Goal: Task Accomplishment & Management: Manage account settings

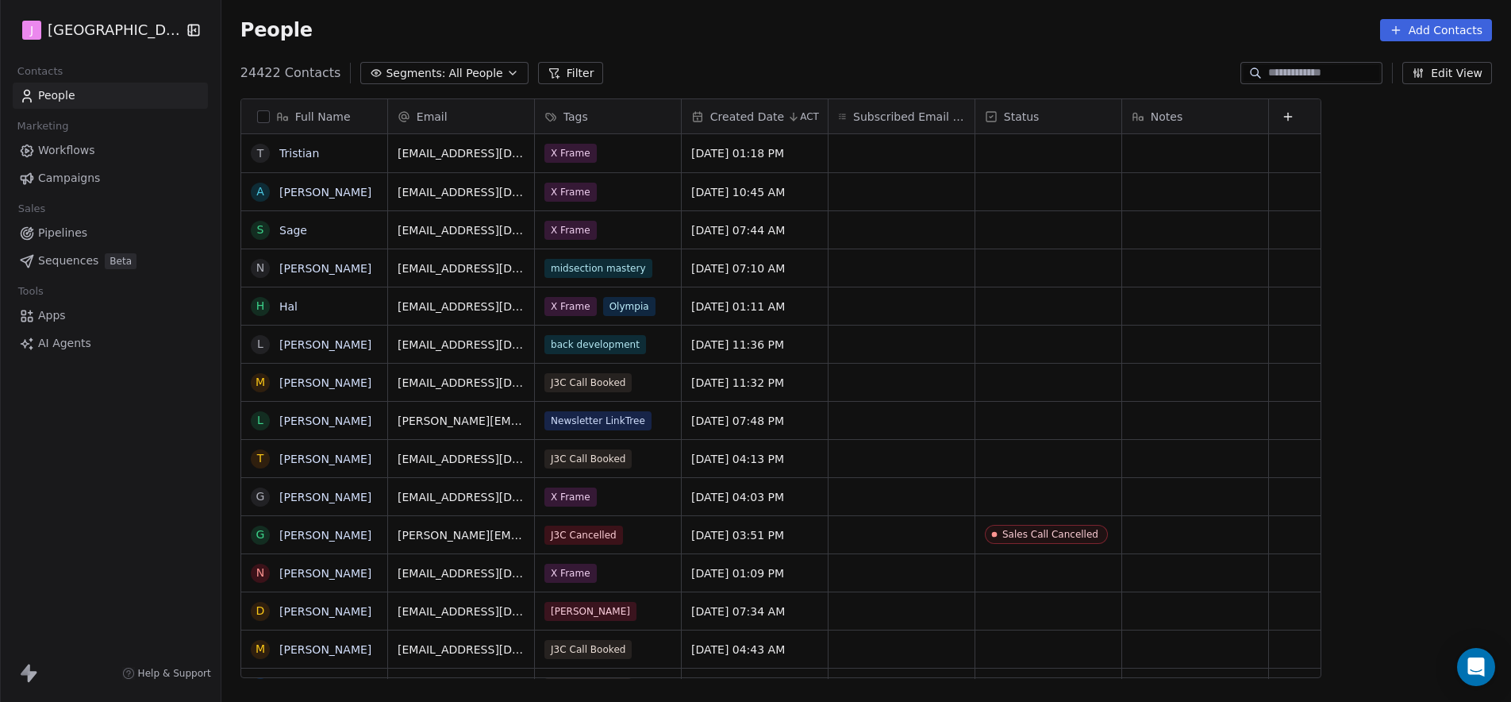
scroll to position [606, 1285]
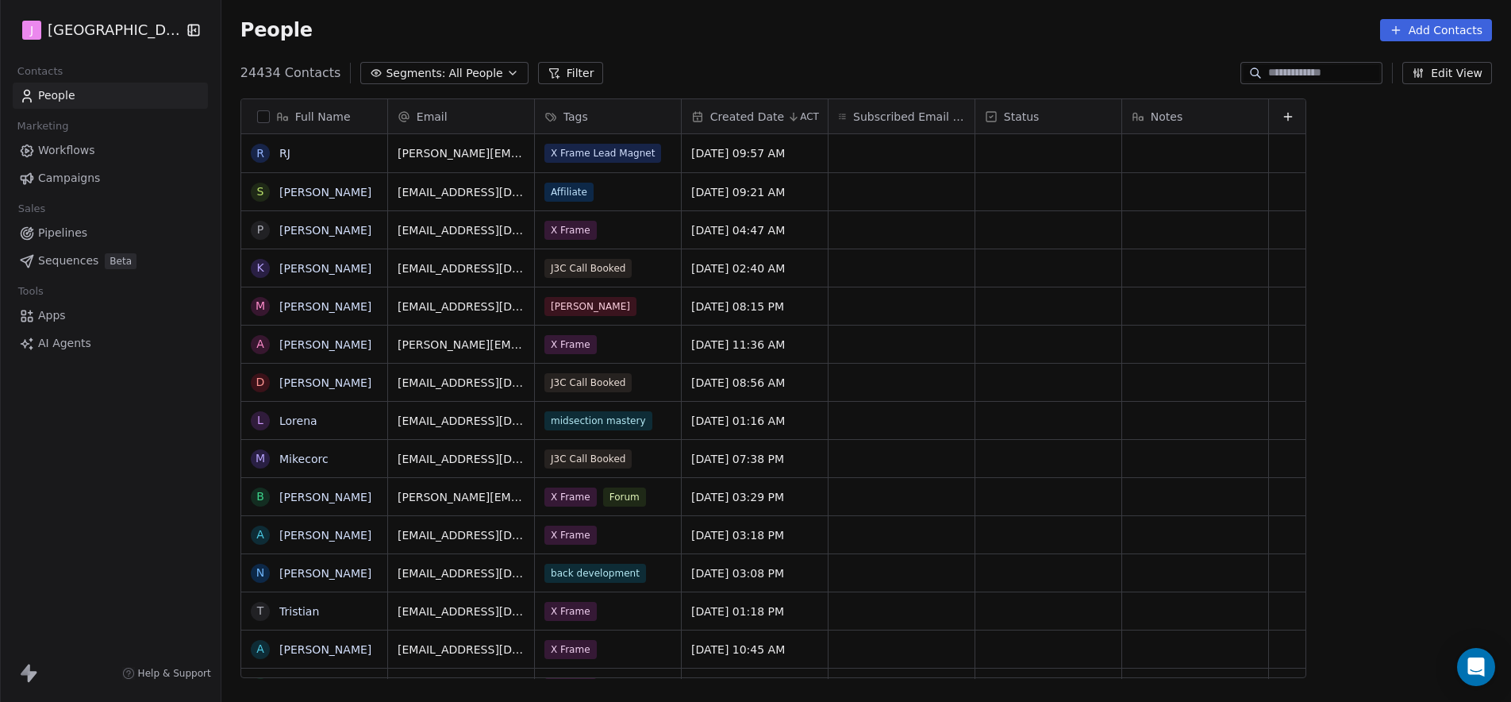
scroll to position [606, 1285]
click at [76, 227] on span "Pipelines" at bounding box center [62, 233] width 49 height 17
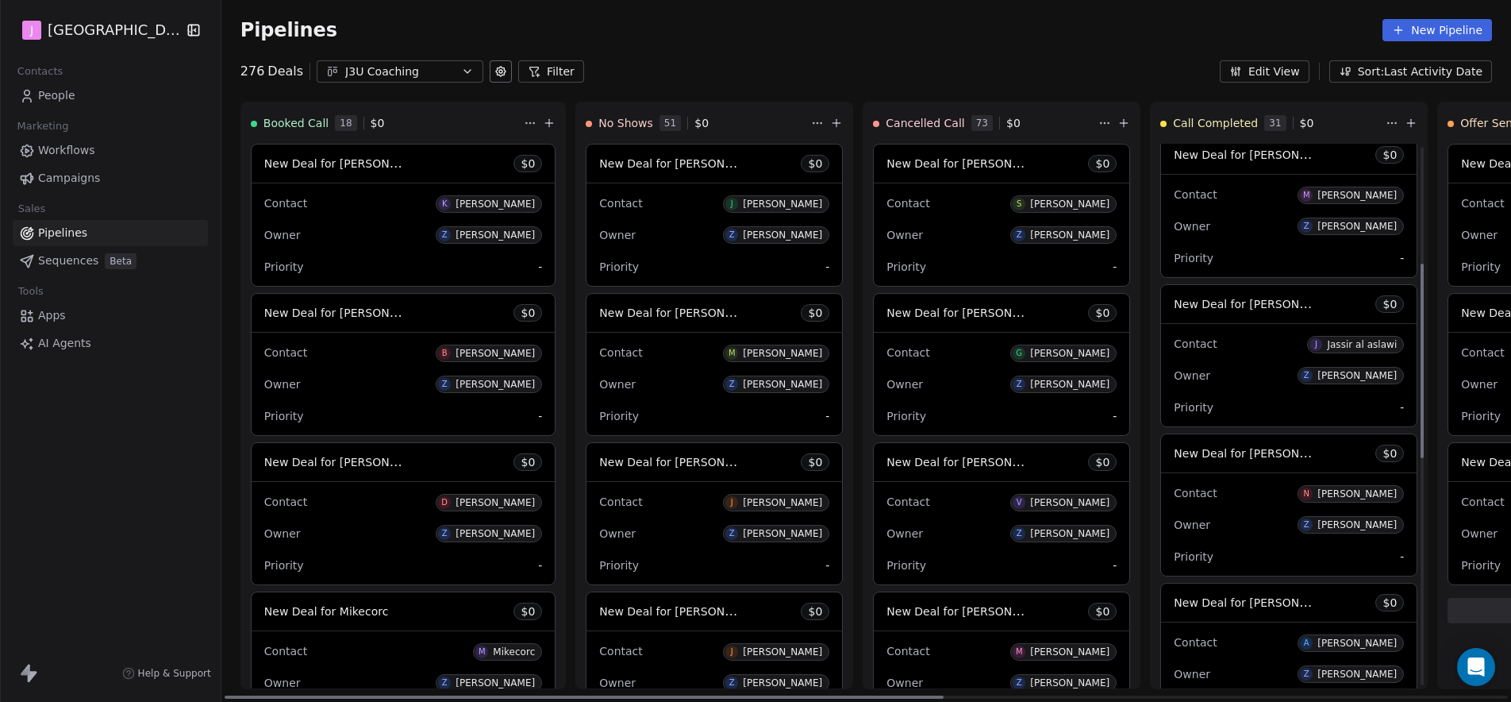
scroll to position [326, 0]
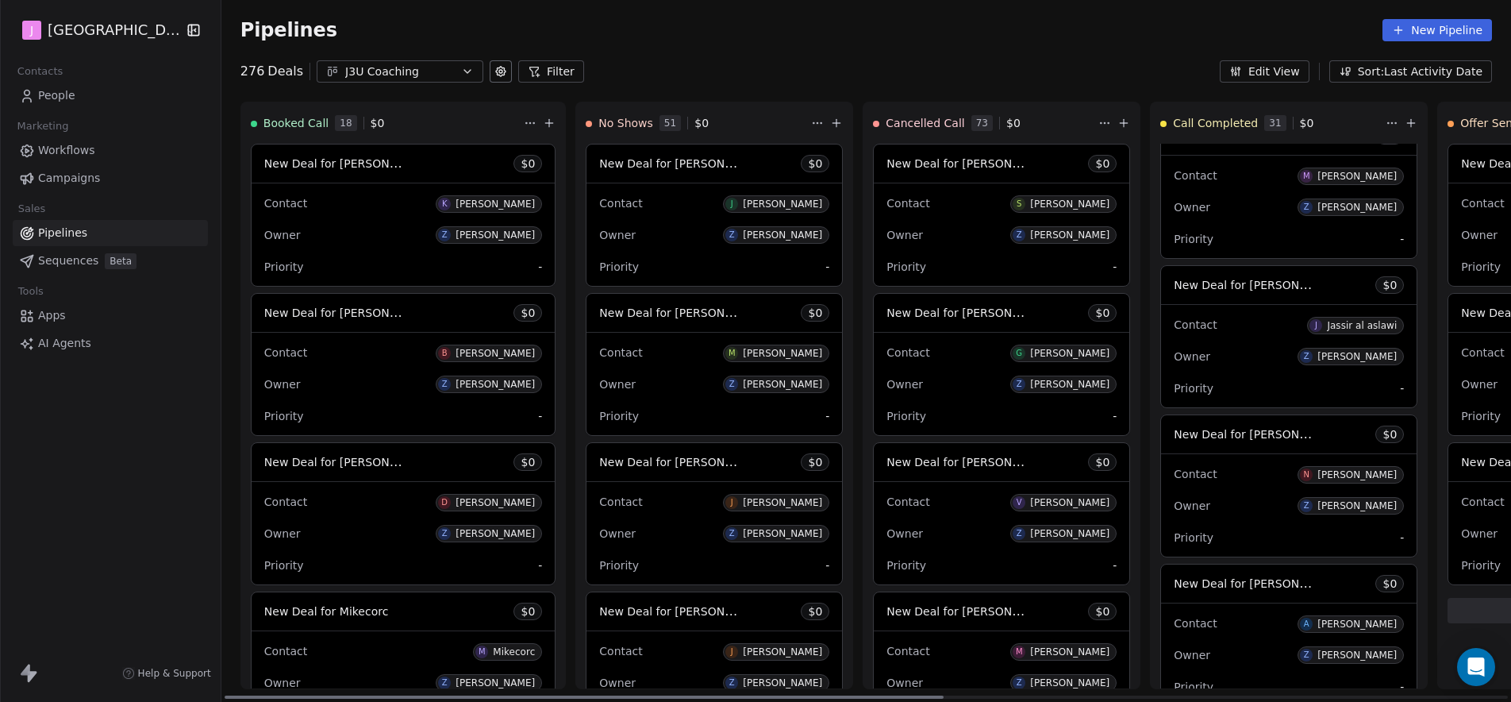
click at [1236, 281] on span "New Deal for Jassir al aslawi" at bounding box center [1306, 284] width 264 height 15
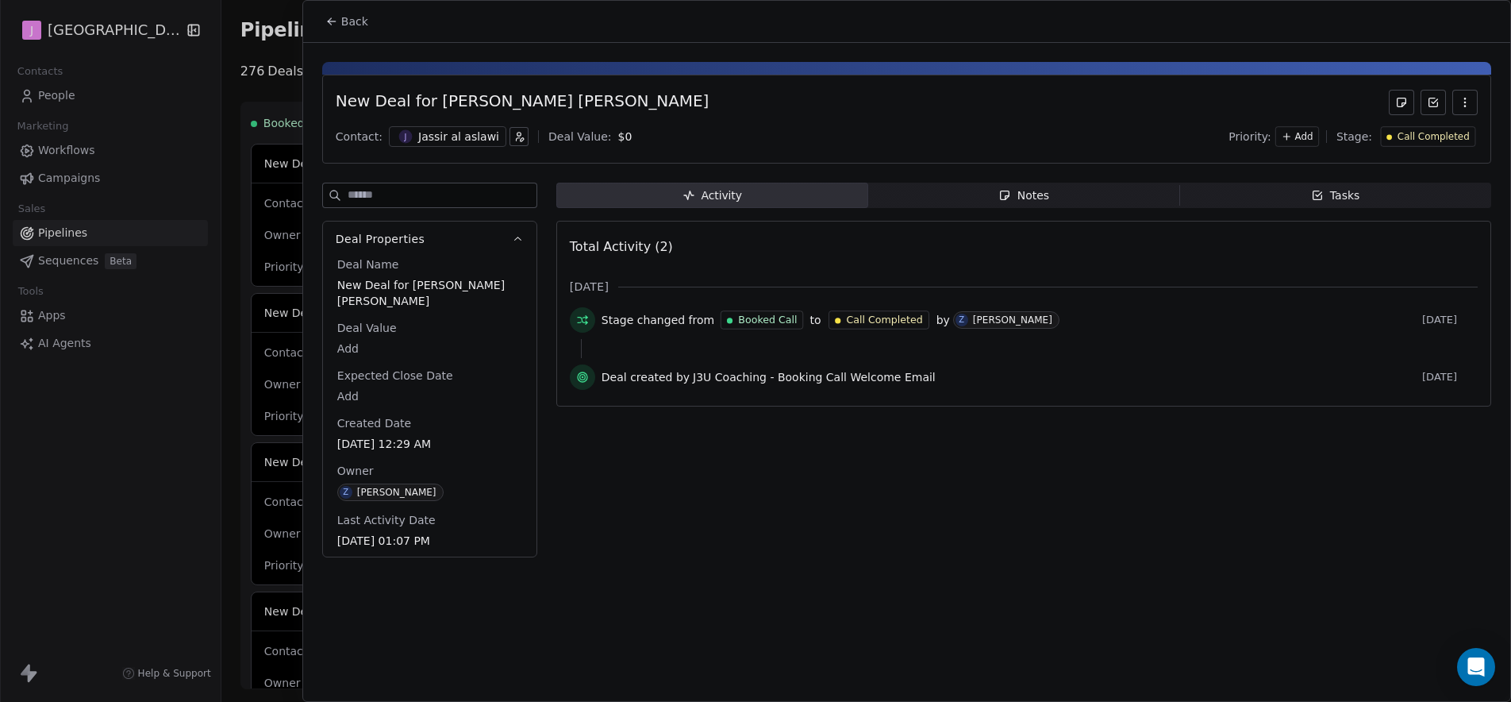
click at [1443, 139] on span "Call Completed" at bounding box center [1434, 136] width 72 height 13
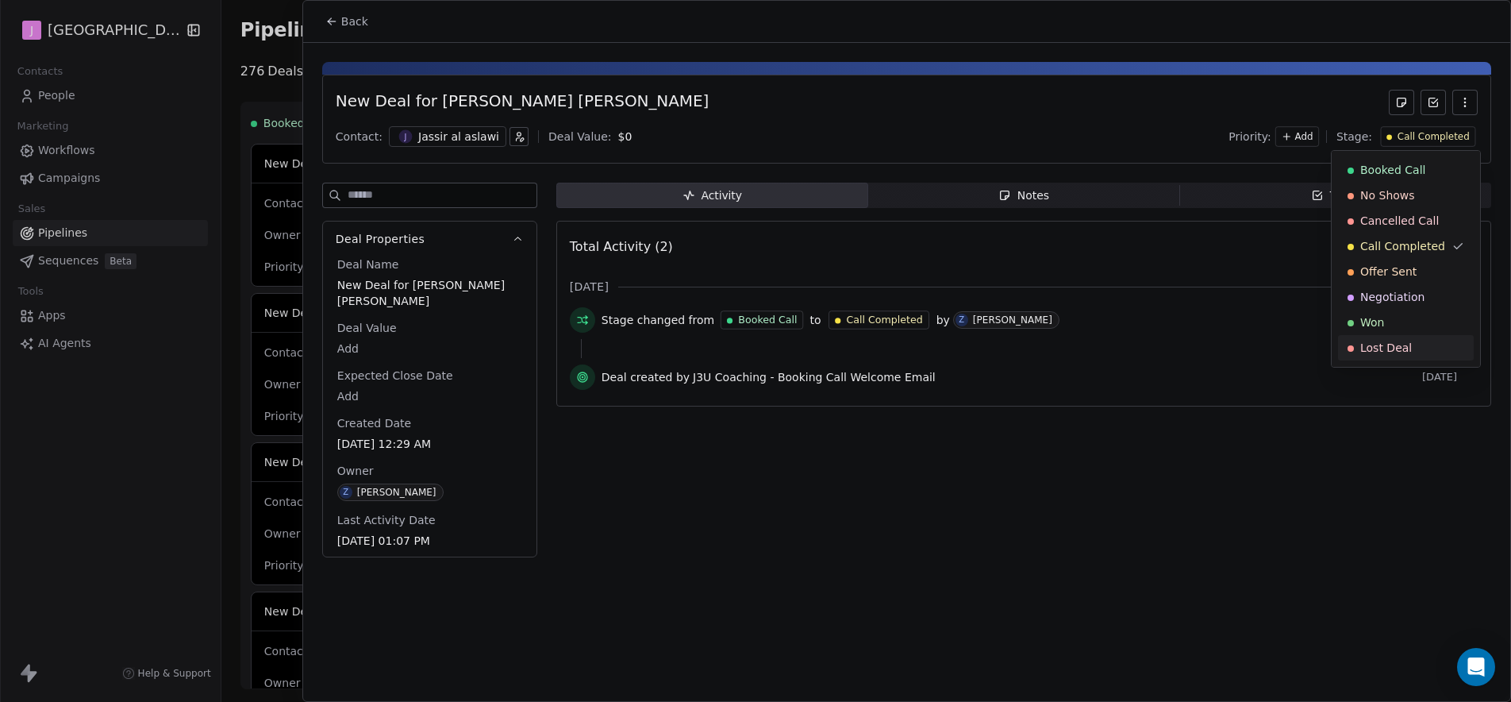
click at [1416, 351] on div "Lost Deal" at bounding box center [1406, 348] width 117 height 16
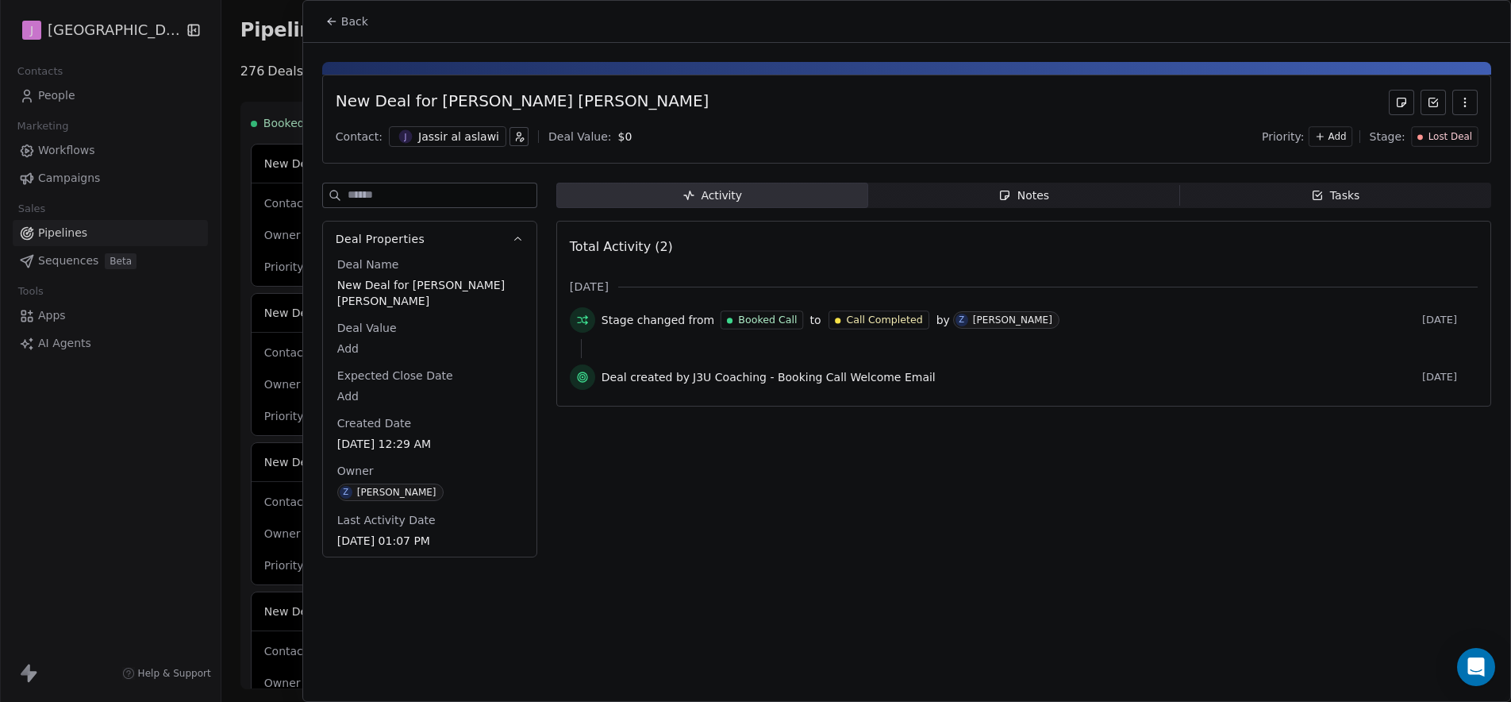
click at [361, 33] on button "Back" at bounding box center [347, 21] width 62 height 29
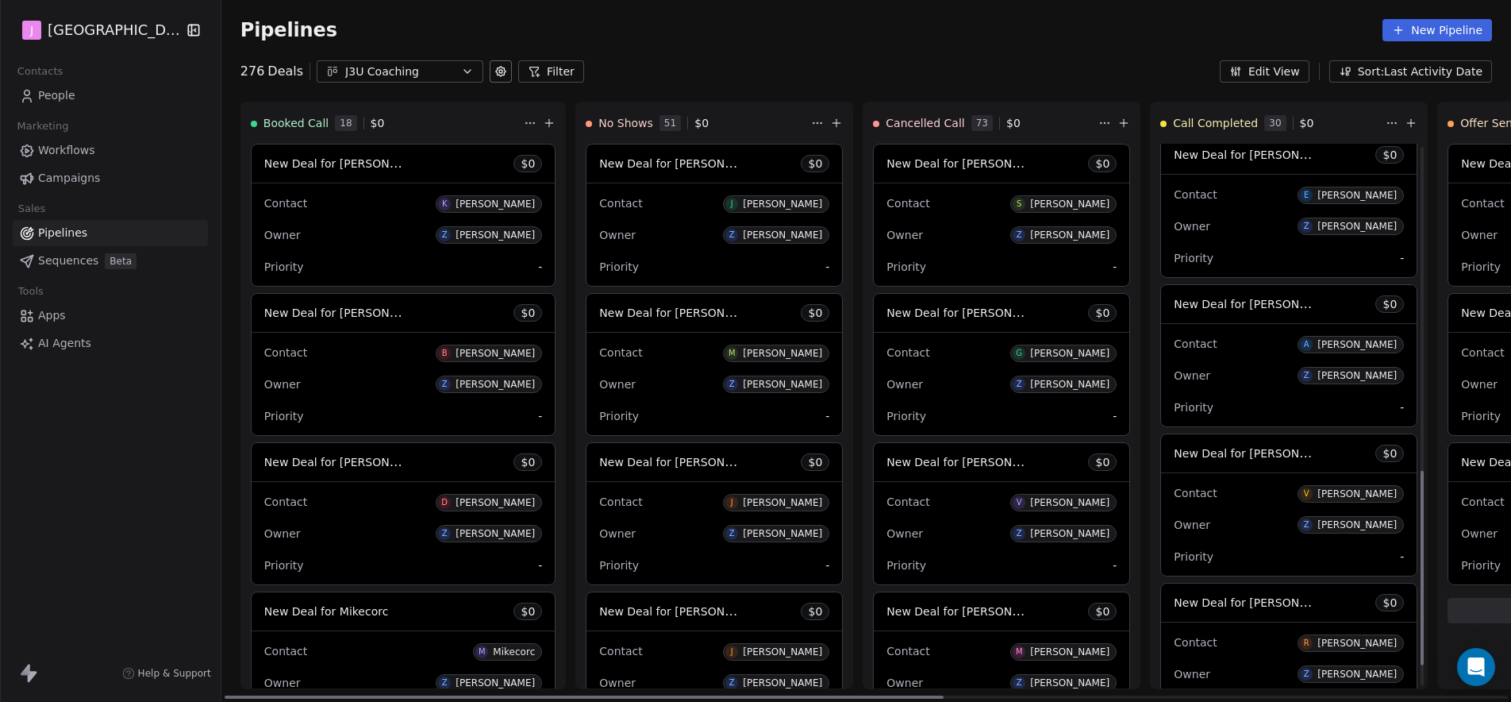
scroll to position [905, 0]
click at [1241, 456] on span "New Deal for Victoria Roberts" at bounding box center [1257, 451] width 167 height 15
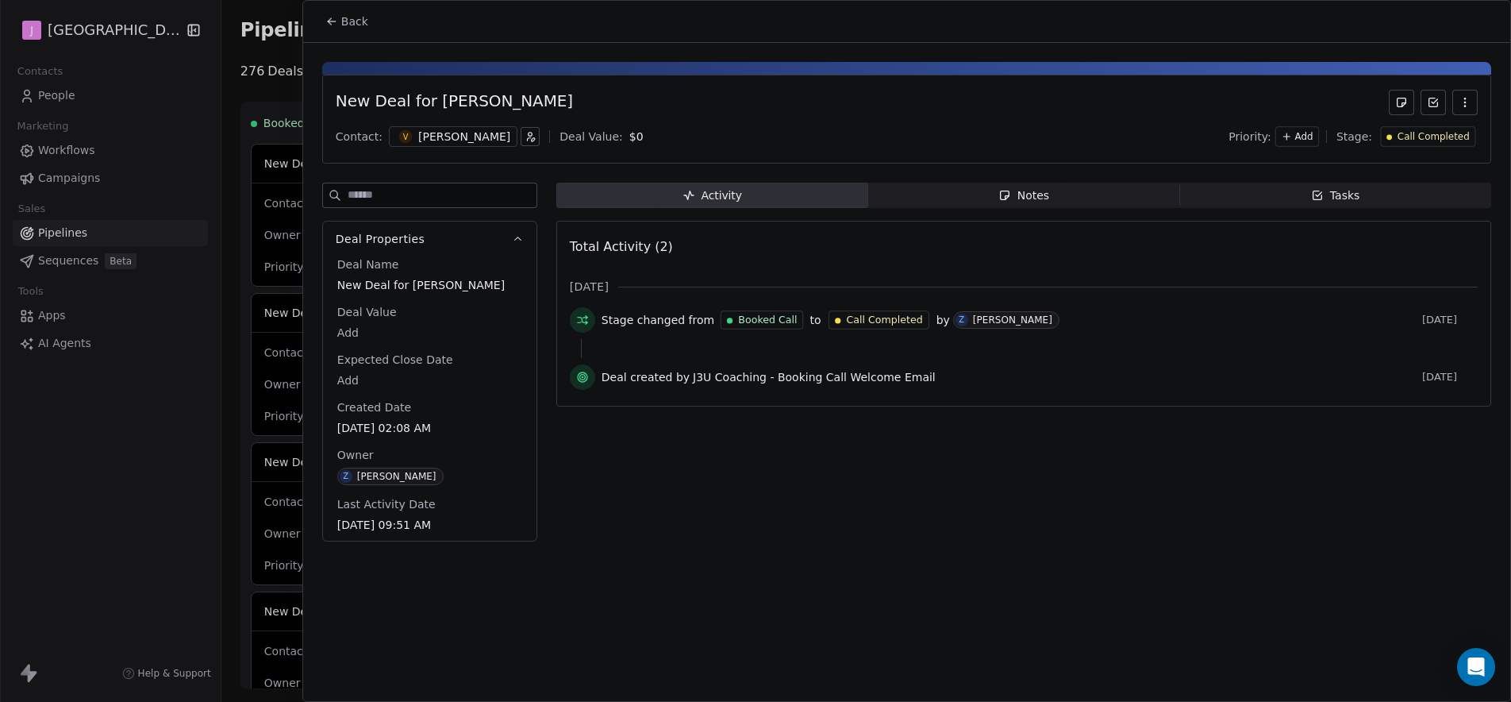
click at [1427, 140] on span "Call Completed" at bounding box center [1434, 136] width 72 height 13
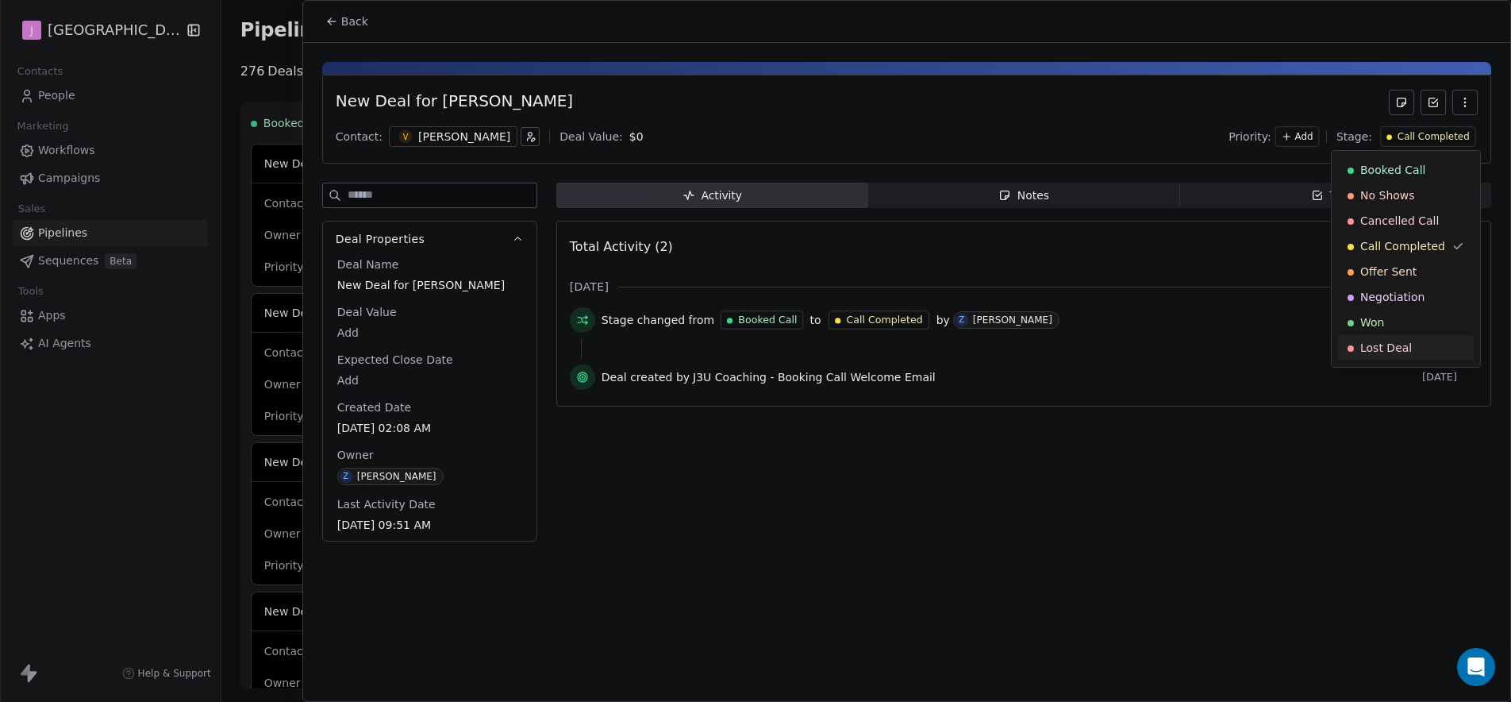
click at [1414, 353] on div "Lost Deal" at bounding box center [1406, 348] width 117 height 16
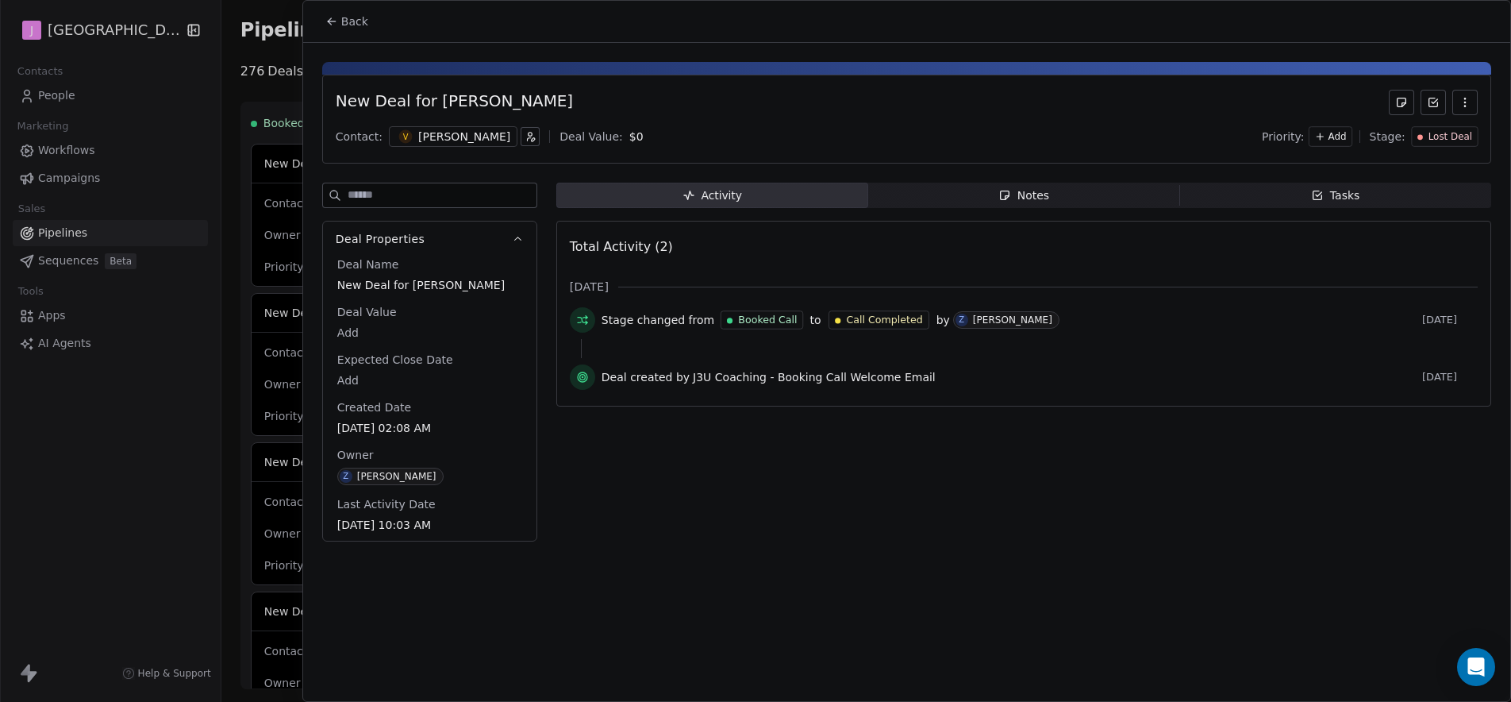
click at [346, 13] on span "Back" at bounding box center [354, 21] width 27 height 16
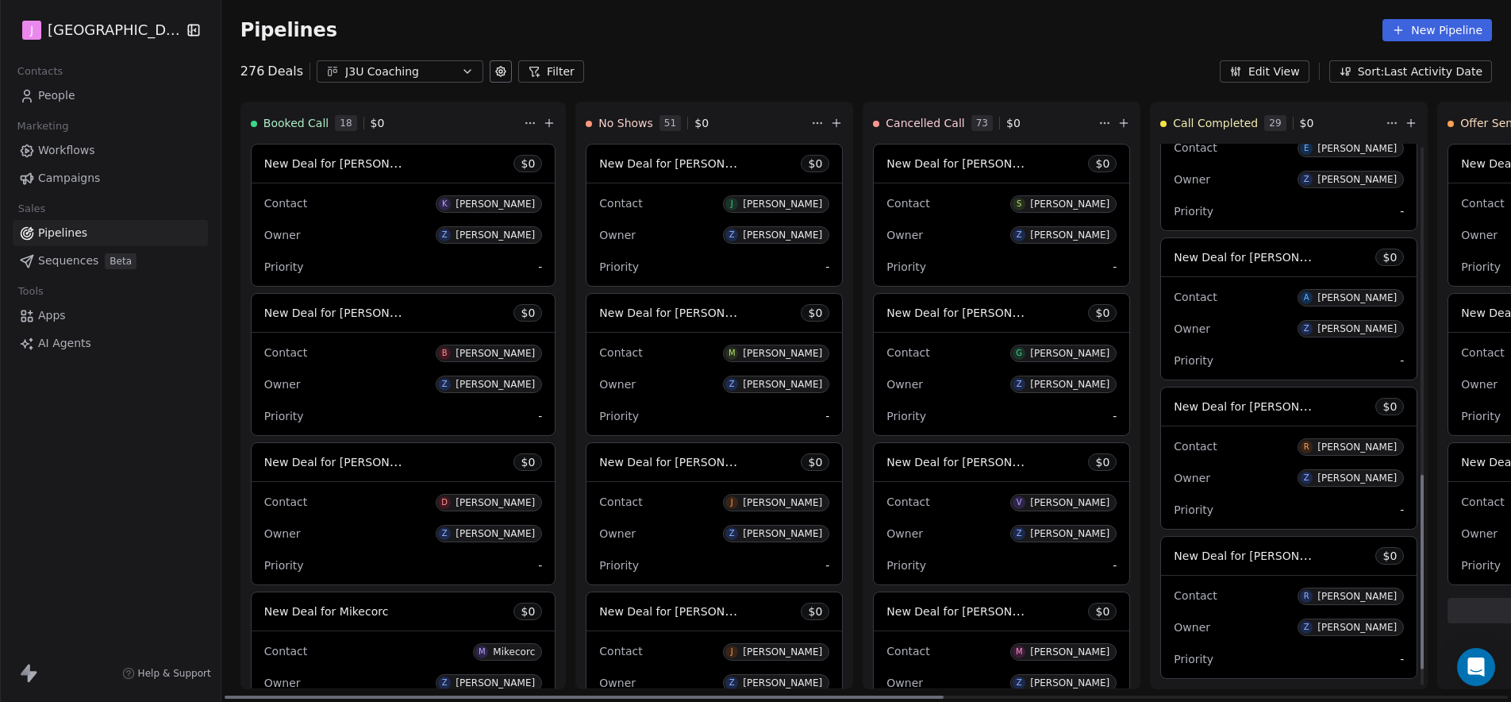
scroll to position [960, 0]
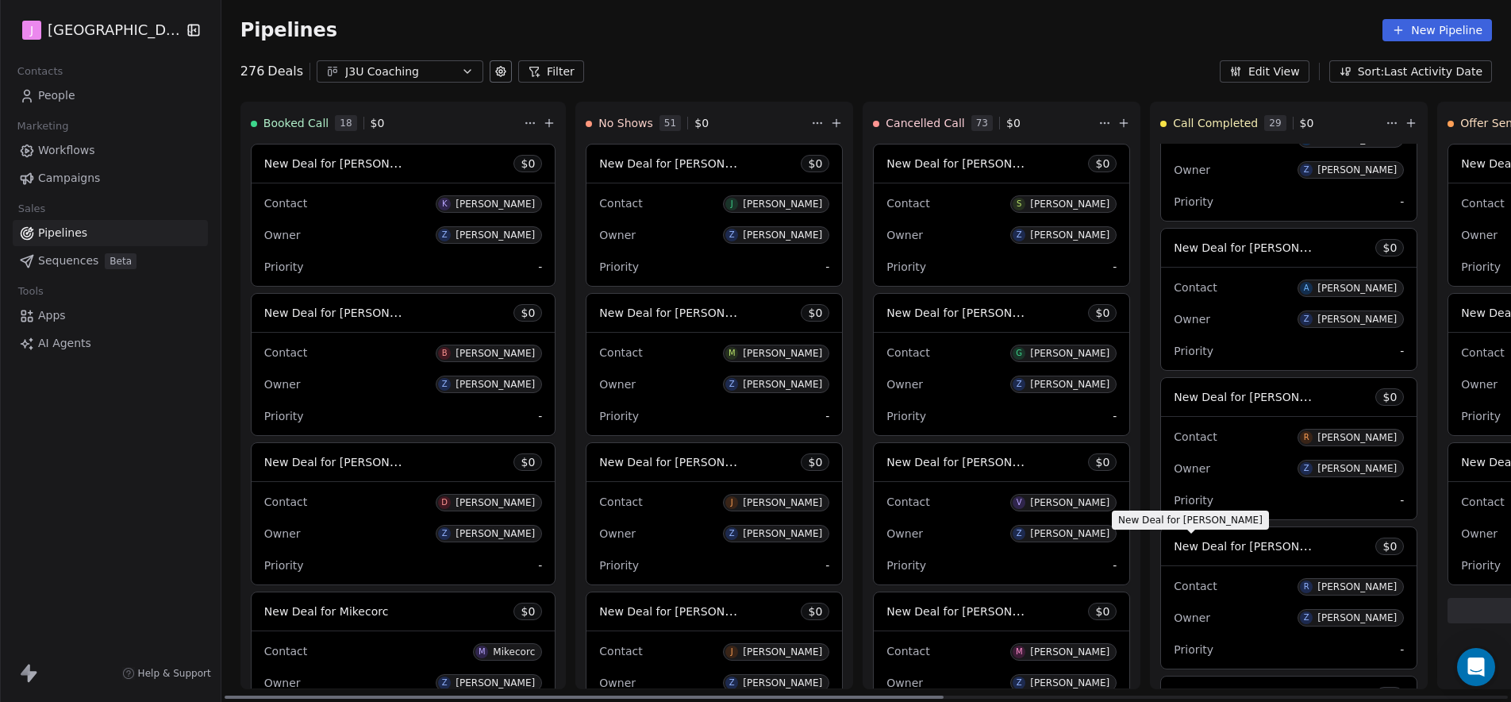
click at [1239, 546] on span "New Deal for Rachel Westerman" at bounding box center [1257, 545] width 167 height 15
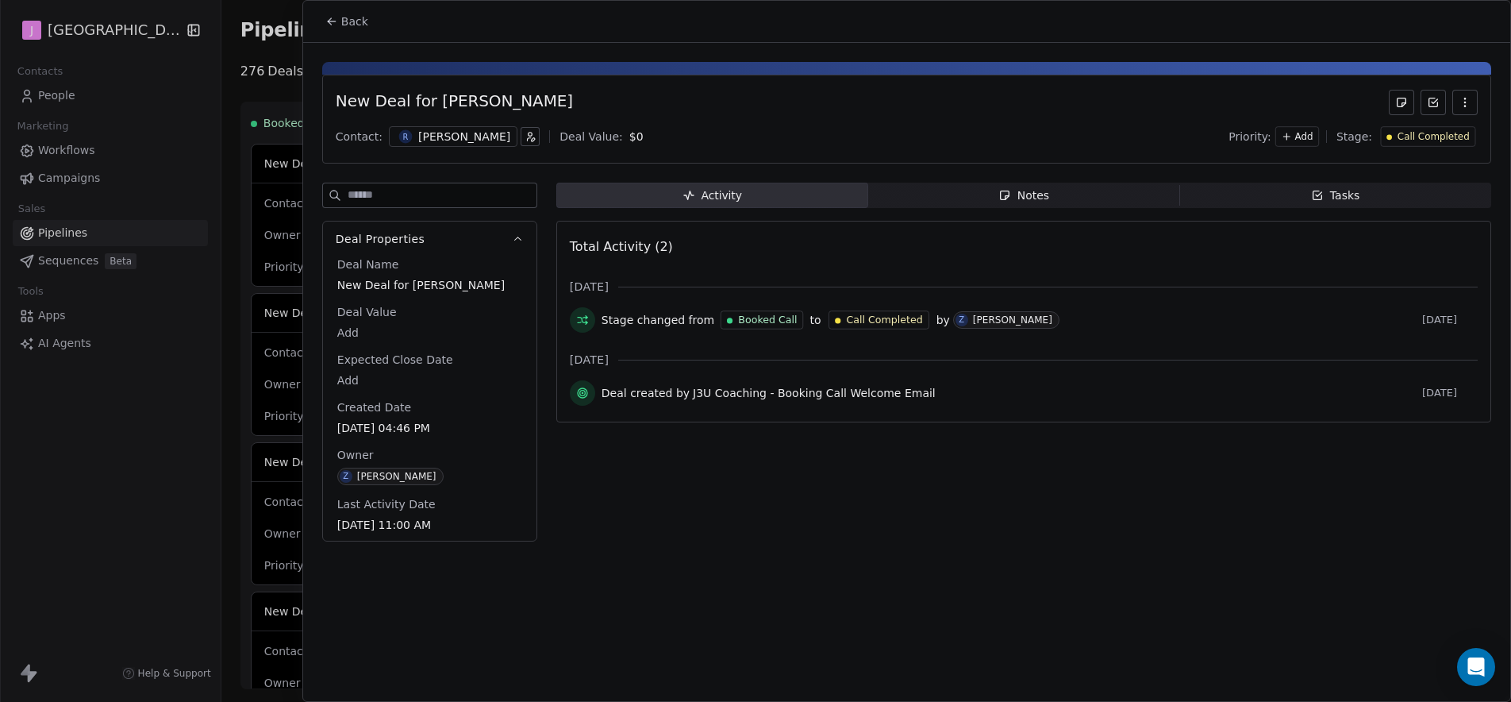
click at [1445, 133] on span "Call Completed" at bounding box center [1434, 136] width 72 height 13
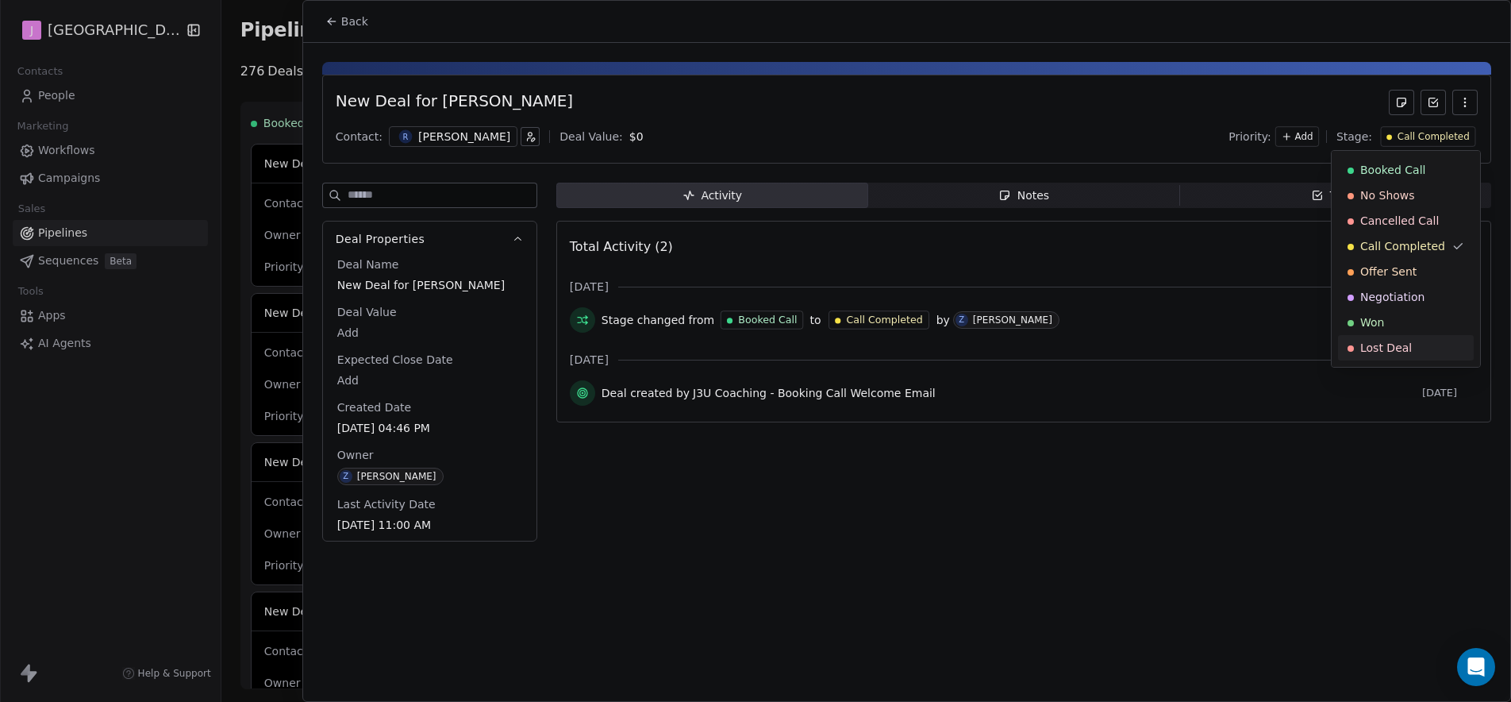
click at [1369, 349] on span "Lost Deal" at bounding box center [1386, 348] width 52 height 16
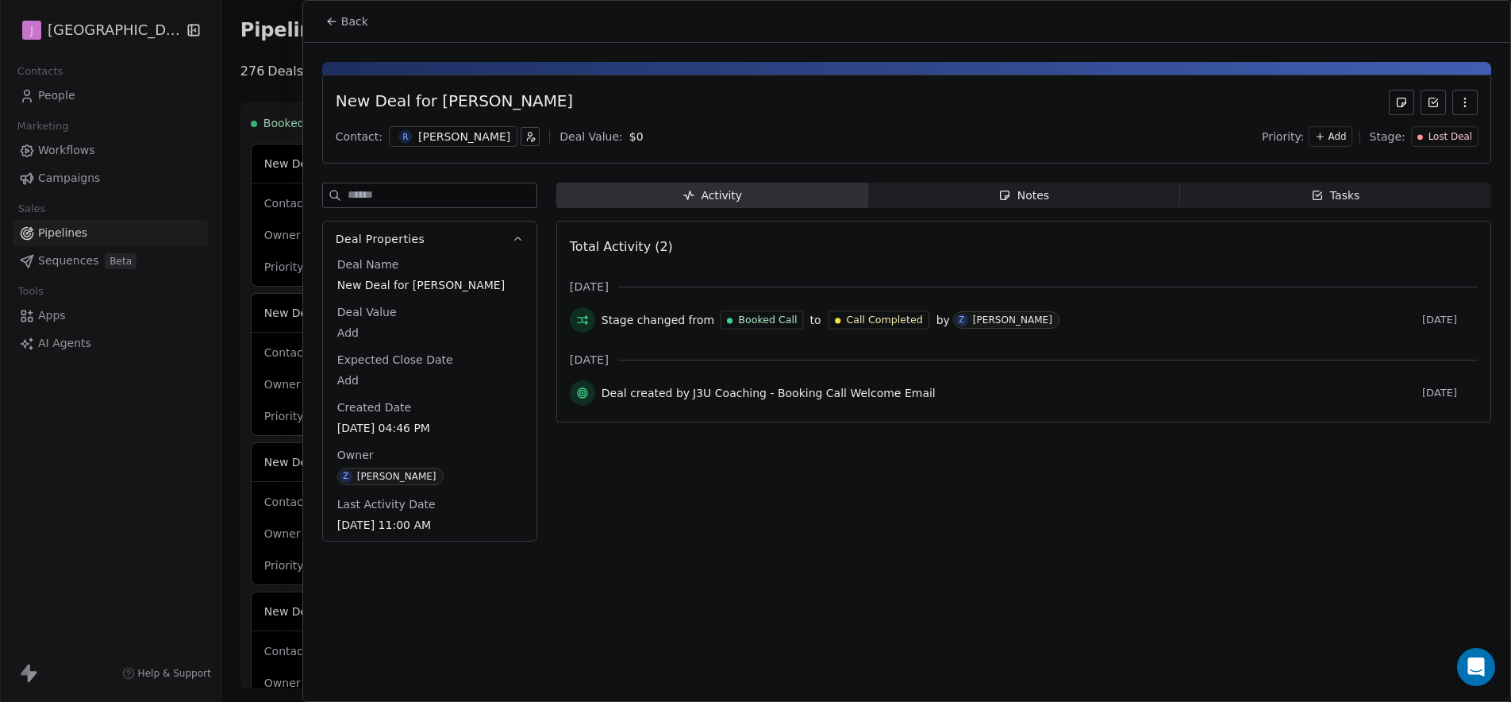
click at [332, 10] on button "Back" at bounding box center [347, 21] width 62 height 29
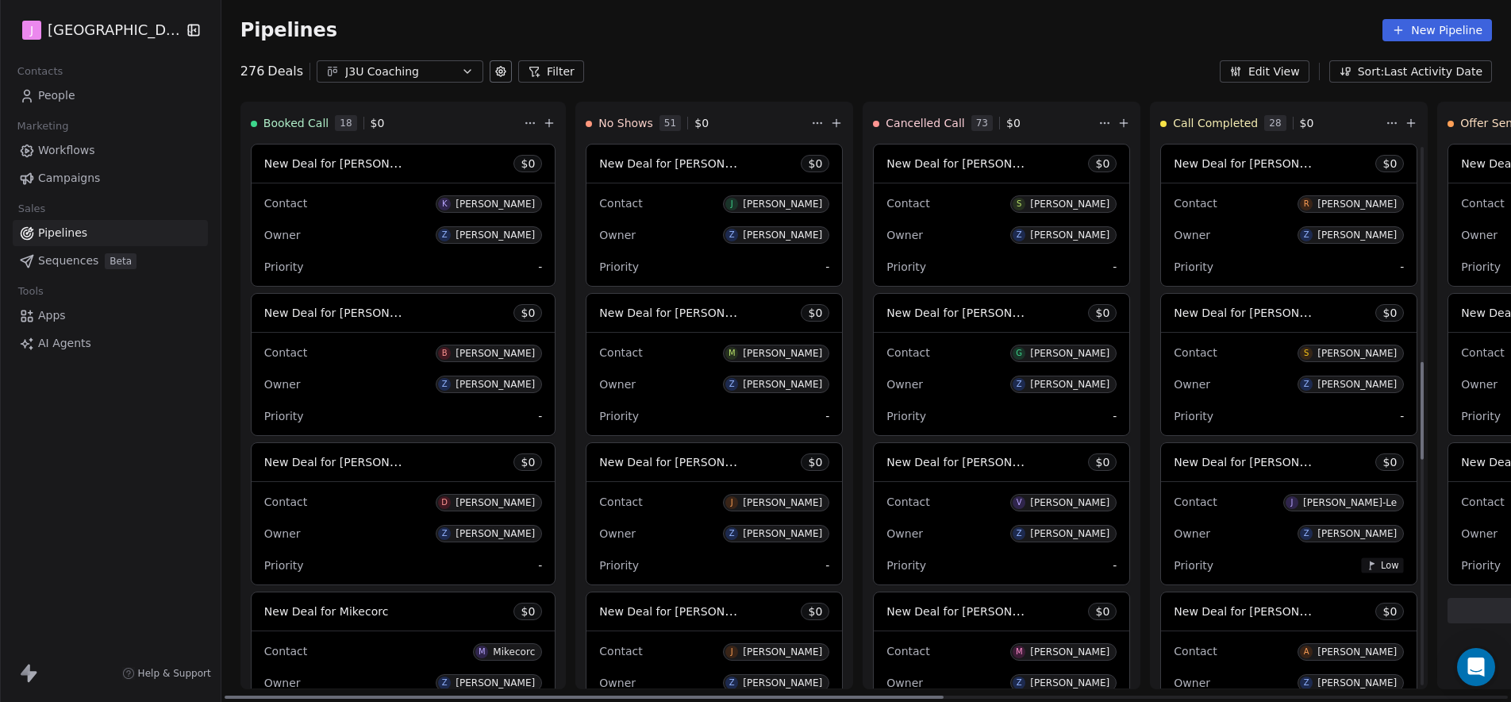
scroll to position [1197, 0]
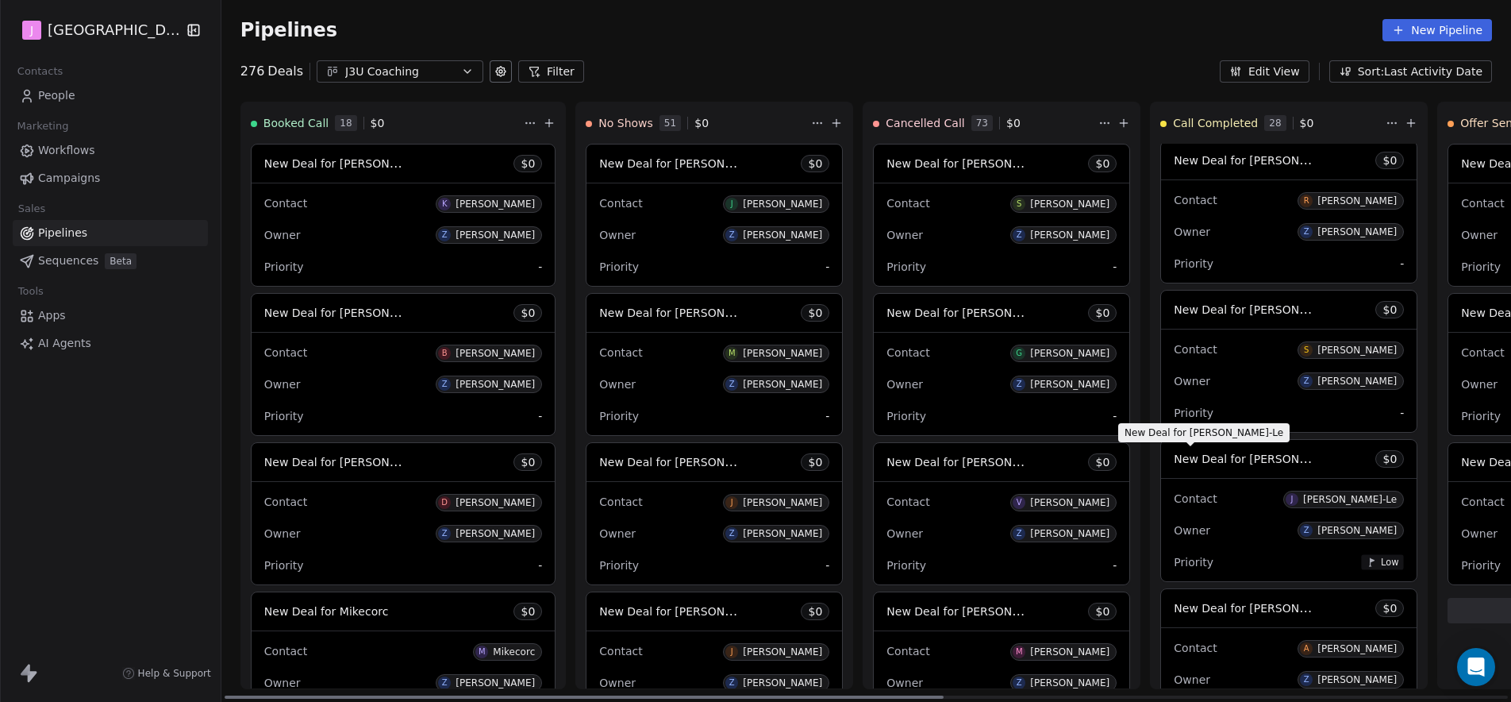
click at [1223, 457] on span "New Deal for Jimnie Chau-Le" at bounding box center [1266, 458] width 185 height 15
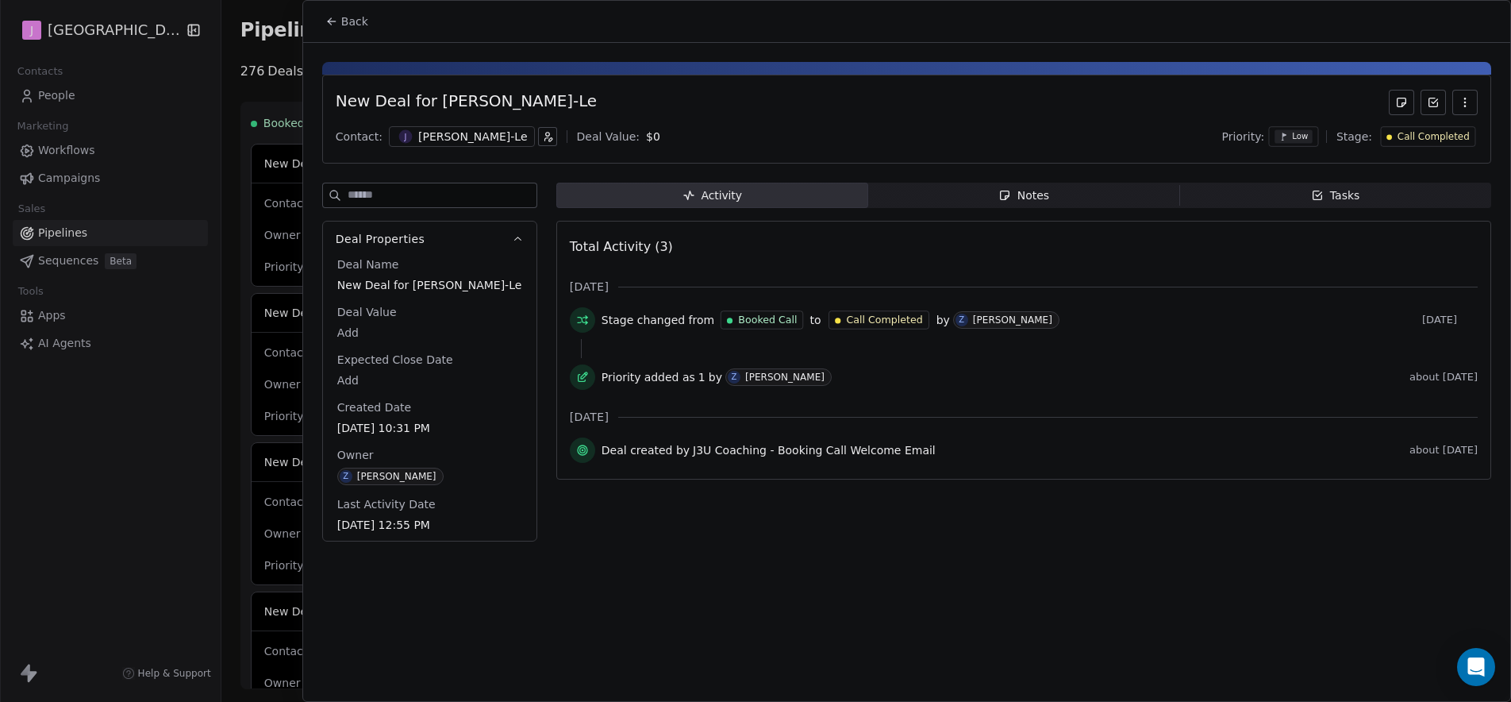
click at [1398, 135] on div "Call Completed" at bounding box center [1428, 136] width 83 height 13
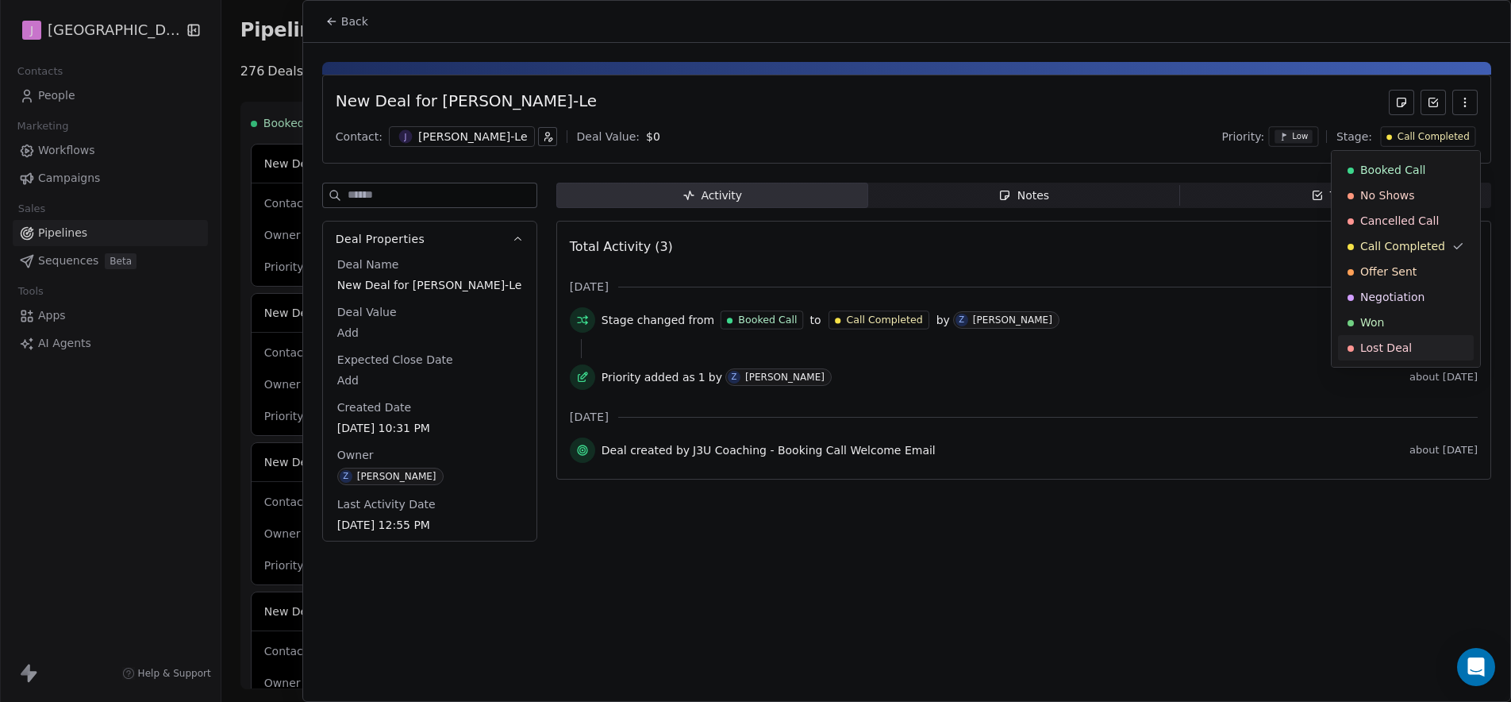
click at [1373, 347] on span "Lost Deal" at bounding box center [1386, 348] width 52 height 16
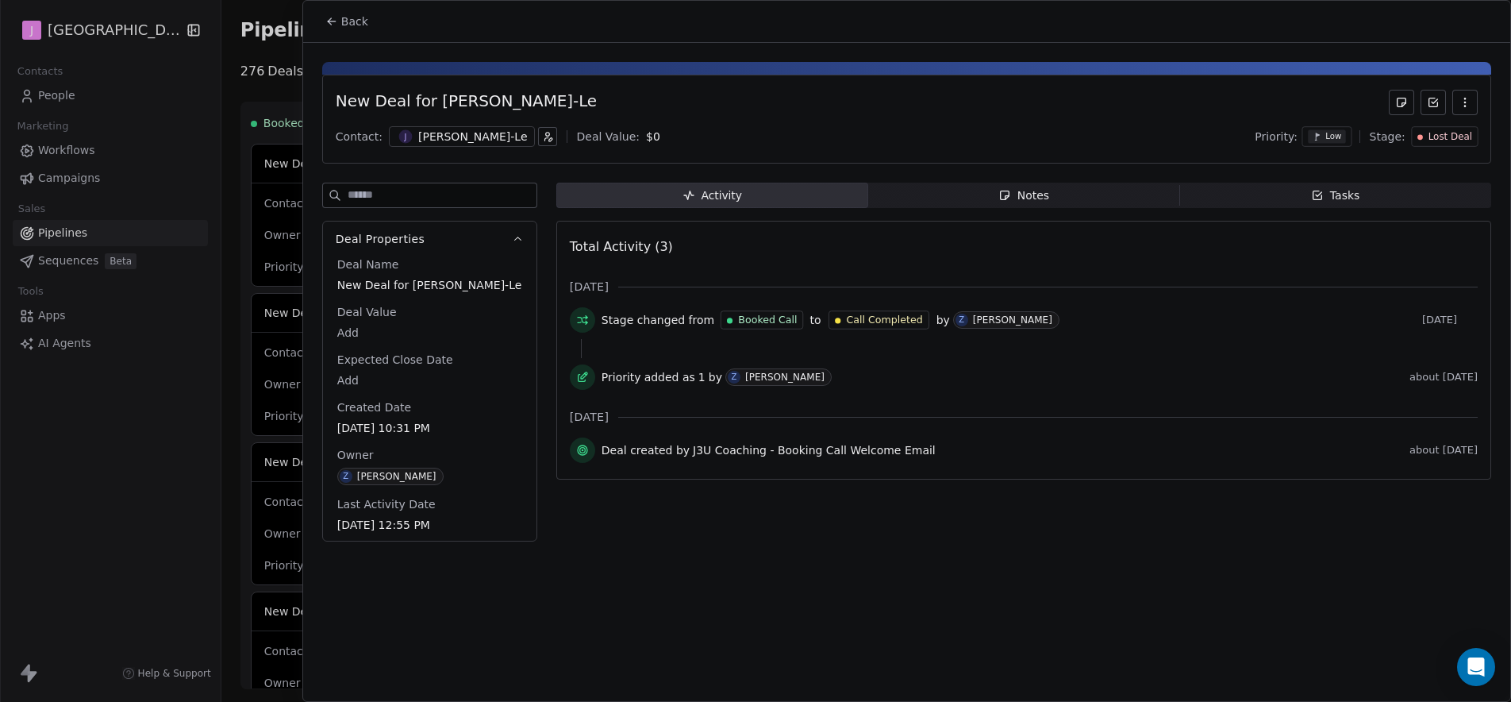
click at [339, 26] on button "Back" at bounding box center [347, 21] width 62 height 29
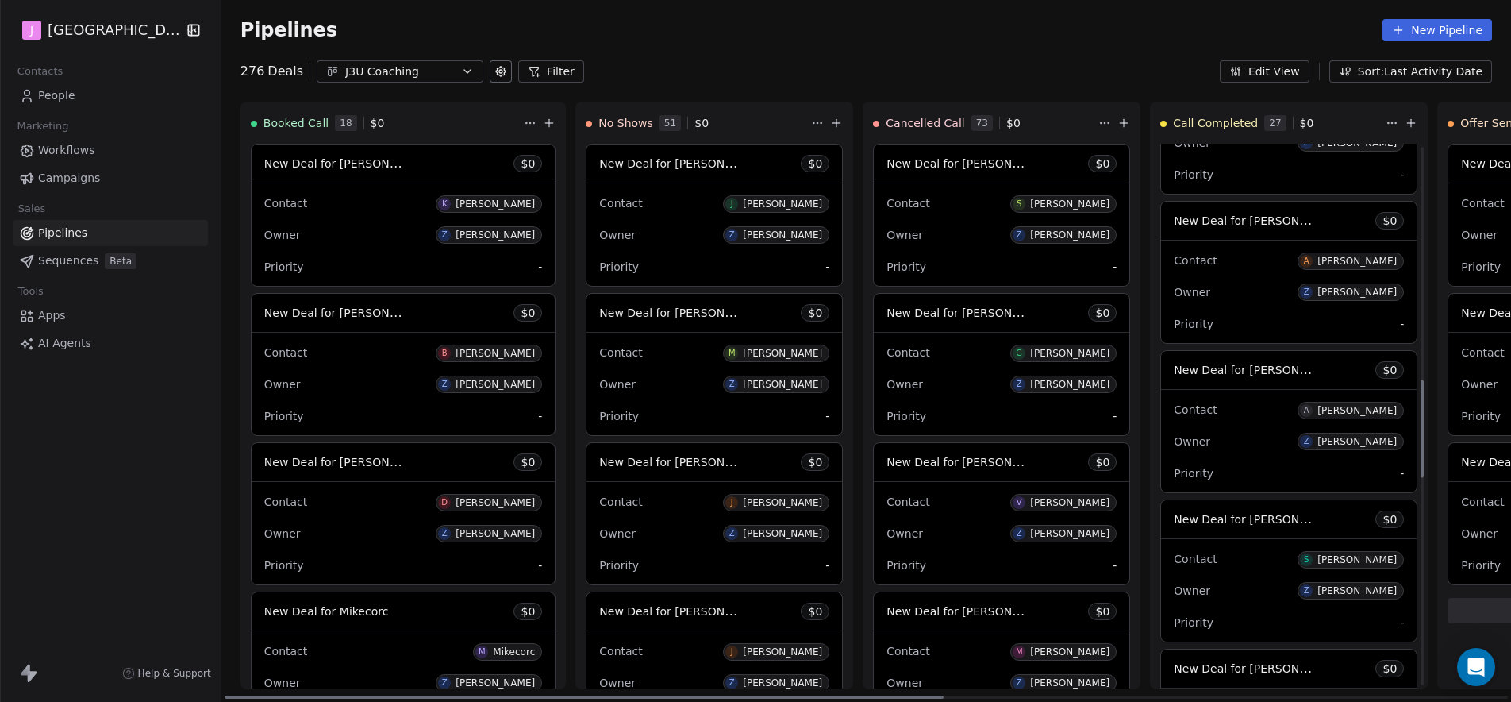
scroll to position [1537, 0]
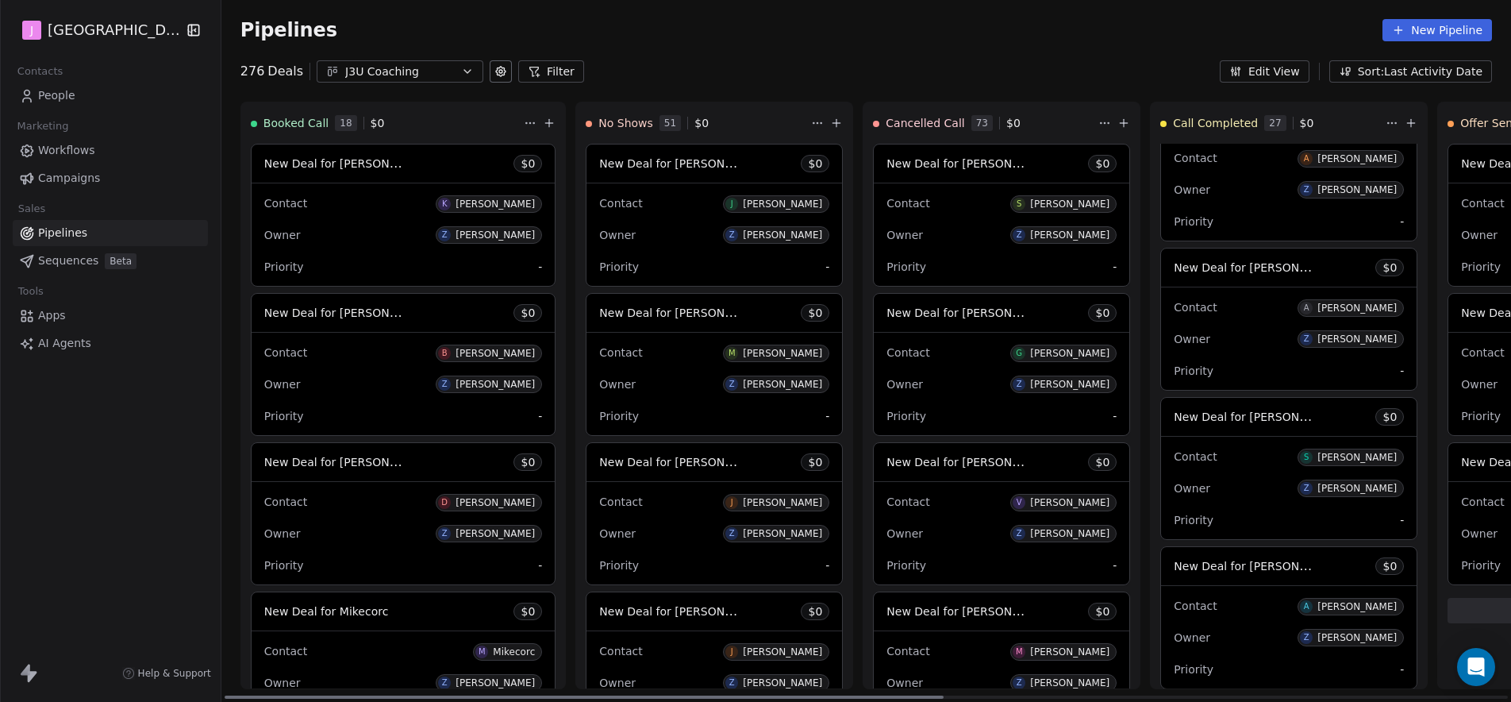
click at [1228, 274] on span "New Deal for Alex Martinez" at bounding box center [1257, 267] width 167 height 15
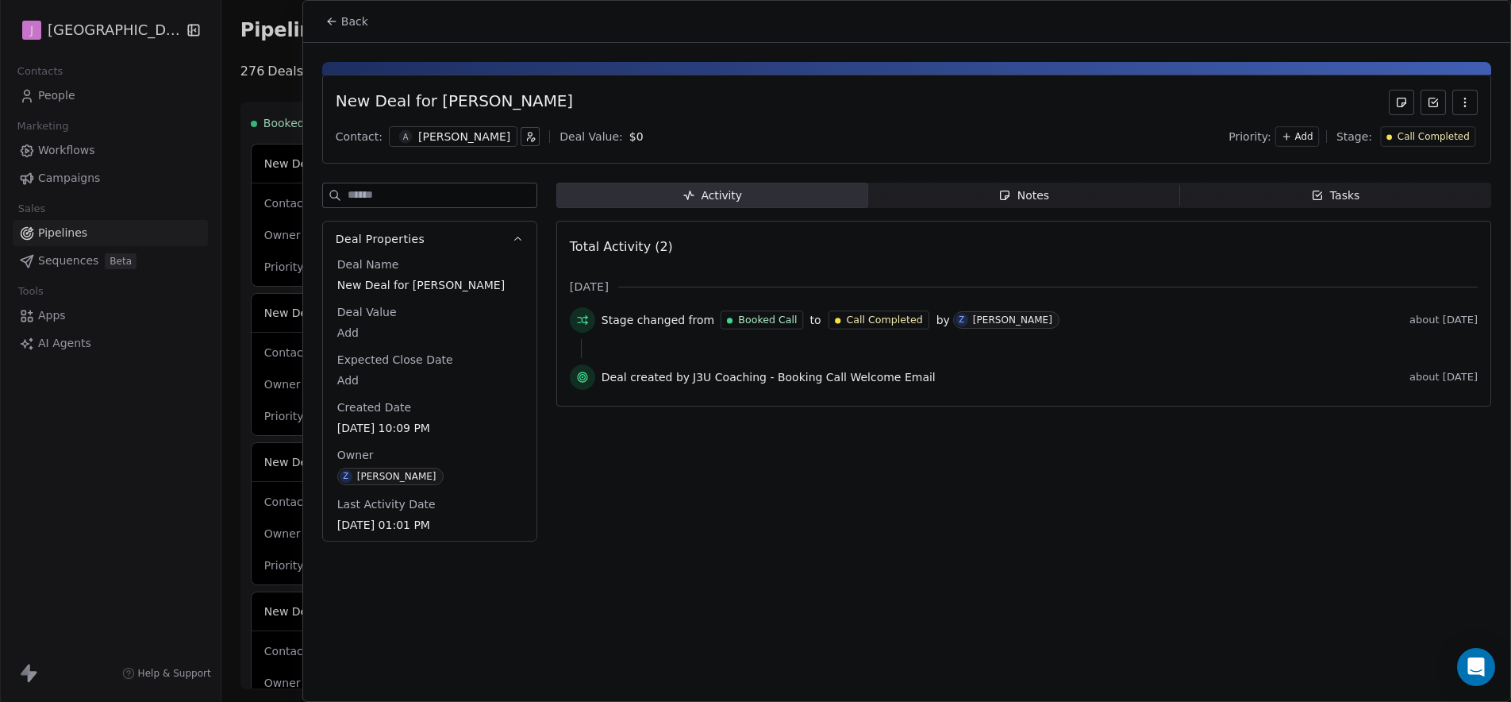
click at [1460, 134] on span "Call Completed" at bounding box center [1434, 136] width 72 height 13
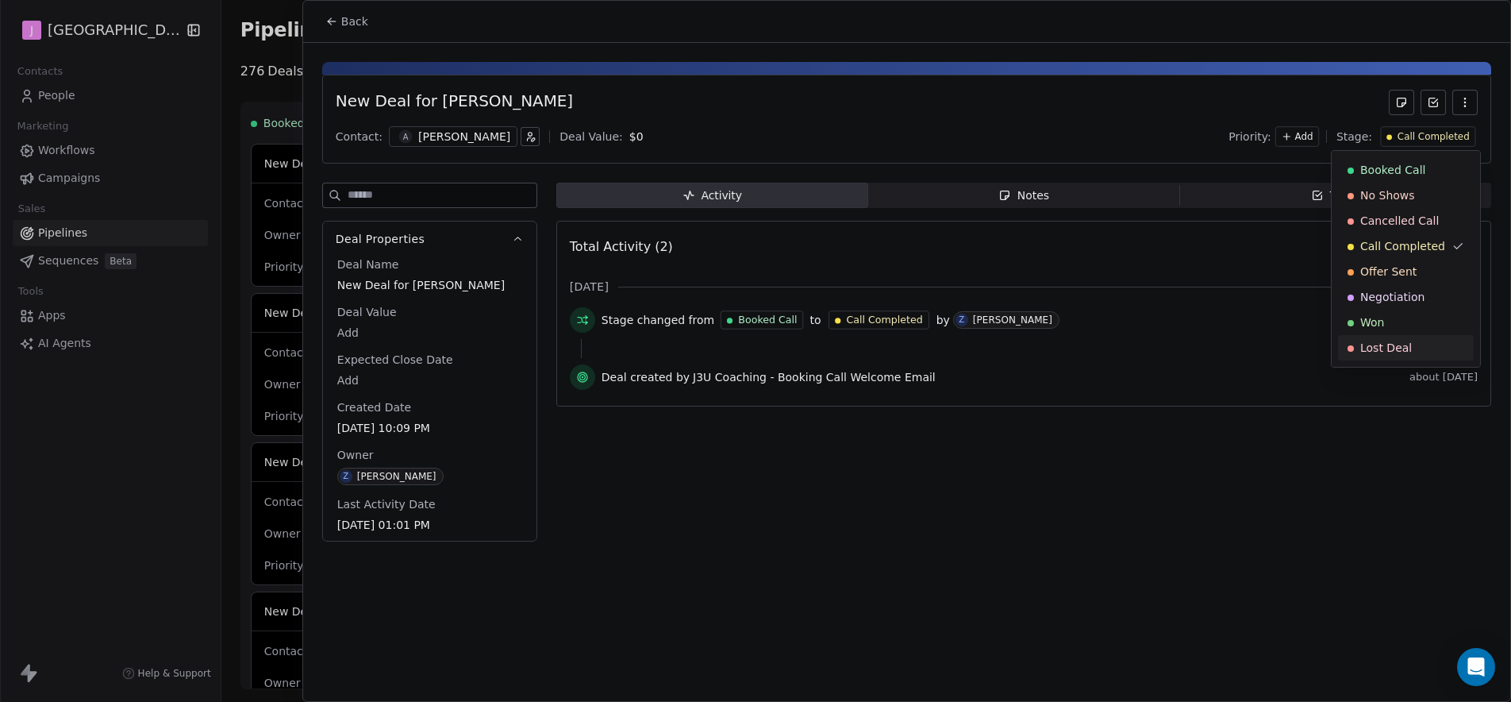
click at [1391, 352] on span "Lost Deal" at bounding box center [1386, 348] width 52 height 16
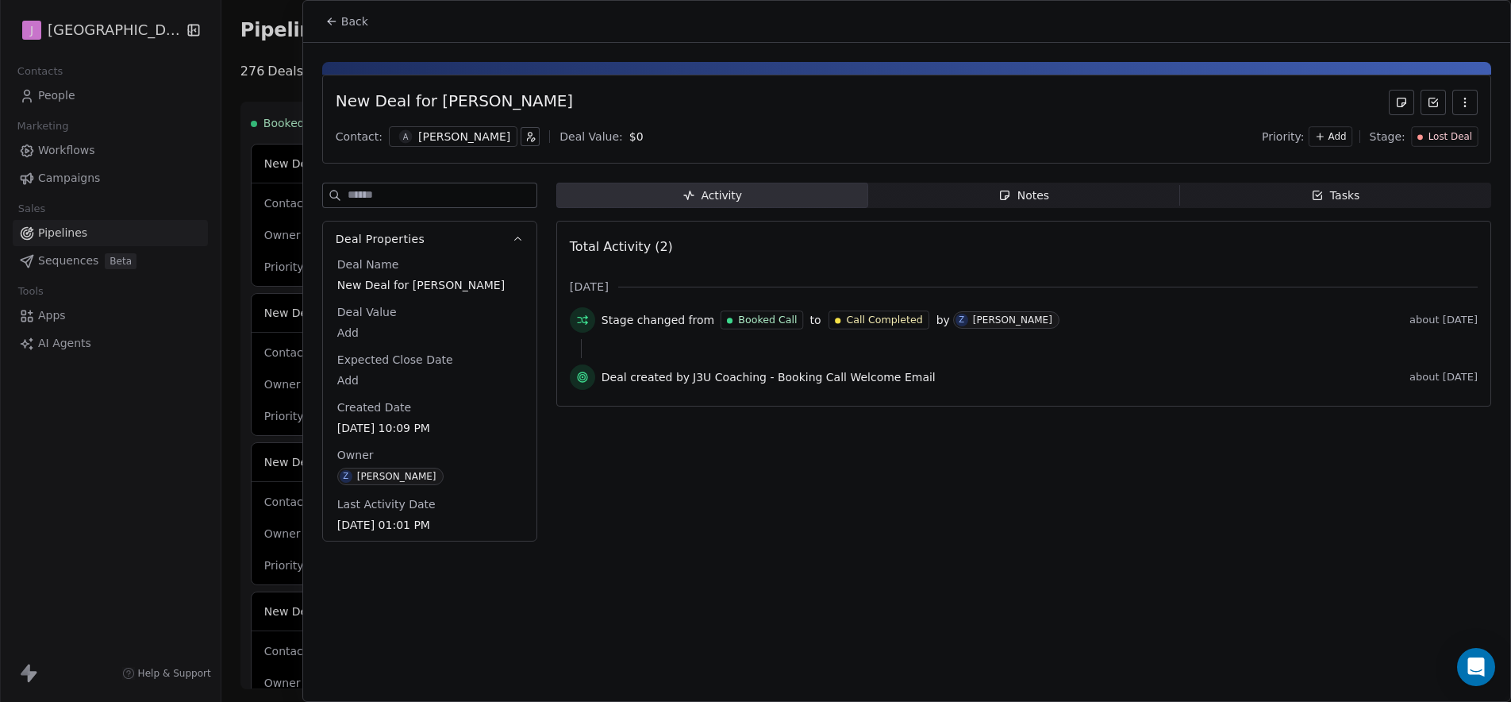
click at [346, 25] on span "Back" at bounding box center [354, 21] width 27 height 16
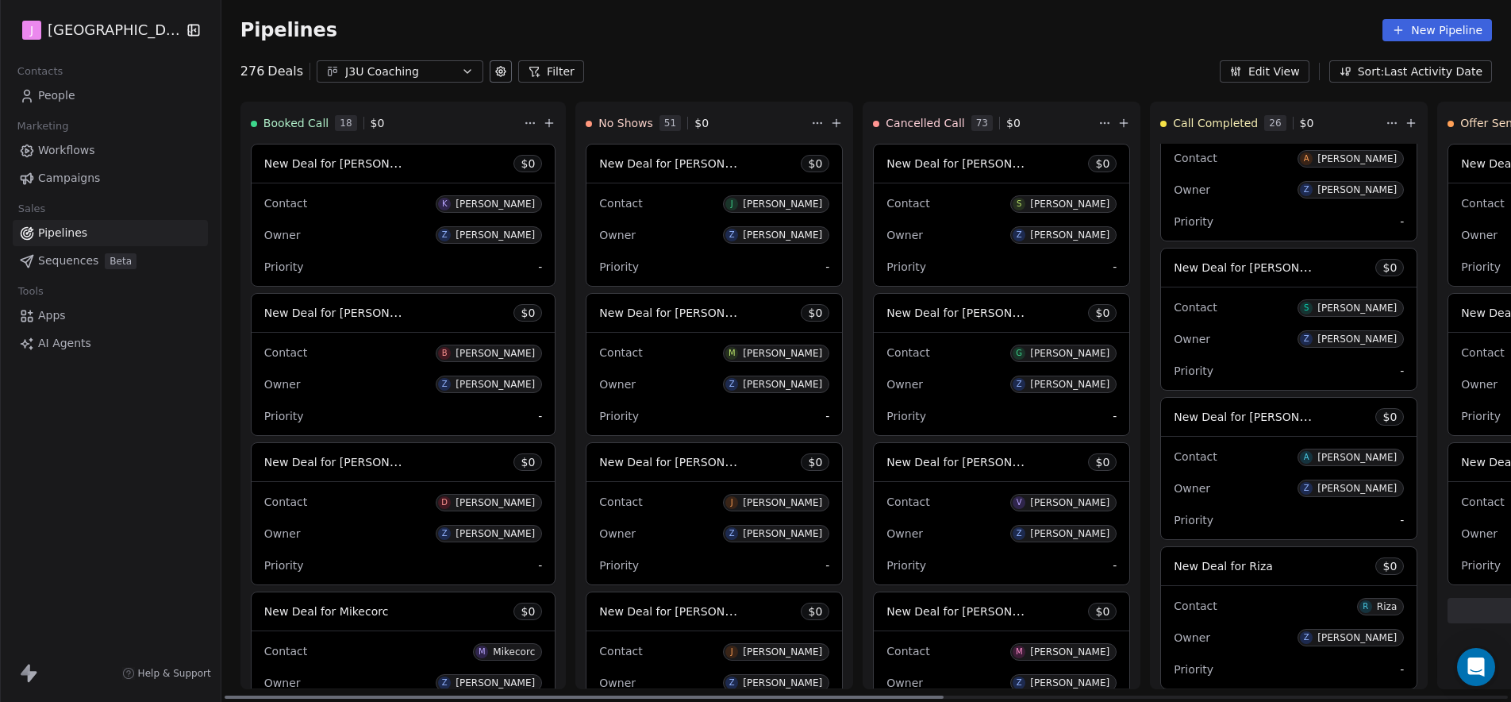
click at [1212, 422] on span "New Deal for Andres Ortiz" at bounding box center [1257, 416] width 167 height 15
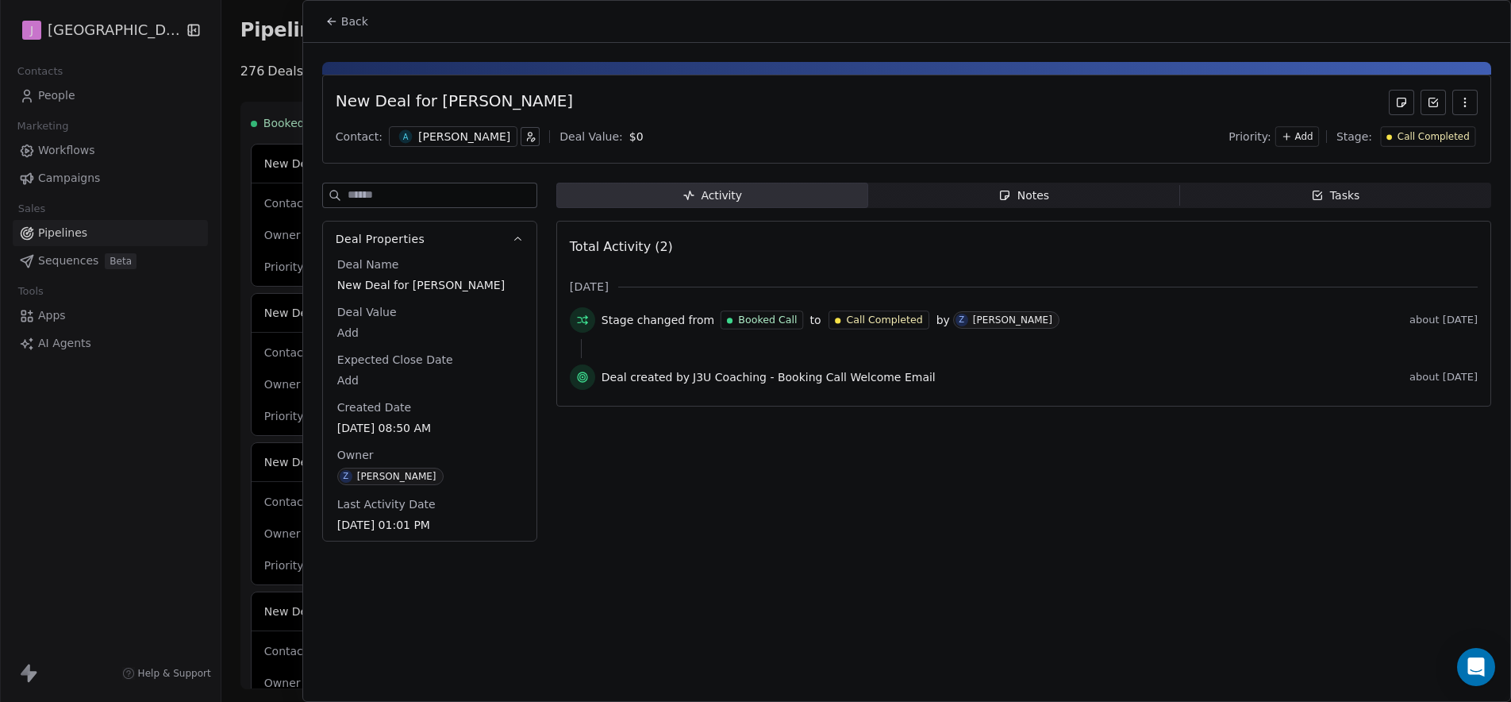
click at [1425, 140] on span "Call Completed" at bounding box center [1434, 136] width 72 height 13
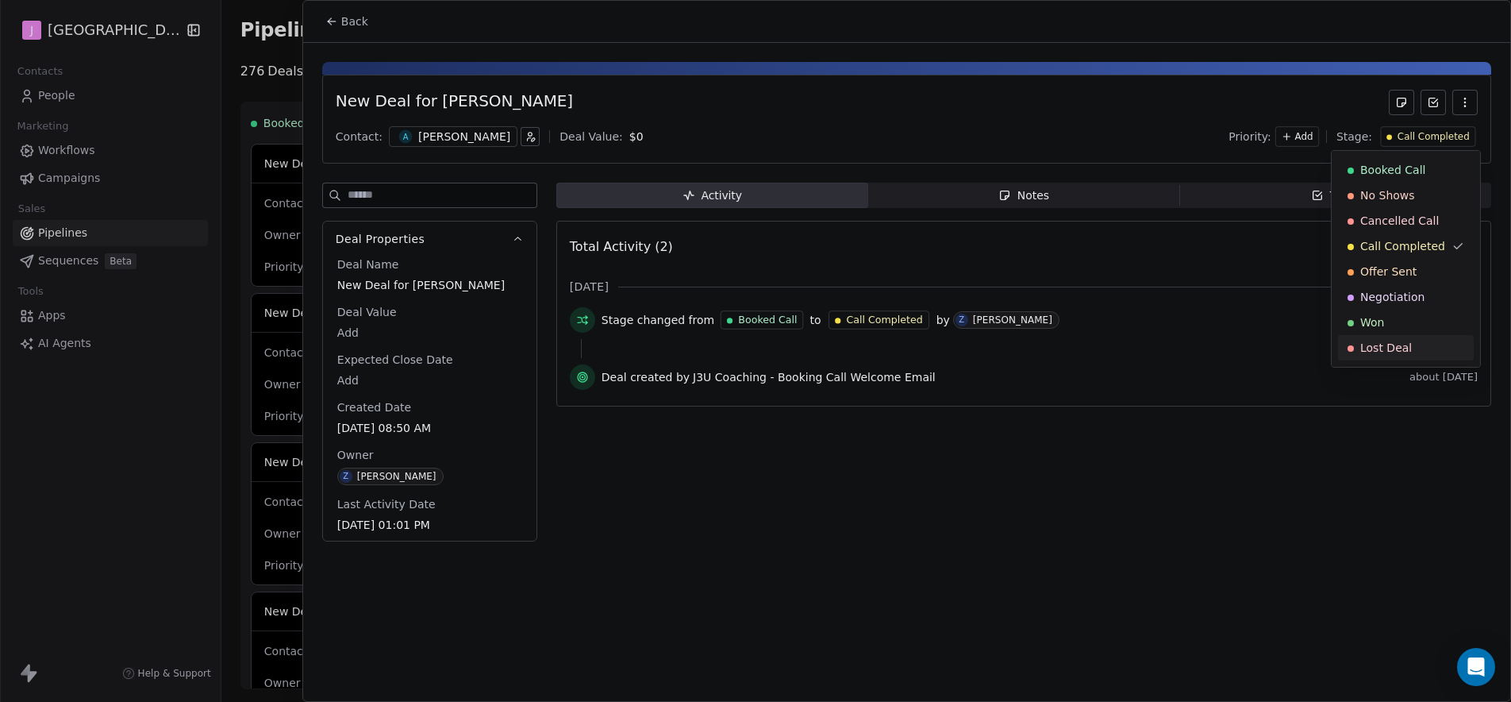
click at [1399, 350] on span "Lost Deal" at bounding box center [1386, 348] width 52 height 16
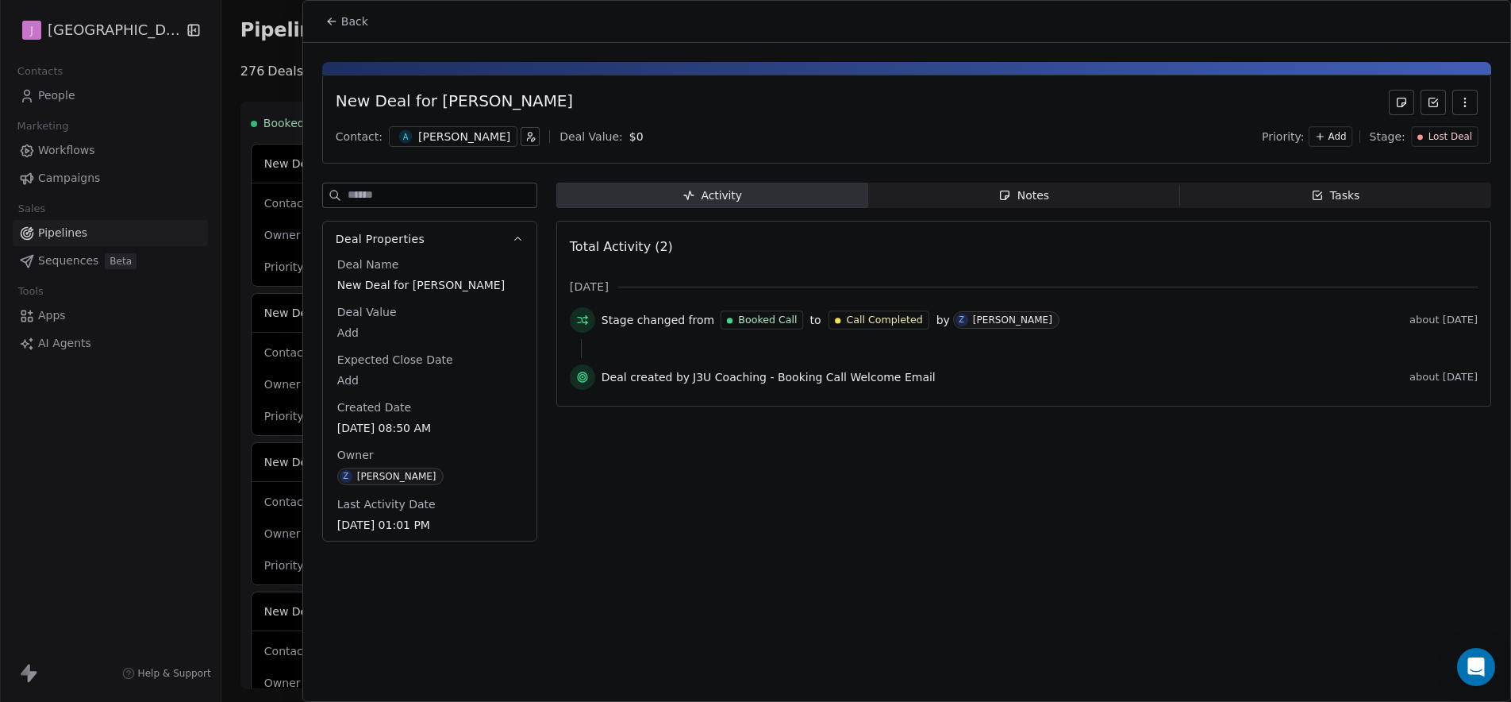
click at [336, 30] on button "Back" at bounding box center [347, 21] width 62 height 29
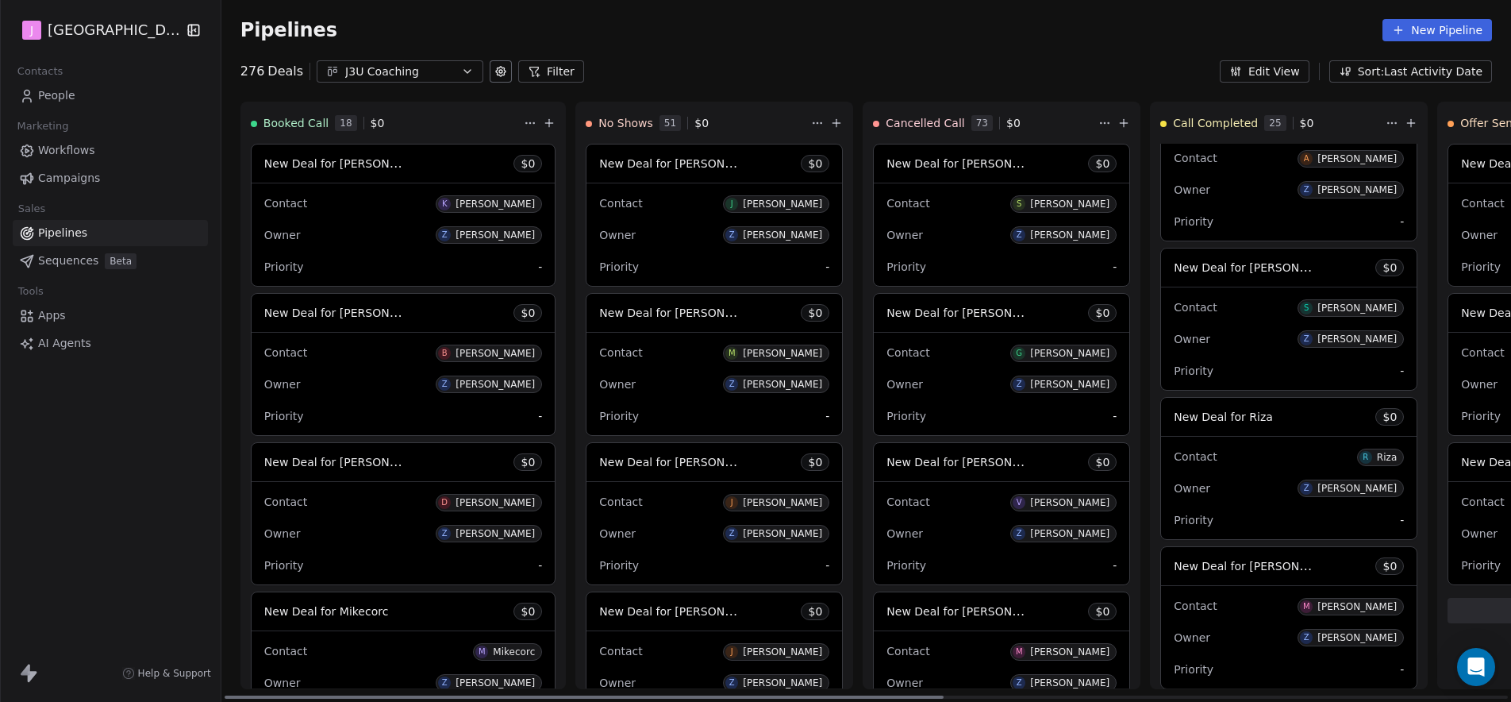
click at [1195, 422] on span "New Deal for Riza" at bounding box center [1223, 416] width 99 height 13
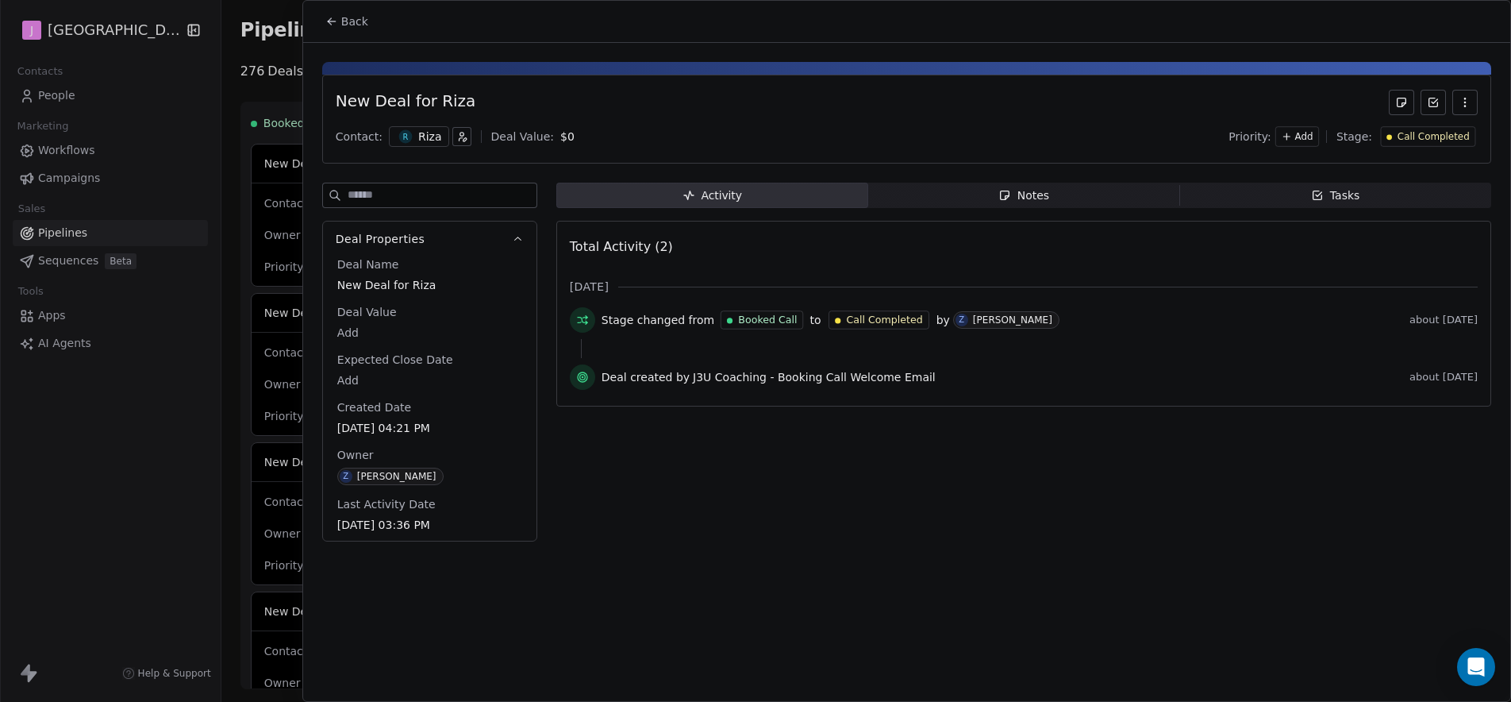
click at [1447, 137] on span "Call Completed" at bounding box center [1434, 136] width 72 height 13
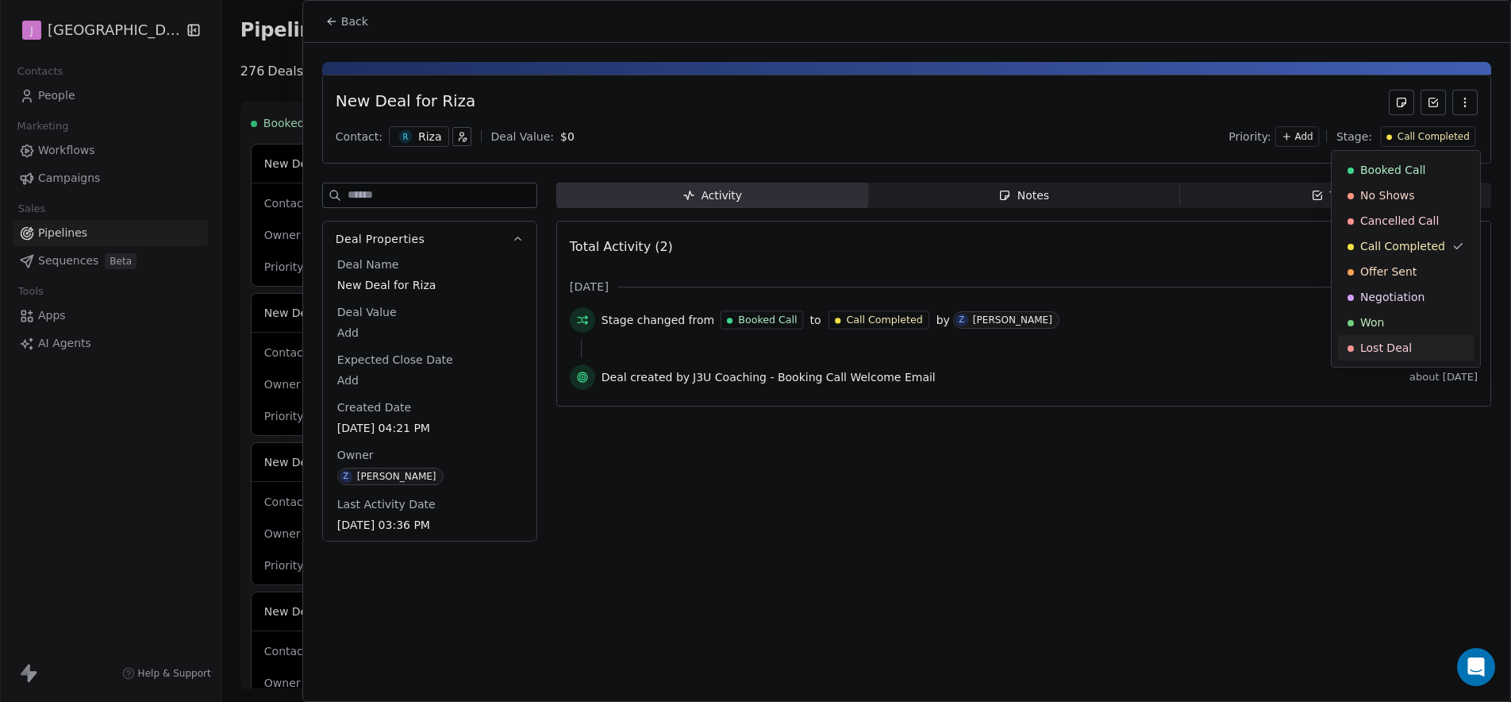
click at [1406, 347] on span "Lost Deal" at bounding box center [1386, 348] width 52 height 16
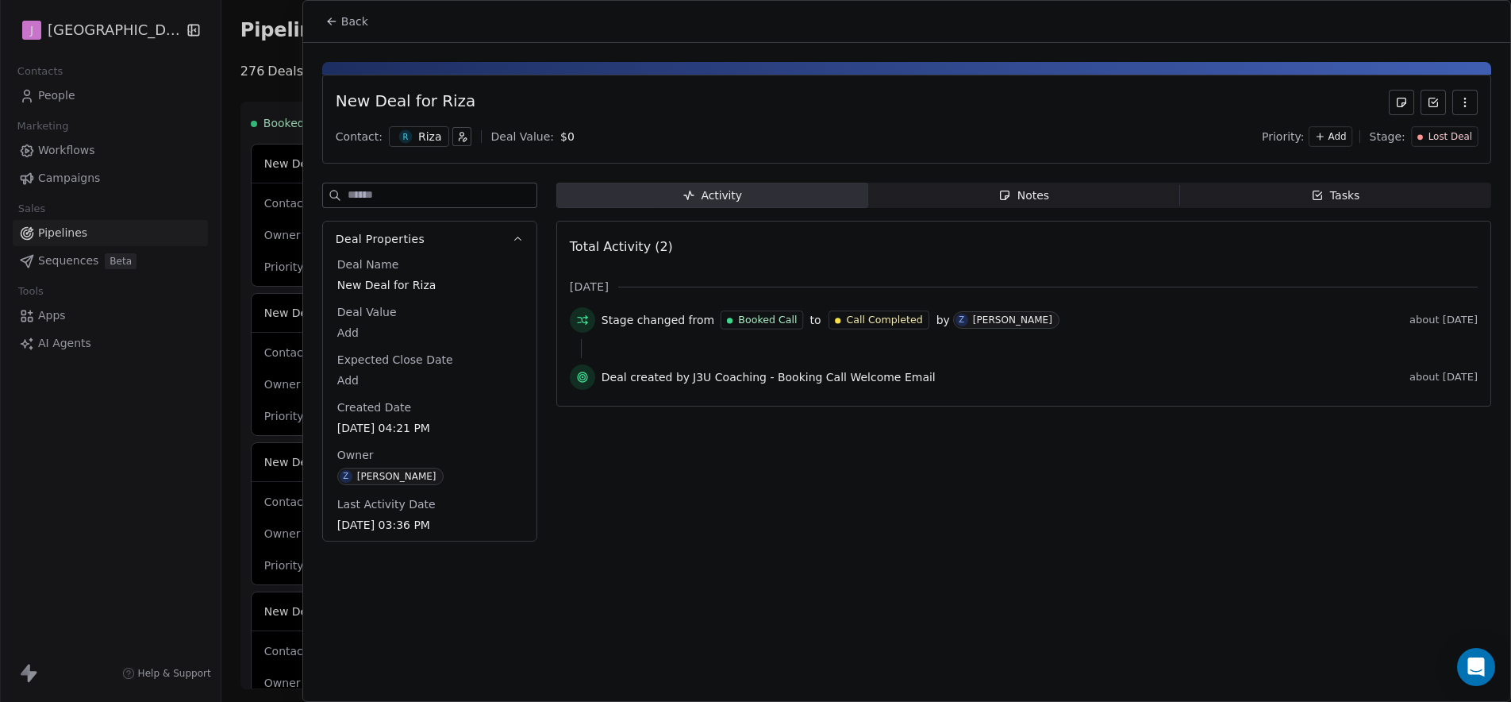
drag, startPoint x: 344, startPoint y: 28, endPoint x: 352, endPoint y: 32, distance: 8.2
click at [344, 28] on span "Back" at bounding box center [354, 21] width 27 height 16
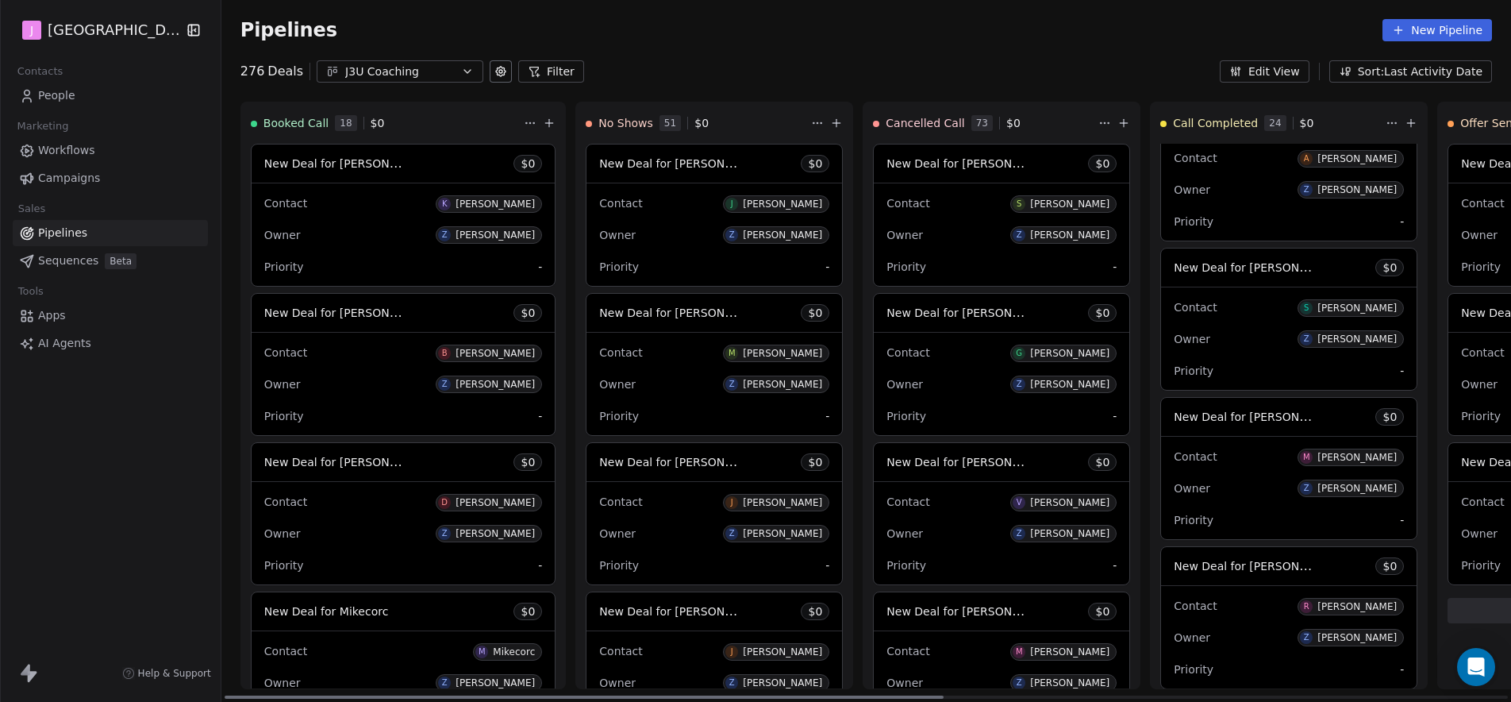
click at [1206, 417] on span "New Deal for Maria" at bounding box center [1257, 416] width 167 height 15
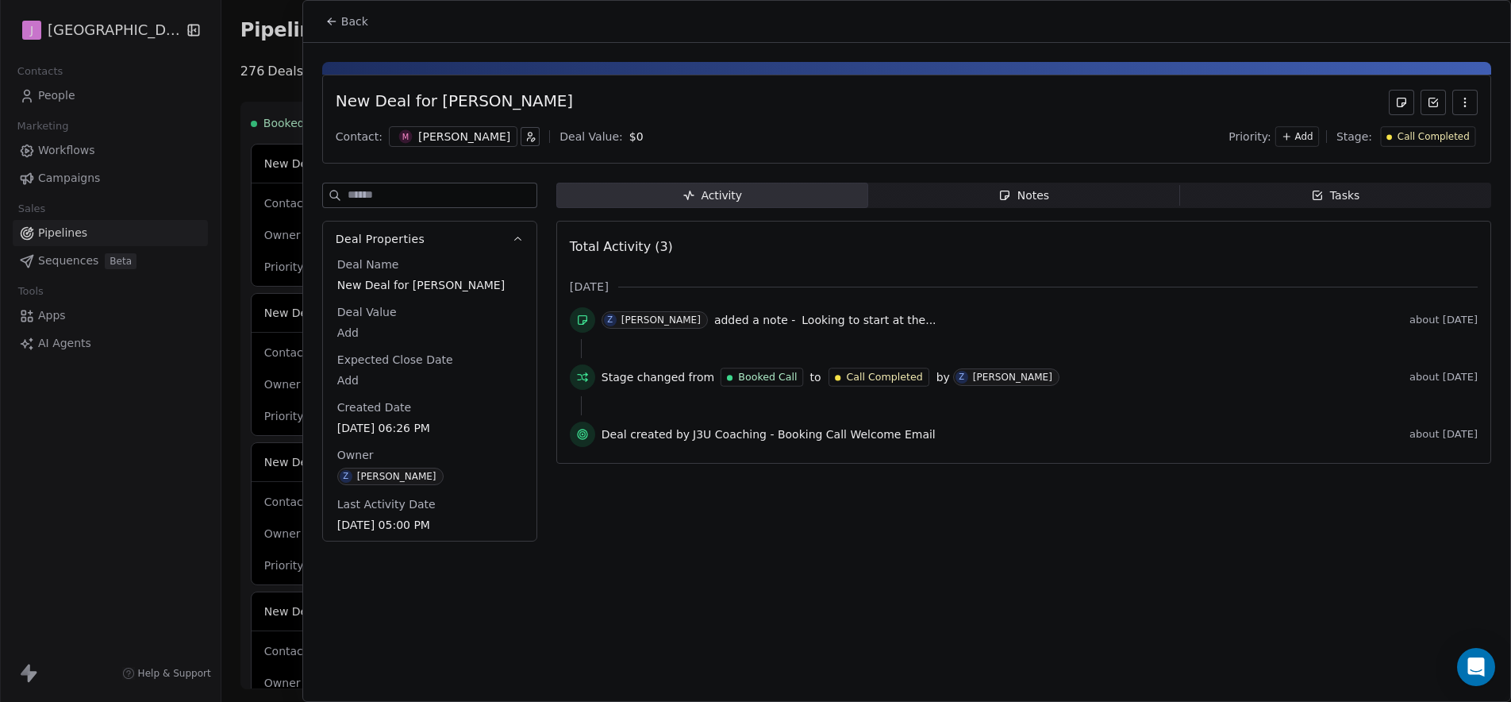
click at [1410, 138] on span "Call Completed" at bounding box center [1434, 136] width 72 height 13
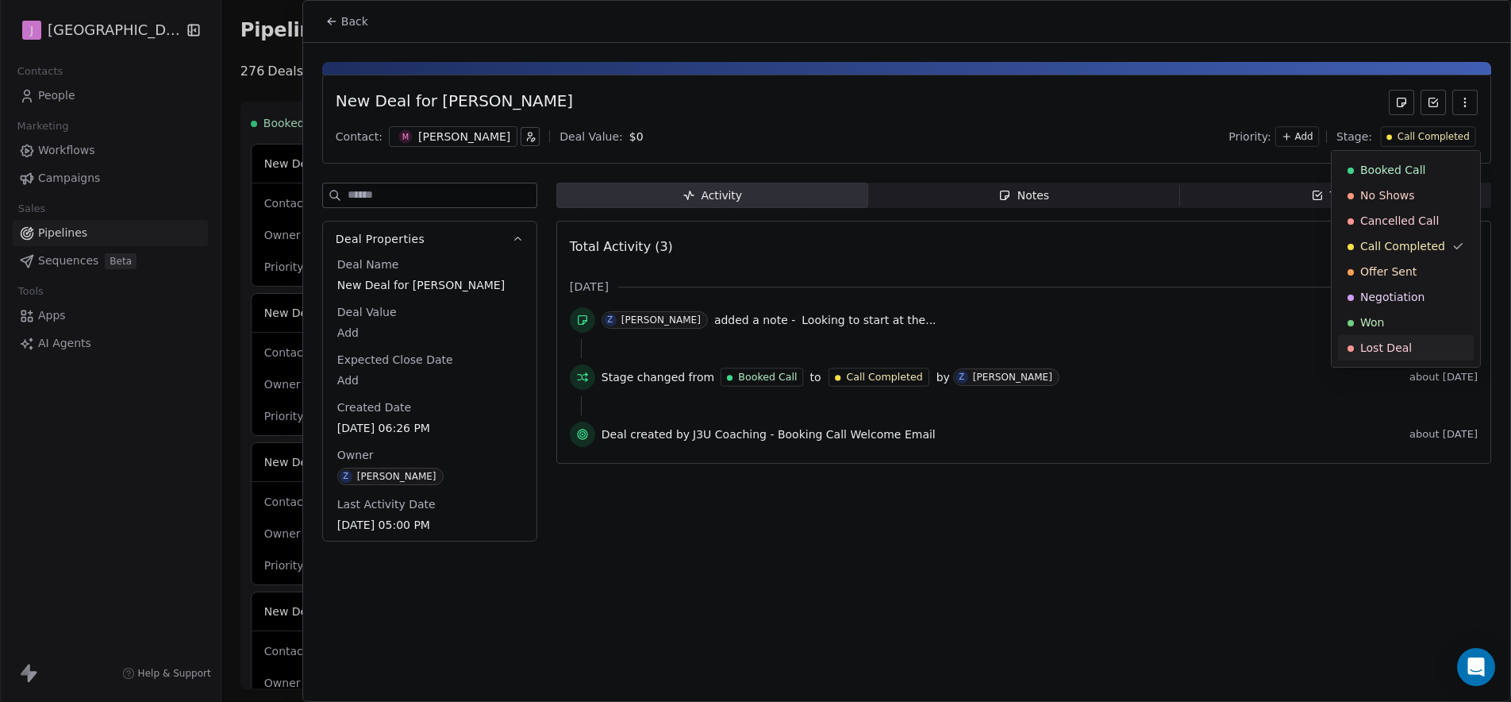
click at [1383, 350] on span "Lost Deal" at bounding box center [1386, 348] width 52 height 16
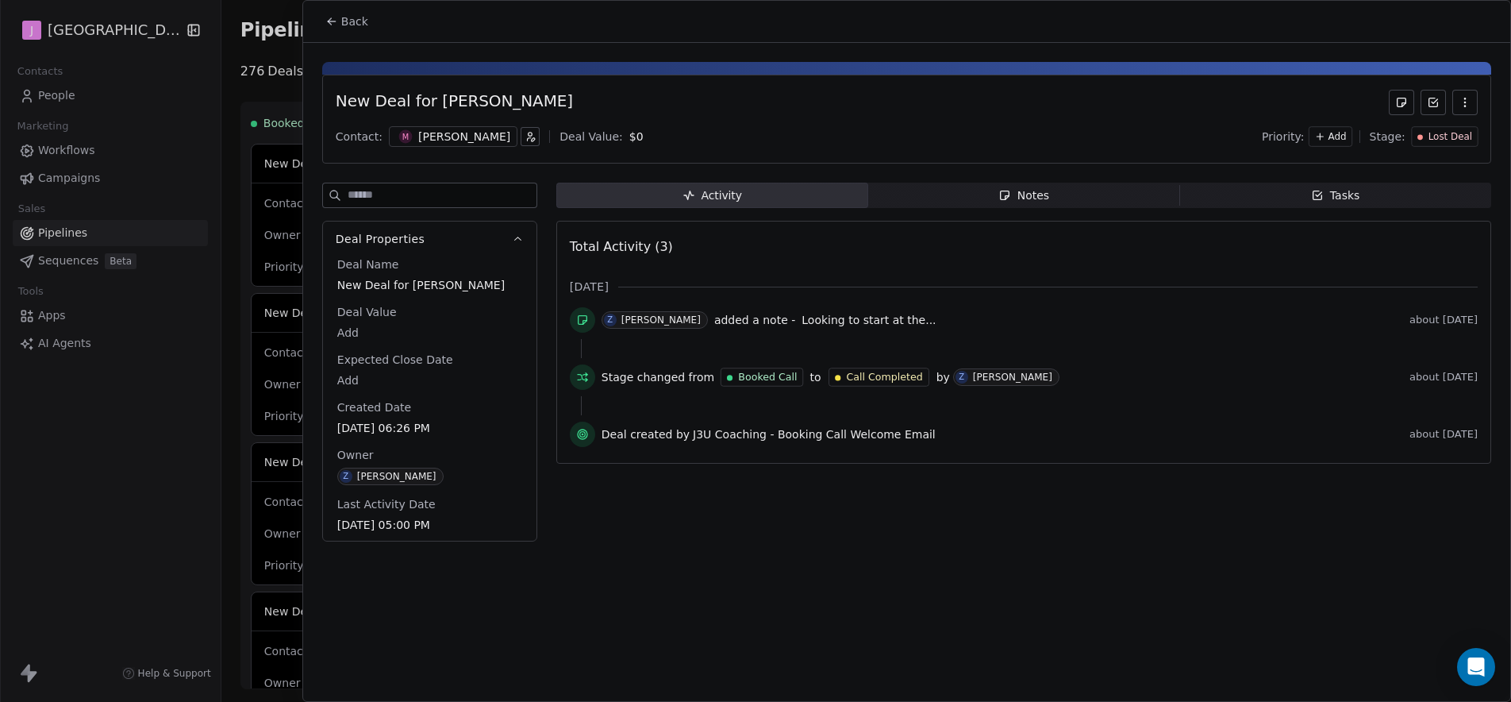
click at [335, 21] on icon at bounding box center [331, 21] width 13 height 13
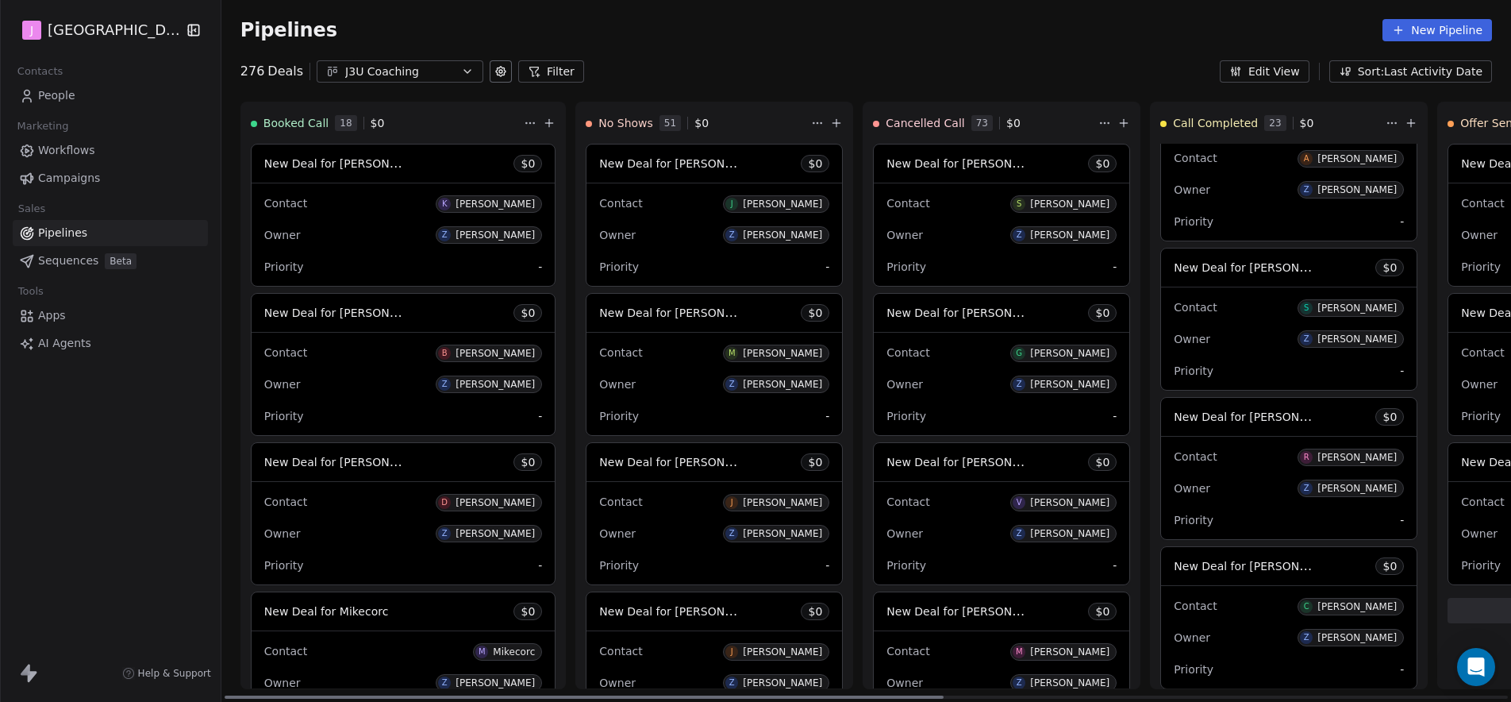
click at [1204, 417] on span "New Deal for Rob" at bounding box center [1257, 416] width 167 height 15
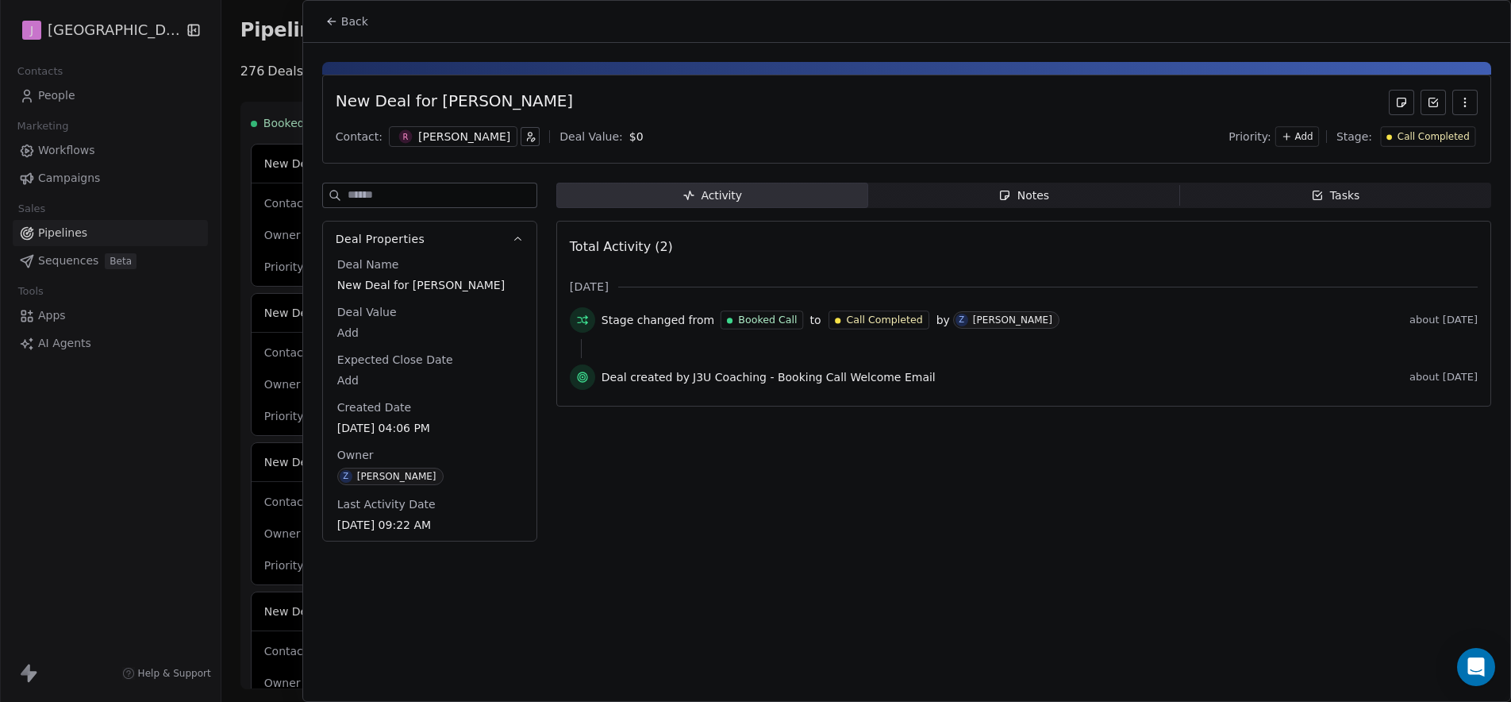
click at [1429, 138] on span "Call Completed" at bounding box center [1434, 136] width 72 height 13
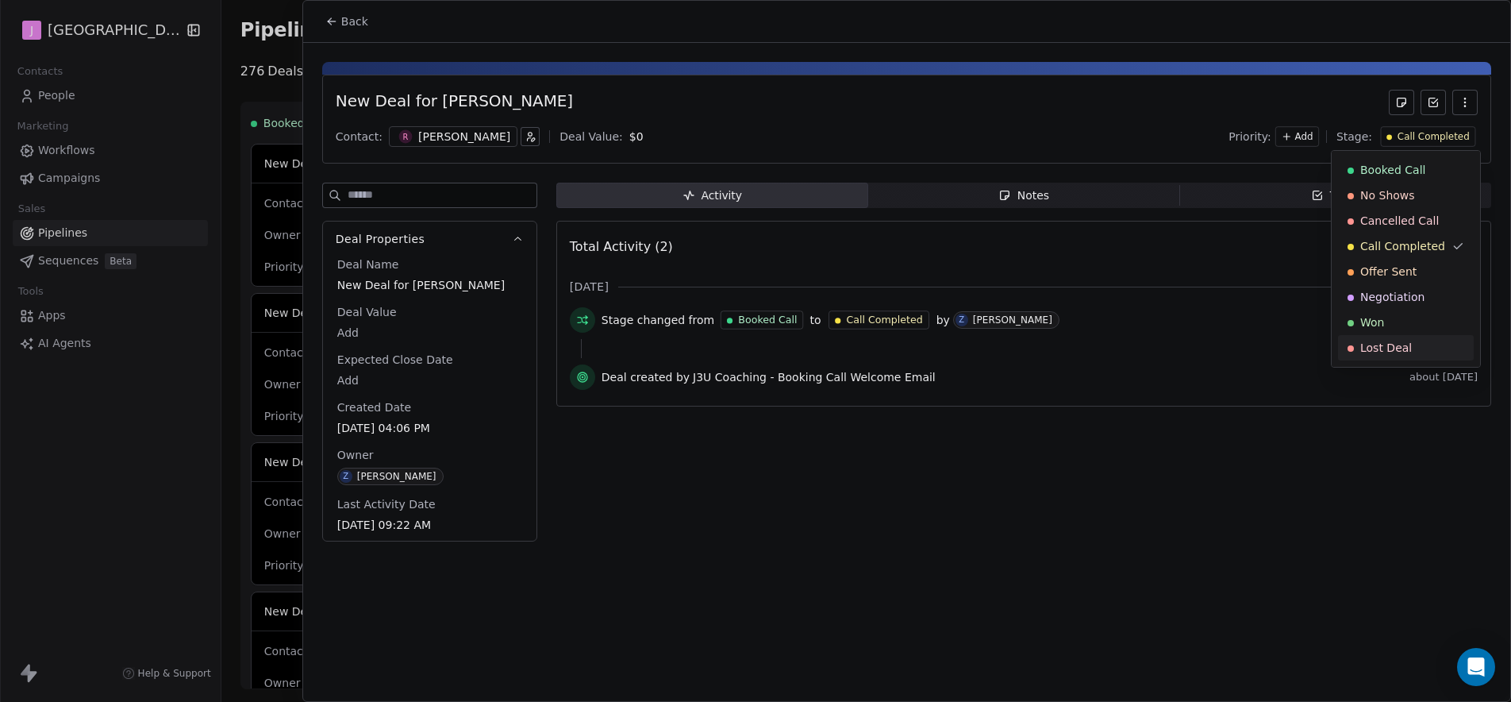
click at [1373, 355] on span "Lost Deal" at bounding box center [1386, 348] width 52 height 16
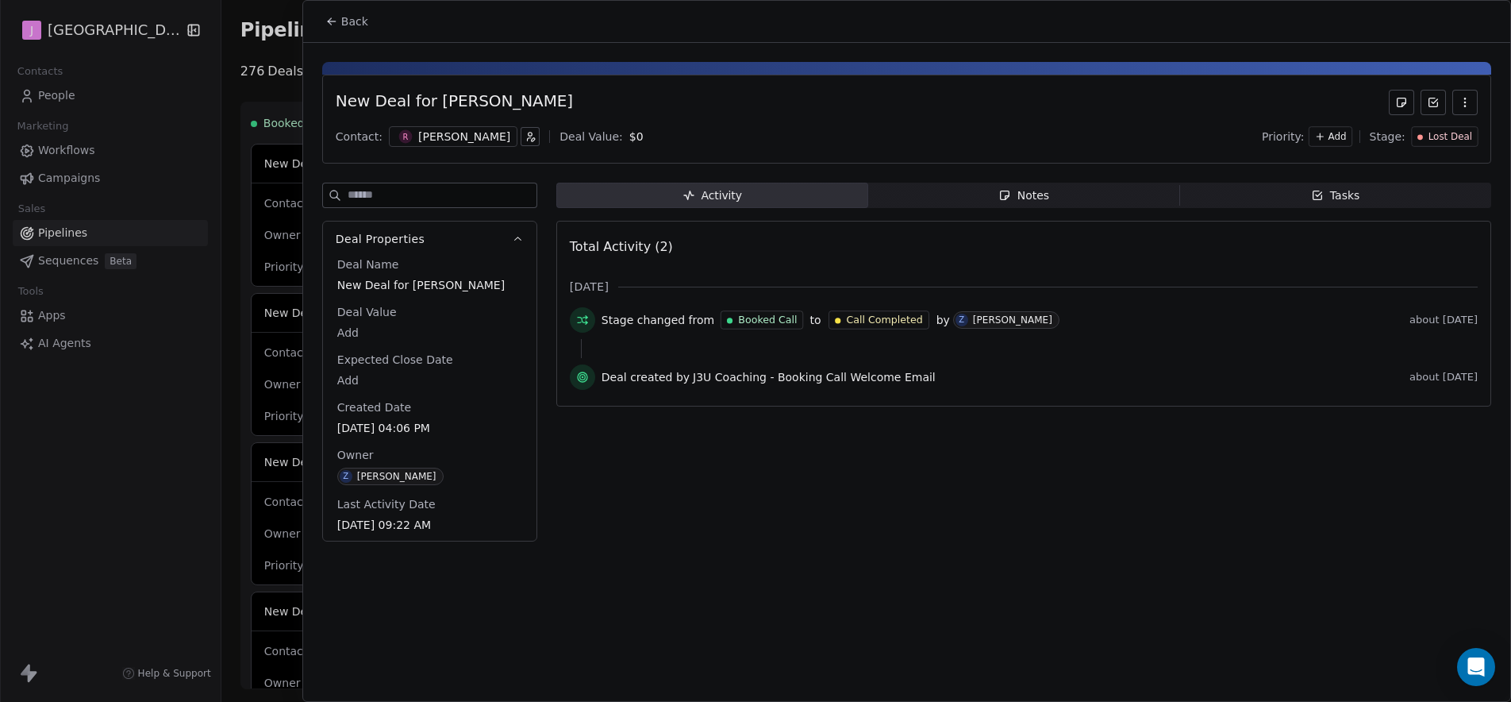
click at [361, 13] on span "Back" at bounding box center [354, 21] width 27 height 16
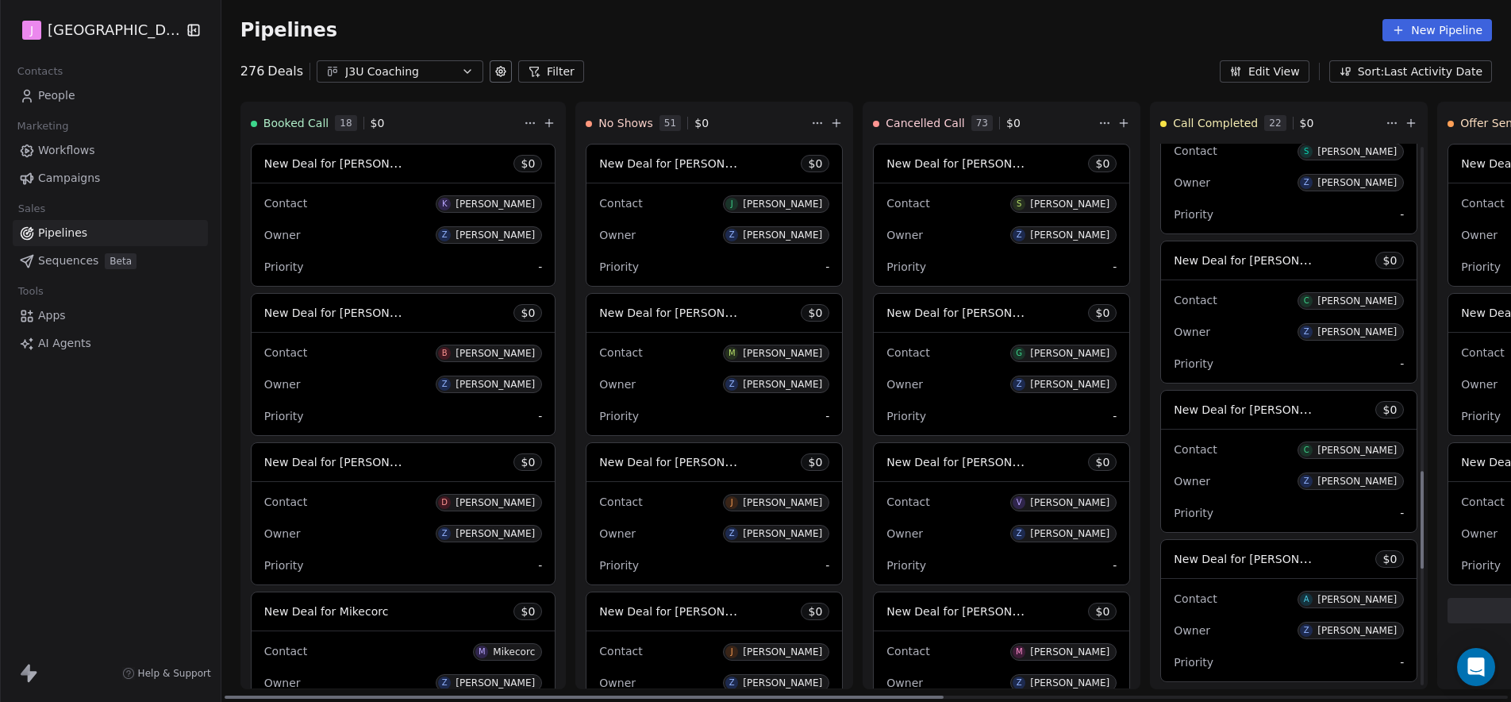
scroll to position [1679, 0]
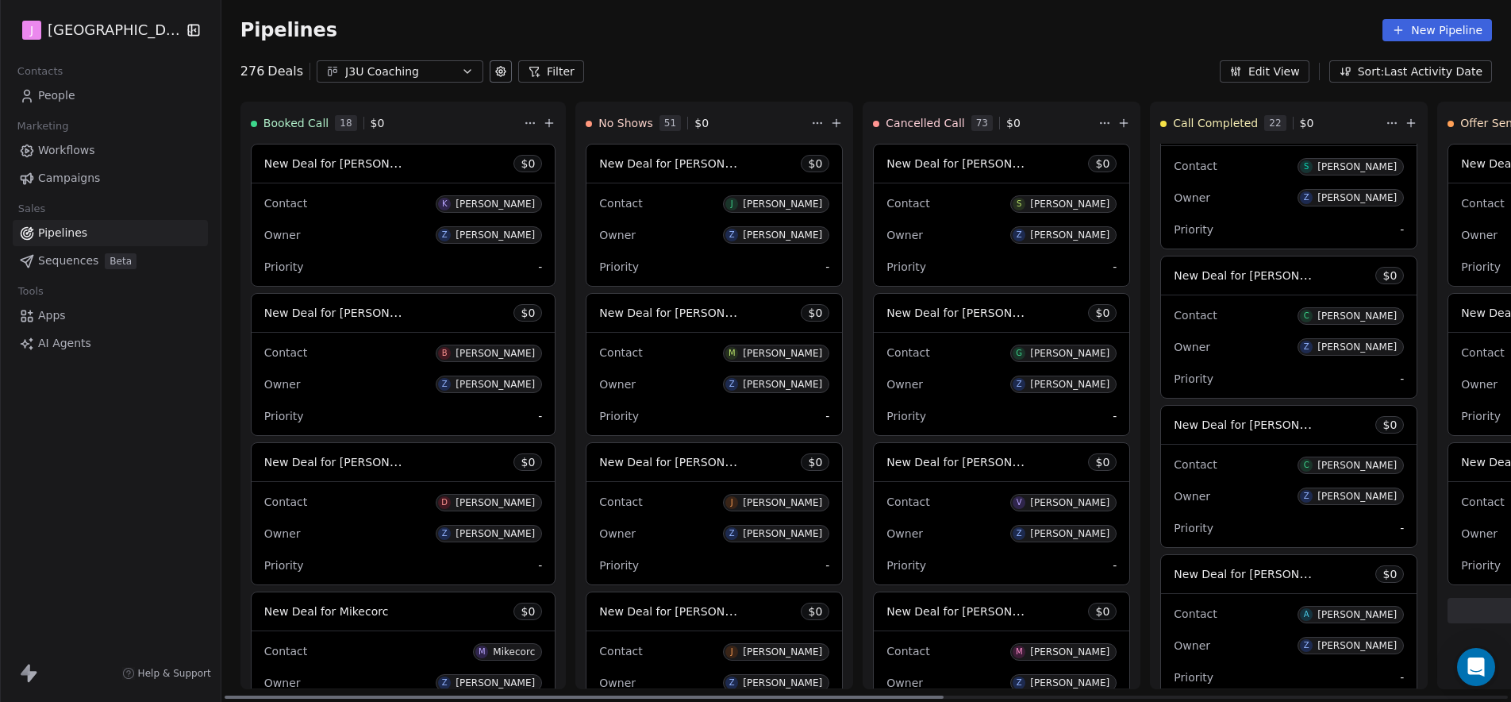
click at [1211, 276] on span "New Deal for Chandler Carter" at bounding box center [1257, 274] width 167 height 15
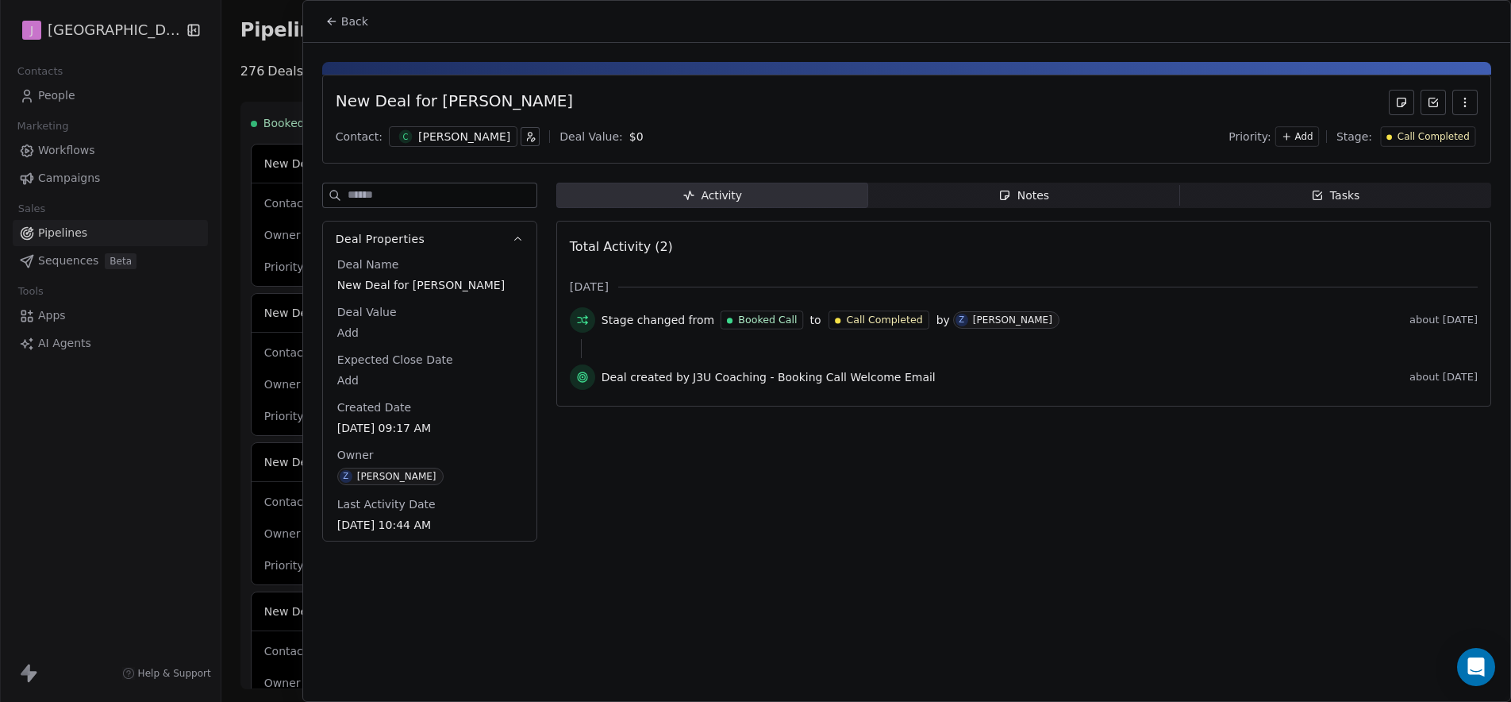
click at [1418, 143] on div "Call Completed" at bounding box center [1428, 136] width 95 height 21
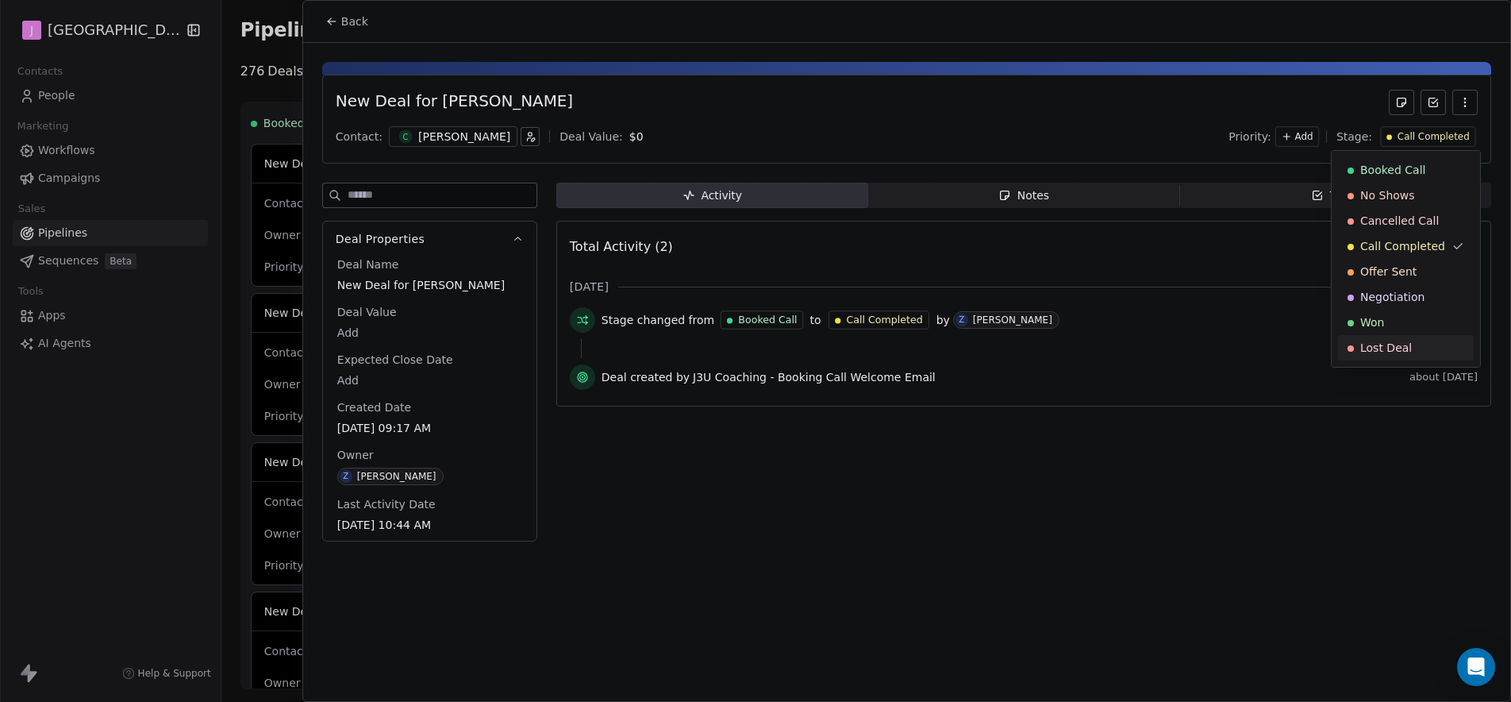
click at [1411, 348] on div "Lost Deal" at bounding box center [1406, 348] width 117 height 16
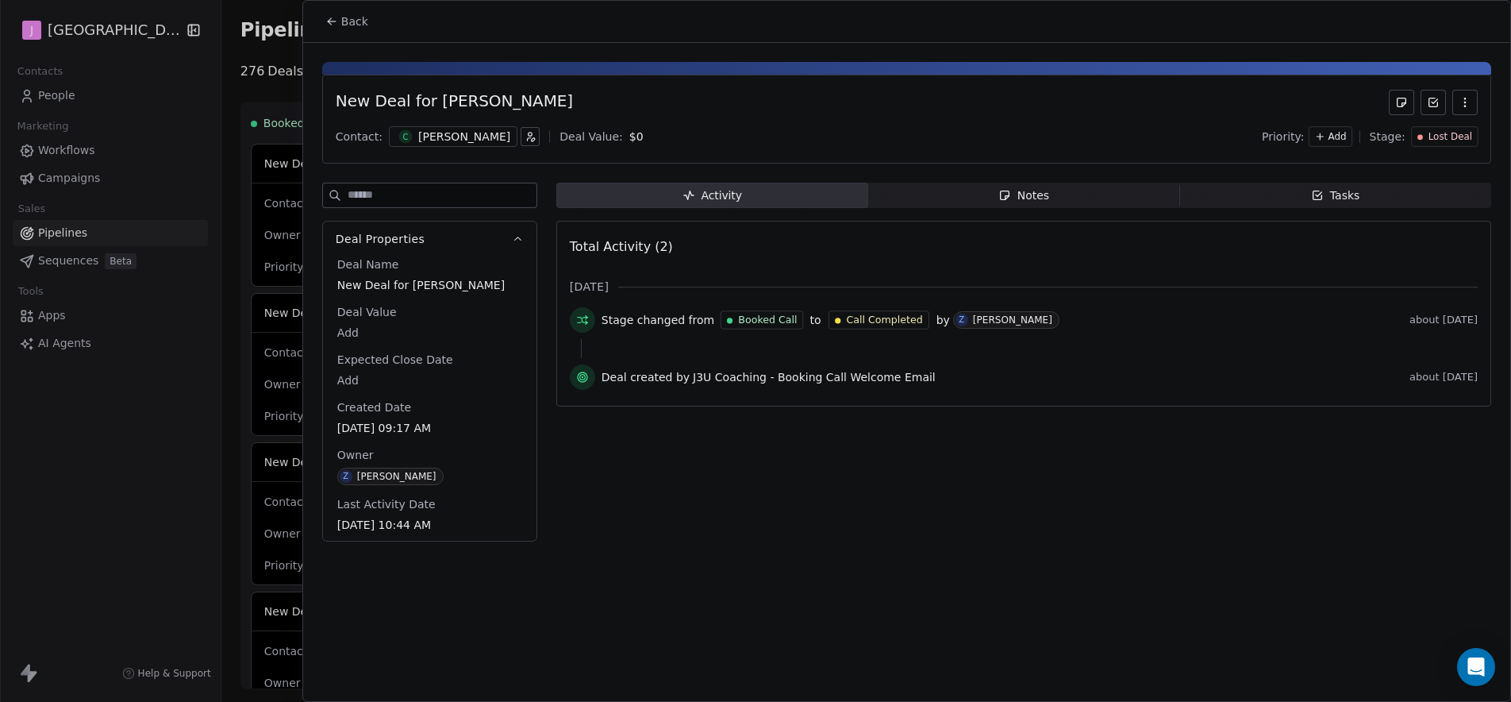
click at [337, 22] on icon at bounding box center [331, 21] width 13 height 13
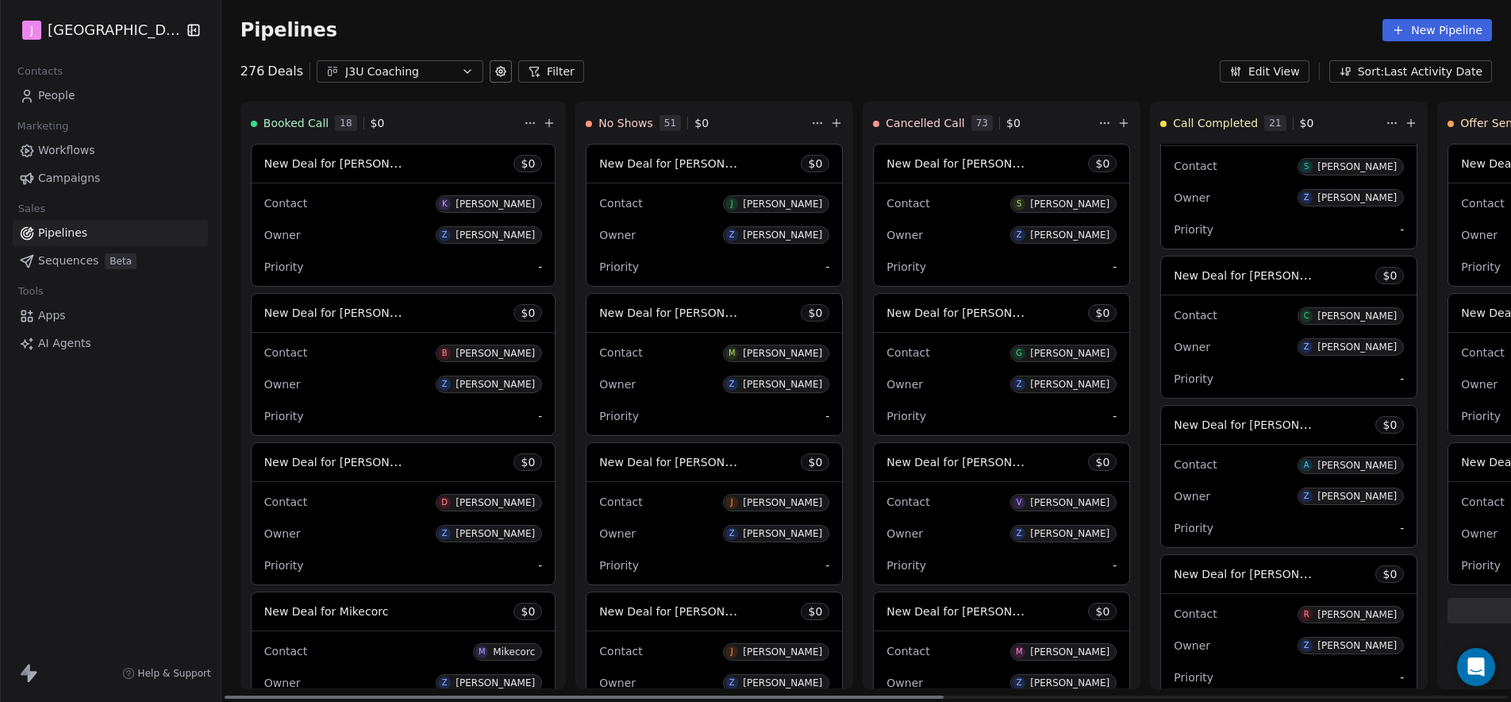
click at [1210, 424] on span "New Deal for Anthony" at bounding box center [1257, 424] width 167 height 15
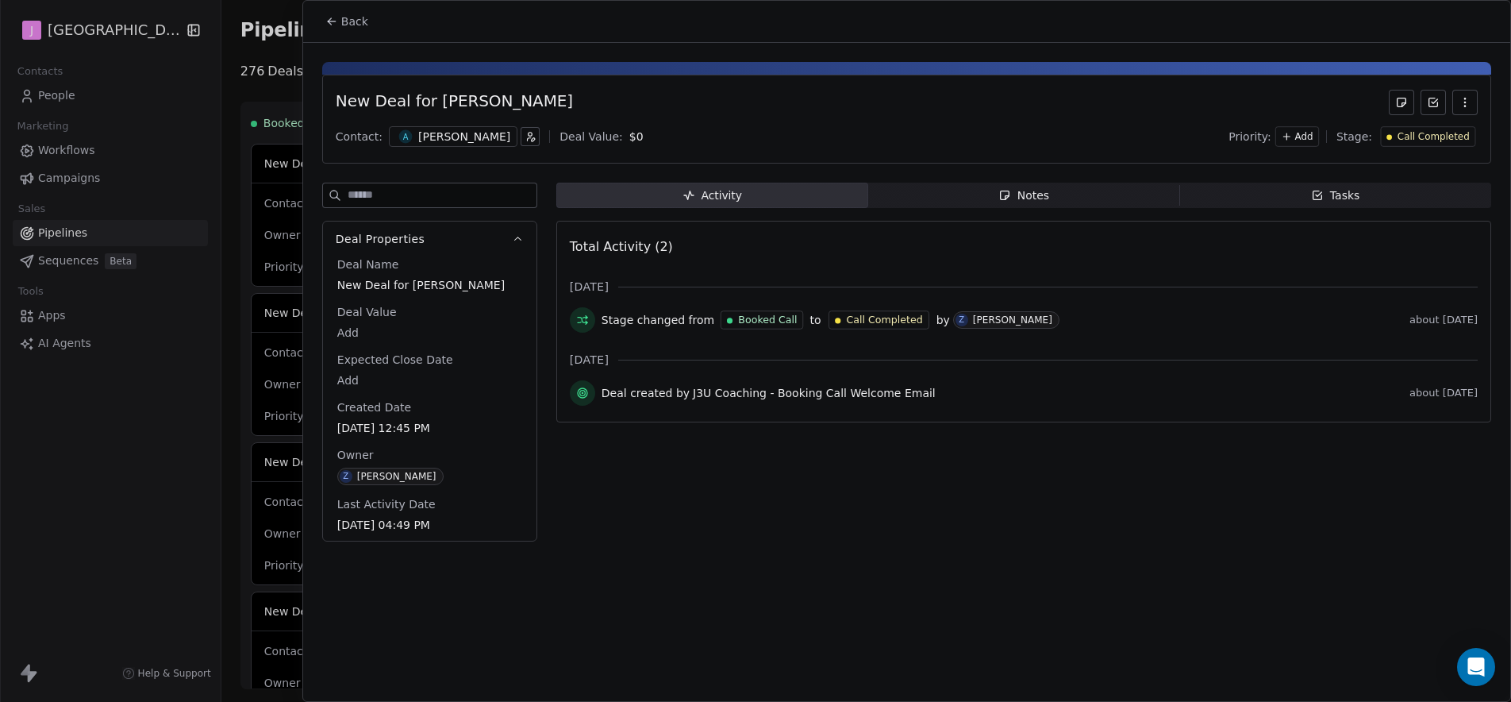
click at [1418, 138] on span "Call Completed" at bounding box center [1434, 136] width 72 height 13
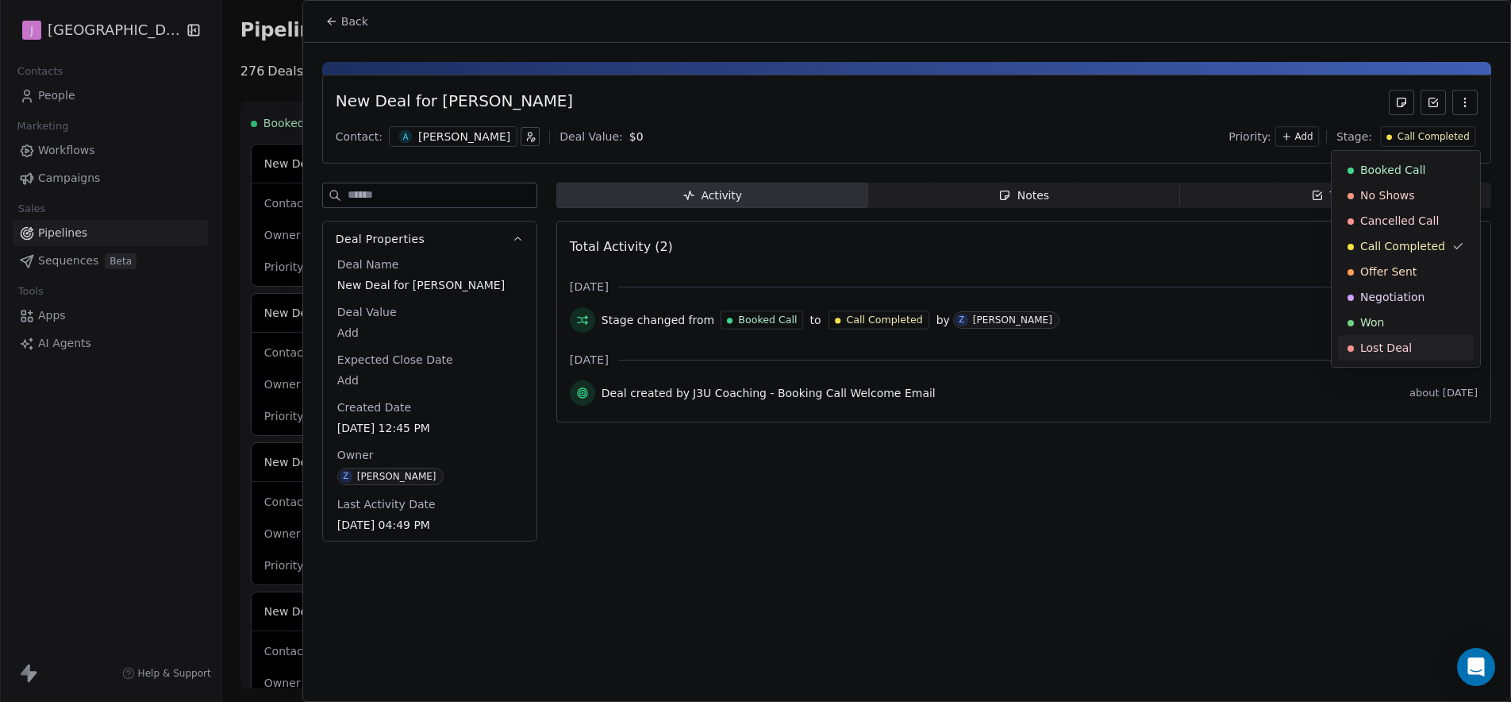
click at [1374, 356] on div "Lost Deal" at bounding box center [1406, 347] width 136 height 25
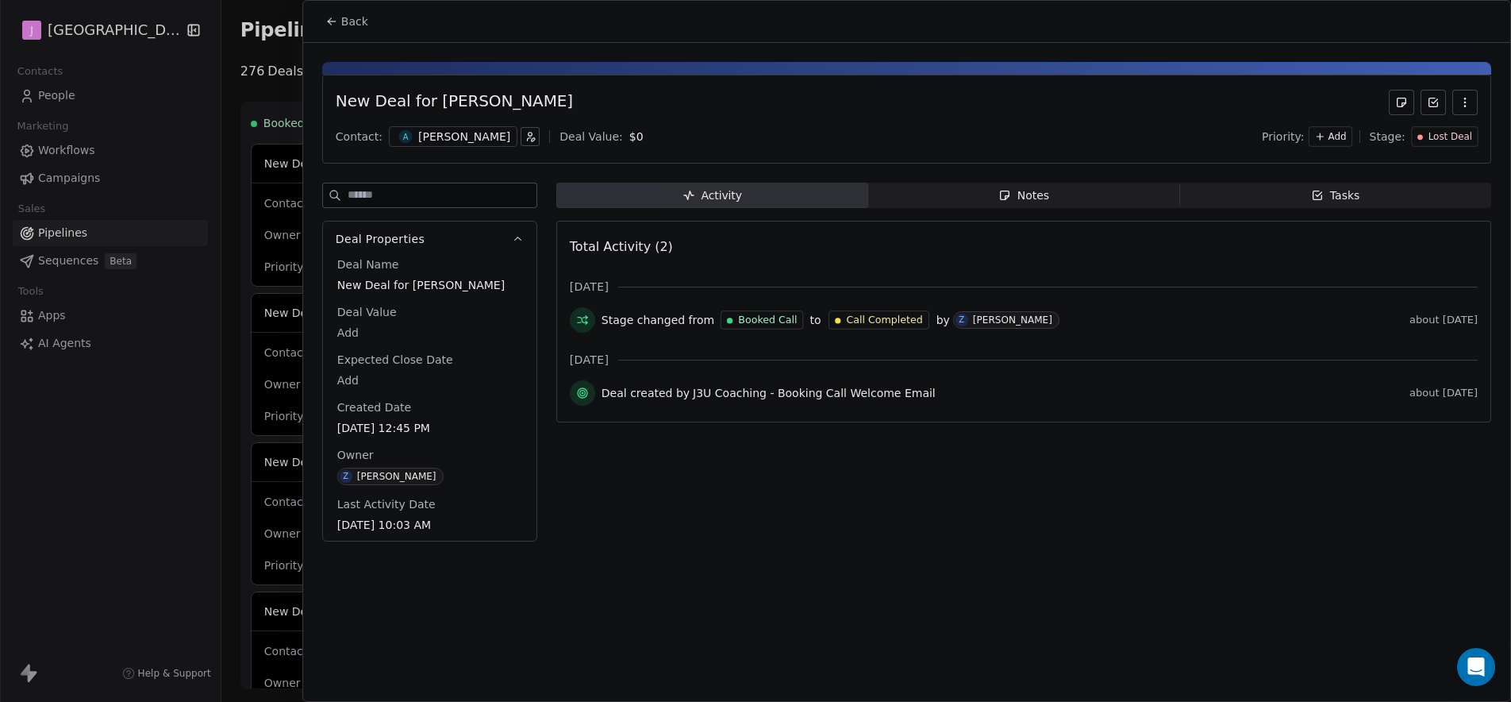
click at [337, 29] on button "Back" at bounding box center [347, 21] width 62 height 29
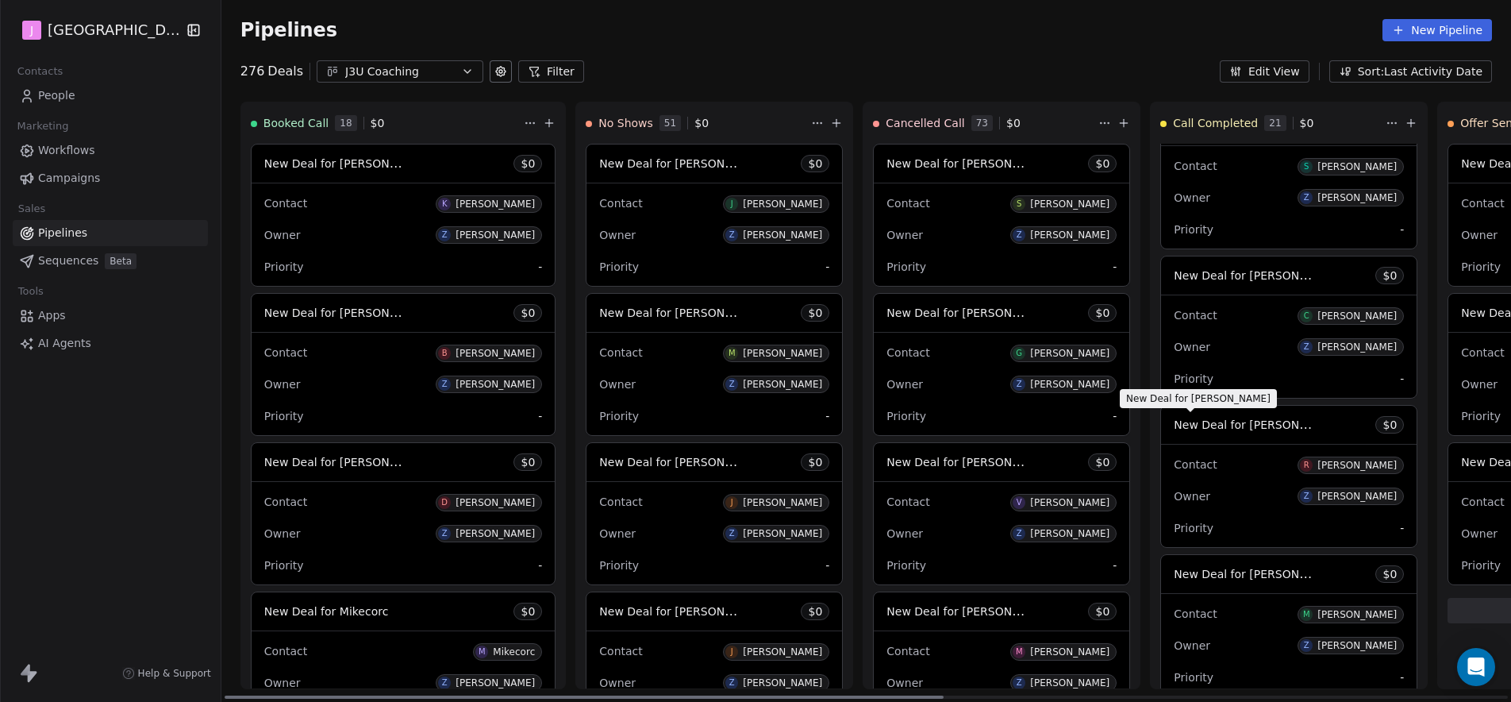
click at [1247, 421] on span "New Deal for Rahme Hegazy" at bounding box center [1257, 424] width 167 height 15
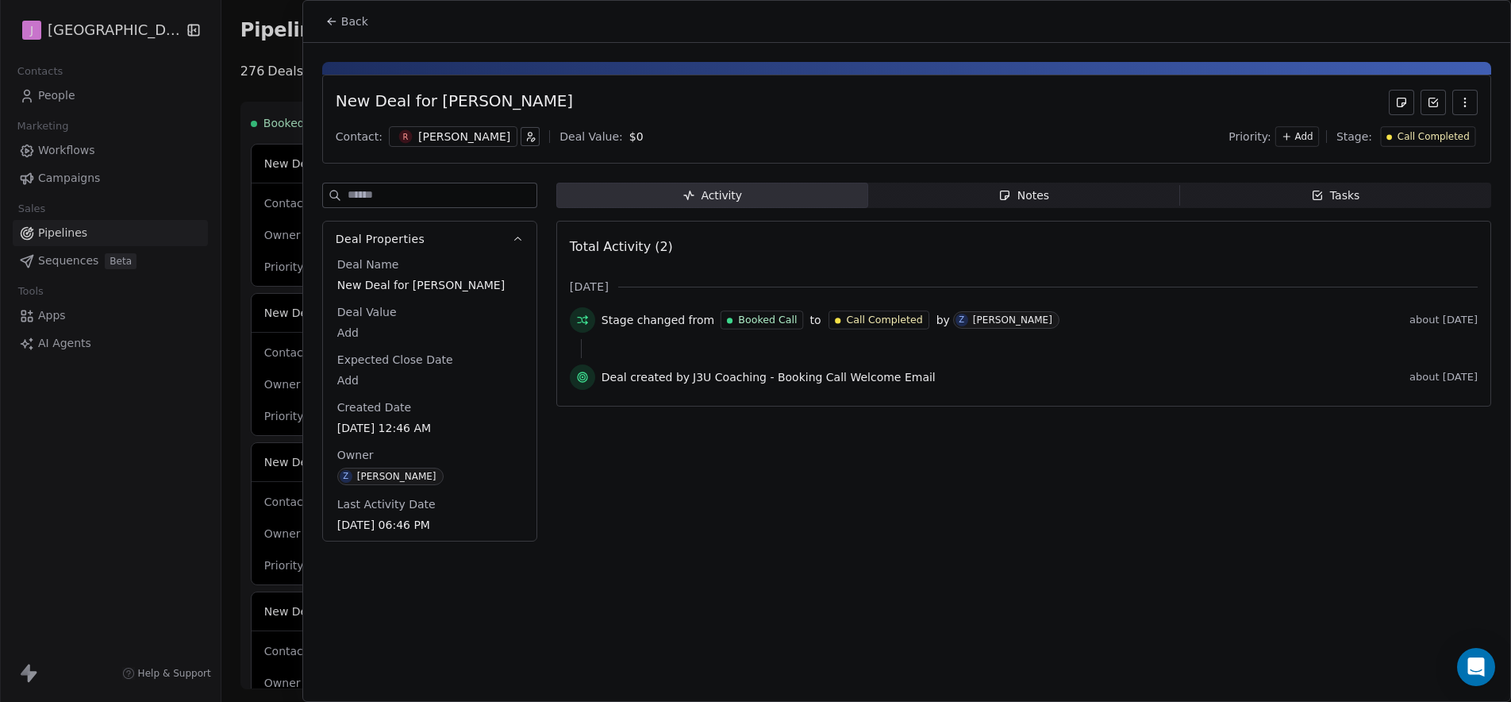
click at [1409, 130] on span "Call Completed" at bounding box center [1434, 136] width 72 height 13
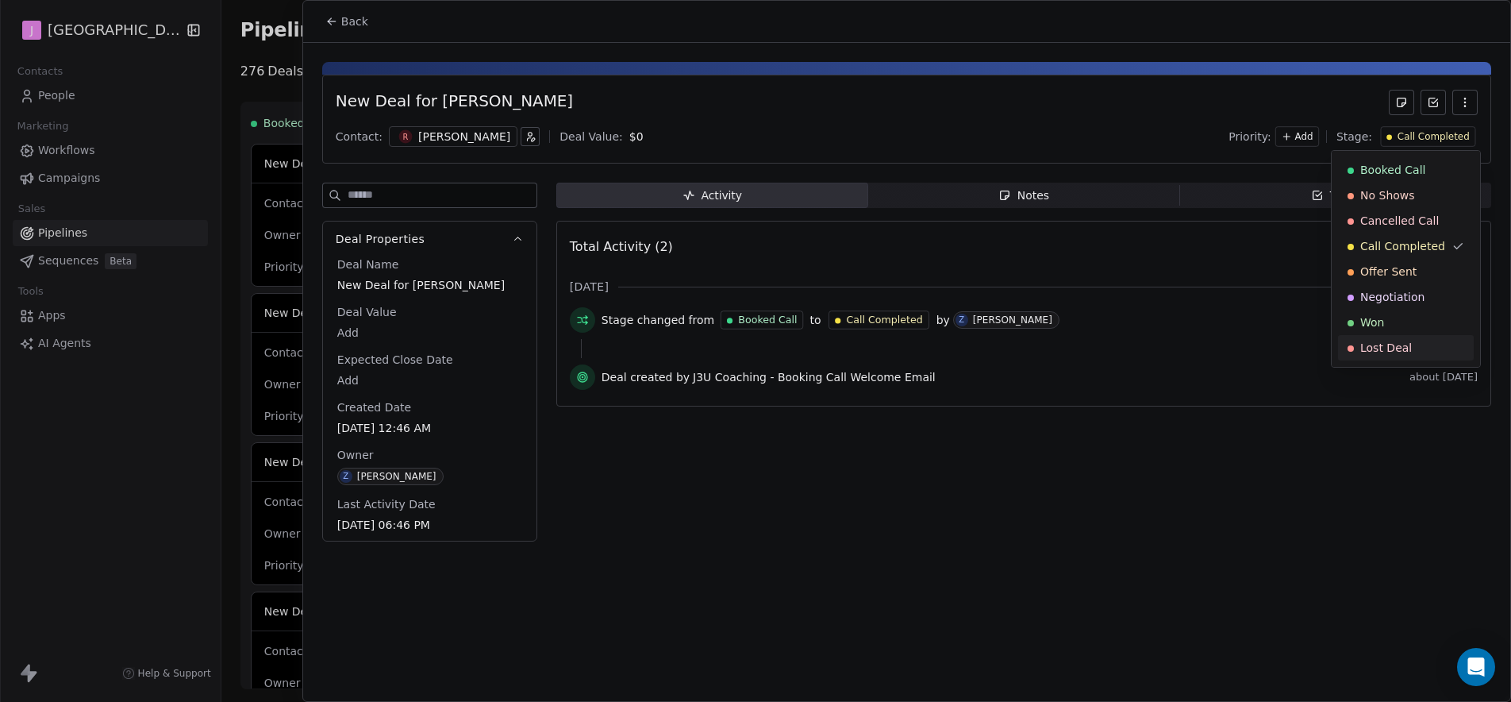
click at [1382, 345] on span "Lost Deal" at bounding box center [1386, 348] width 52 height 16
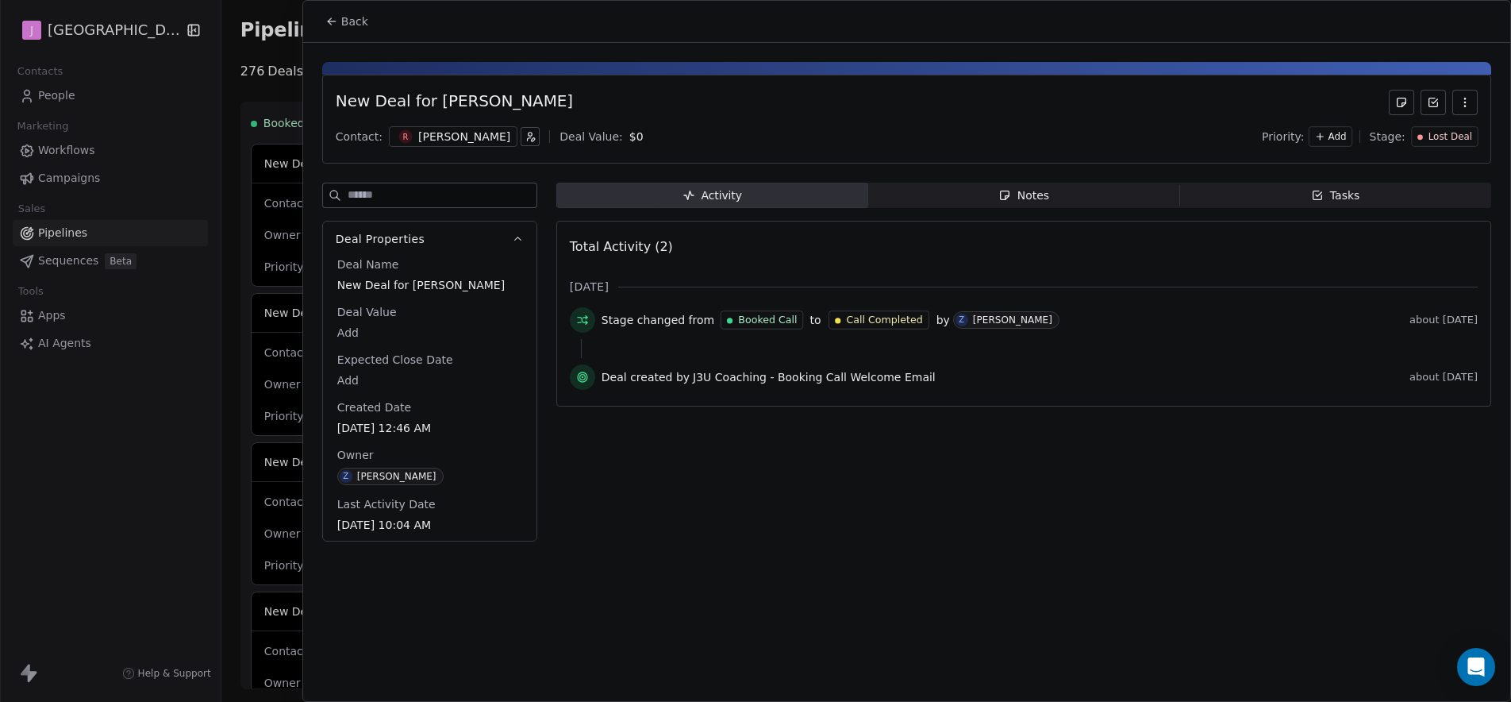
click at [366, 25] on span "Back" at bounding box center [354, 21] width 27 height 16
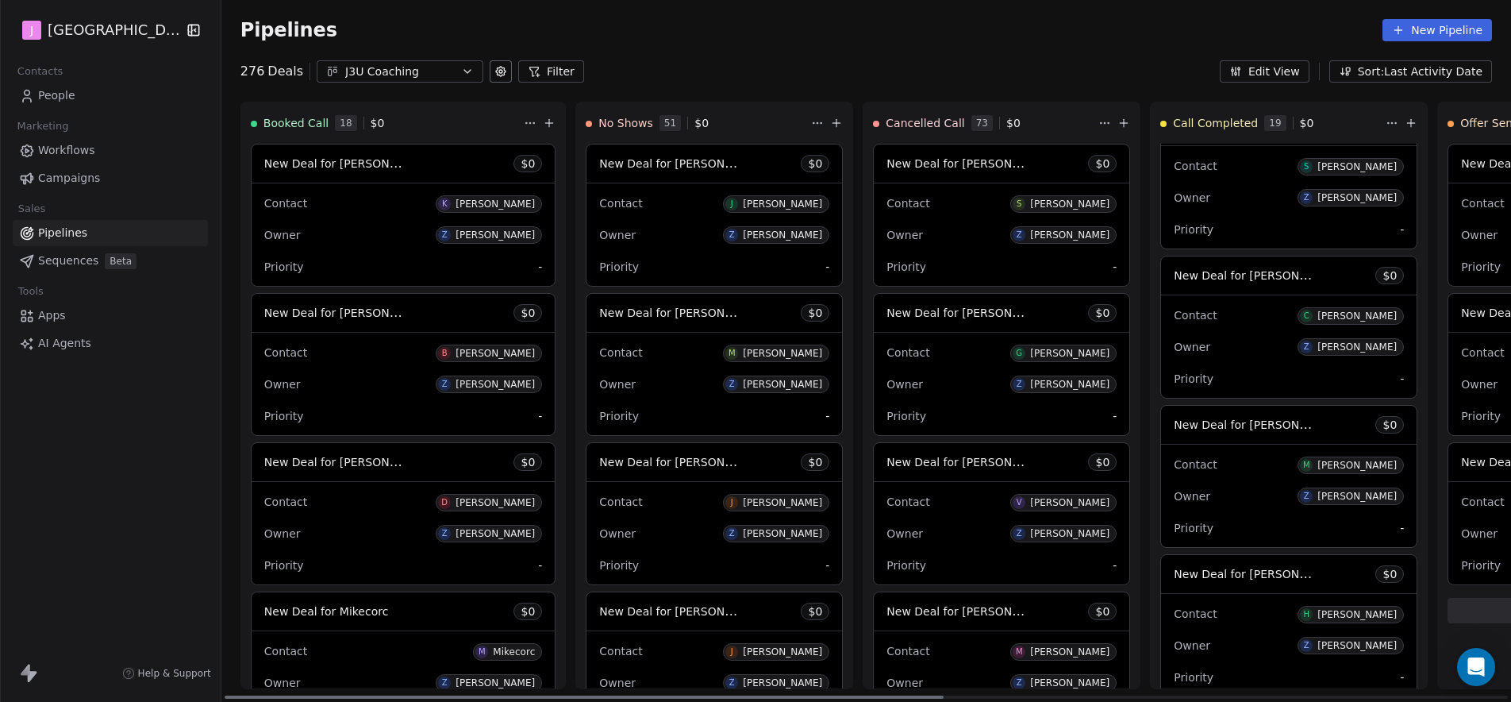
click at [1209, 429] on span "New Deal for Margot Arias" at bounding box center [1257, 424] width 167 height 15
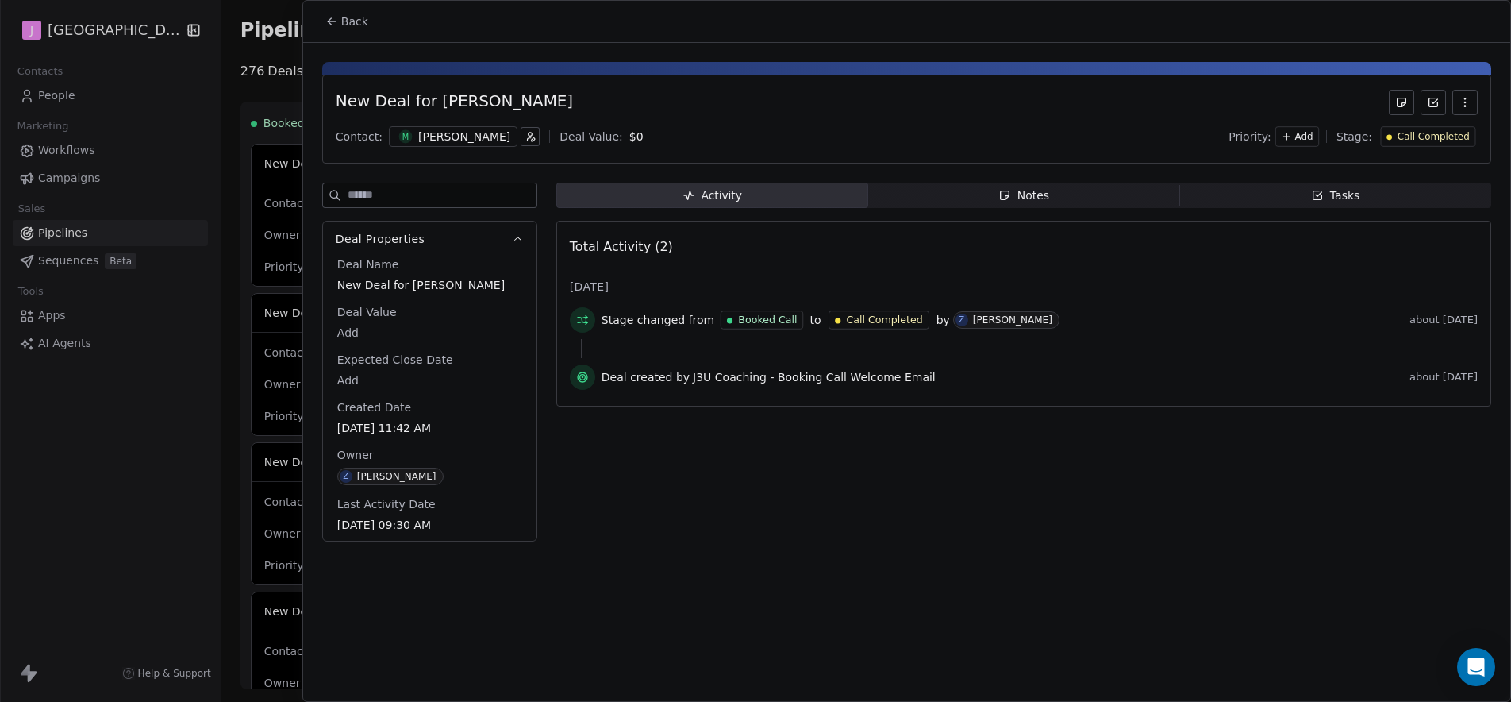
click at [1425, 134] on span "Call Completed" at bounding box center [1434, 136] width 72 height 13
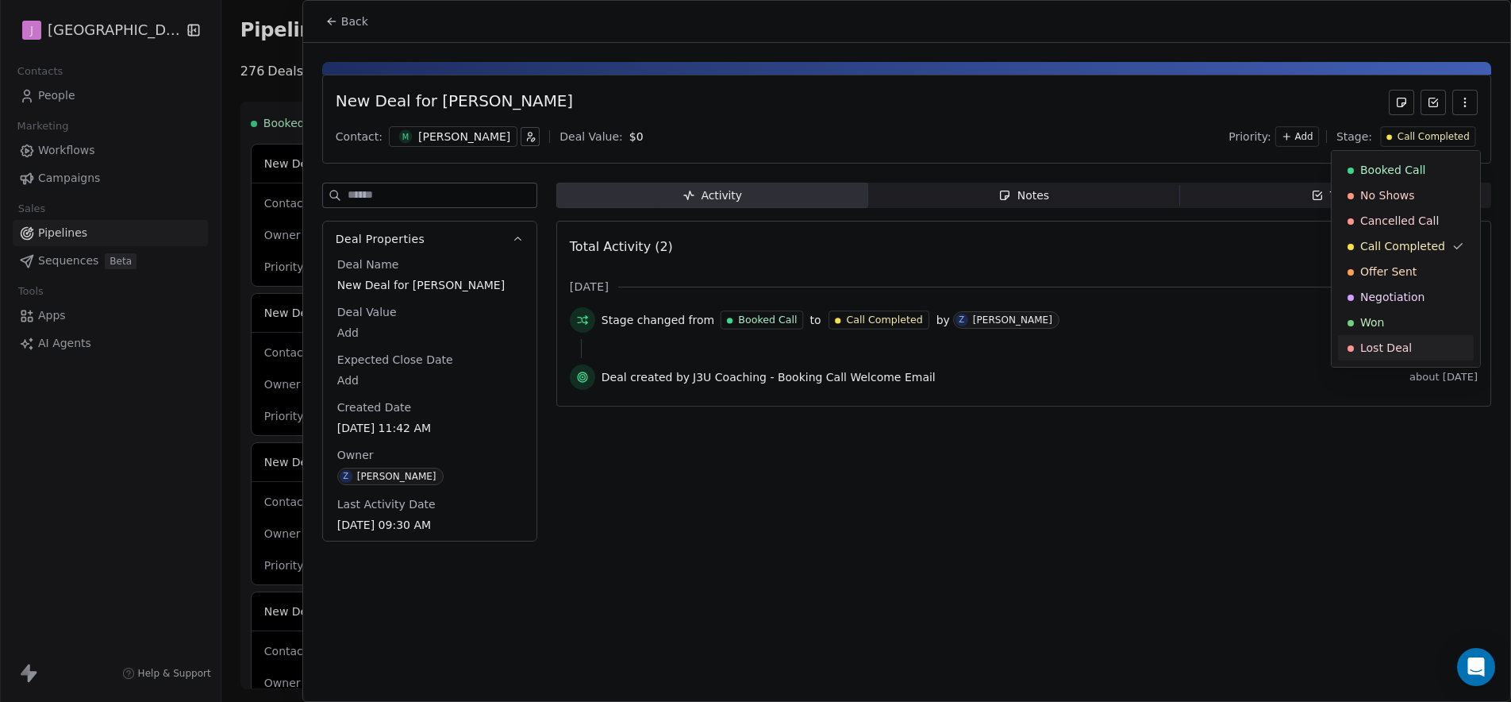
click at [1416, 340] on div "Lost Deal" at bounding box center [1406, 348] width 117 height 16
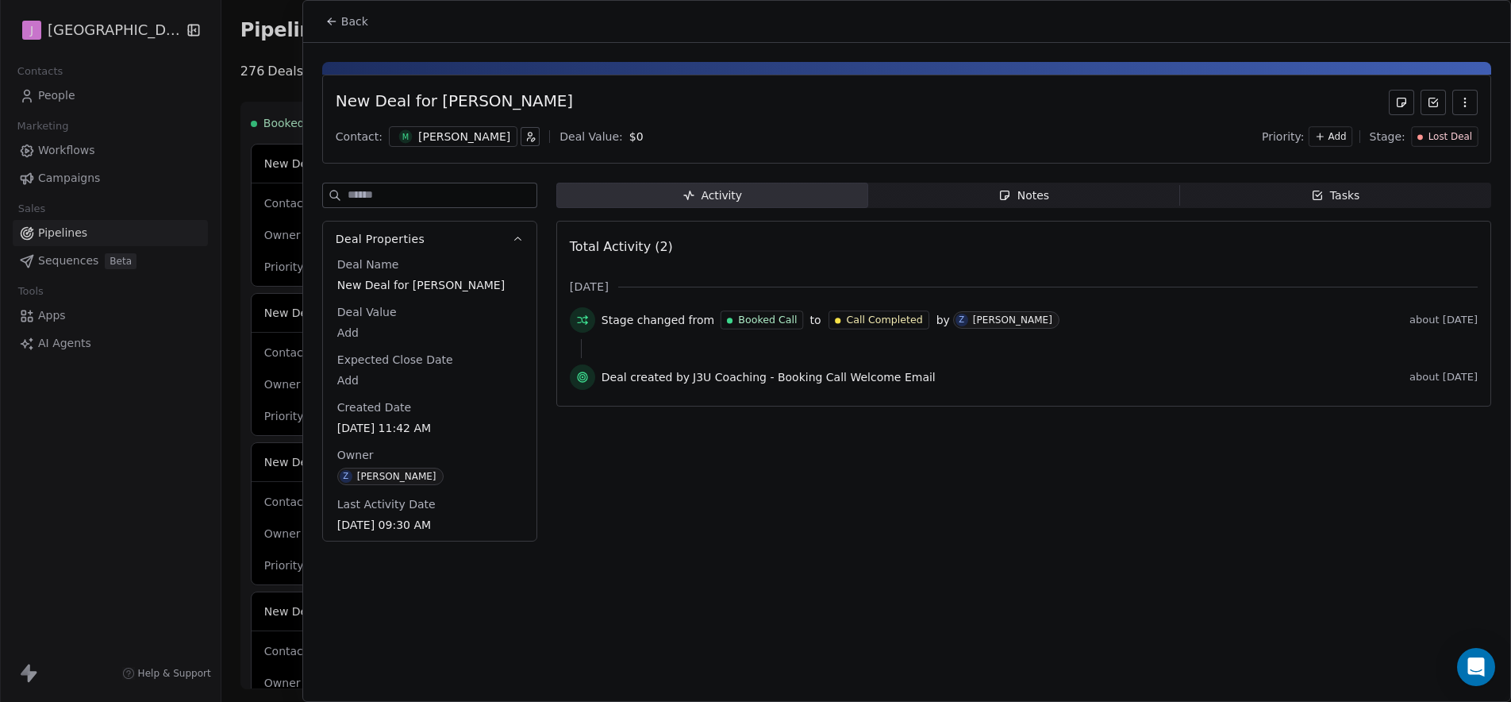
click at [379, 17] on div "Back" at bounding box center [906, 21] width 1207 height 41
click at [360, 24] on span "Back" at bounding box center [354, 21] width 27 height 16
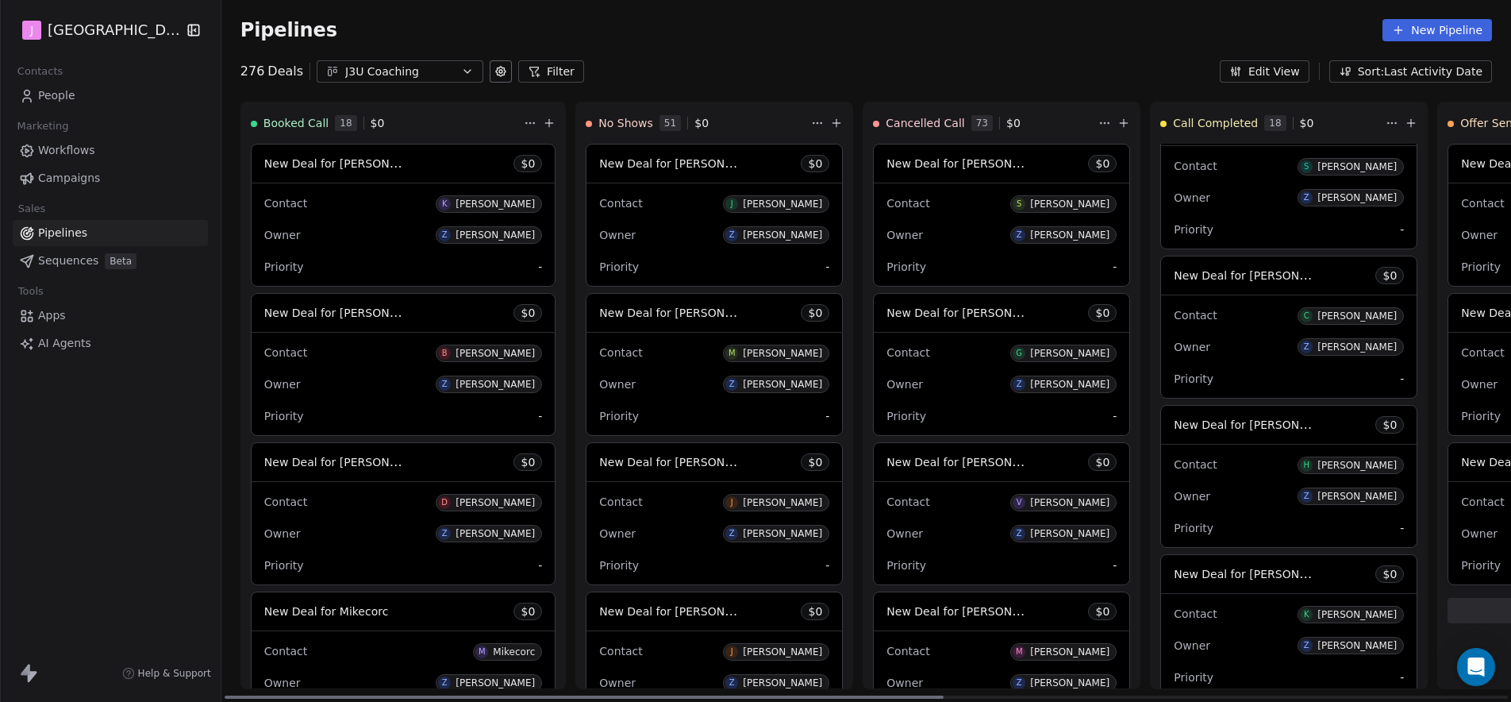
click at [1214, 421] on span "New Deal for Hoke Hogan" at bounding box center [1257, 424] width 167 height 15
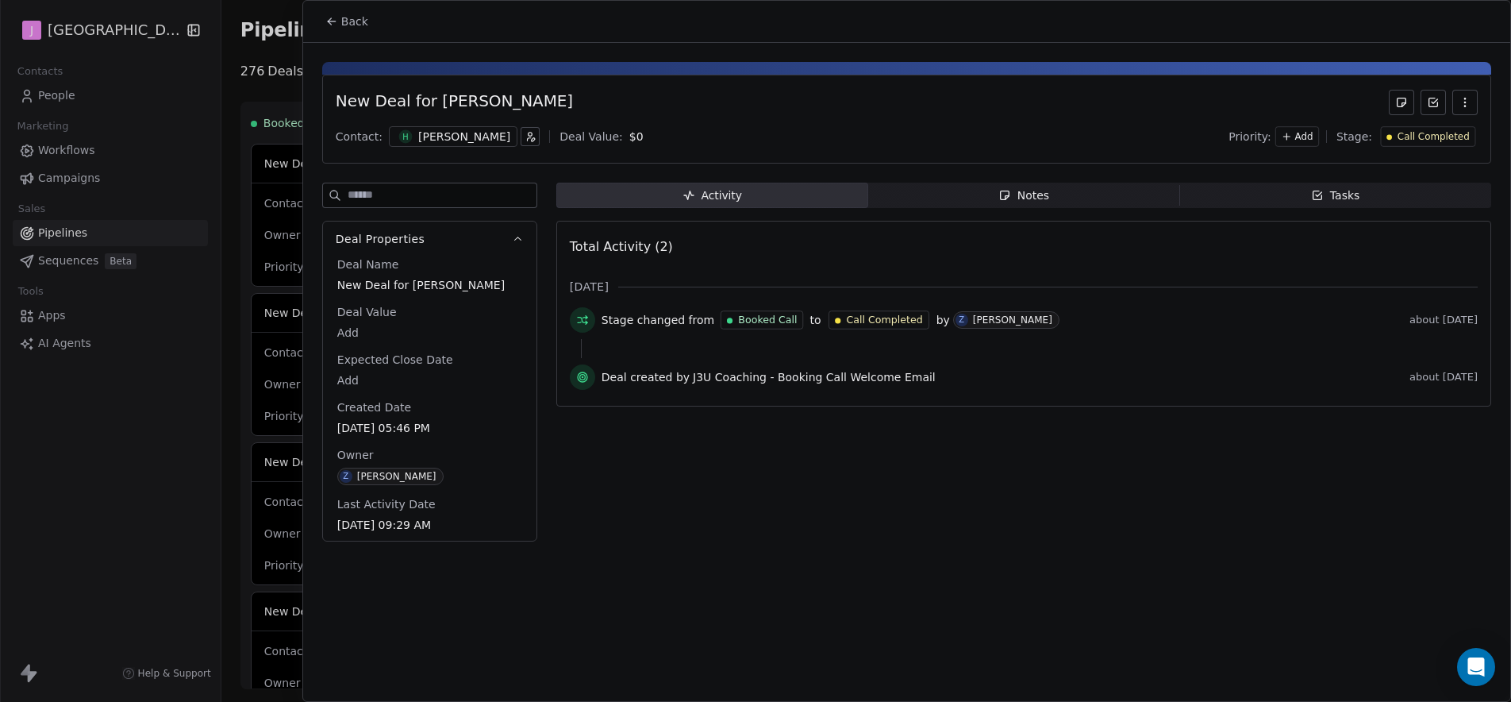
click at [1433, 133] on span "Call Completed" at bounding box center [1434, 136] width 72 height 13
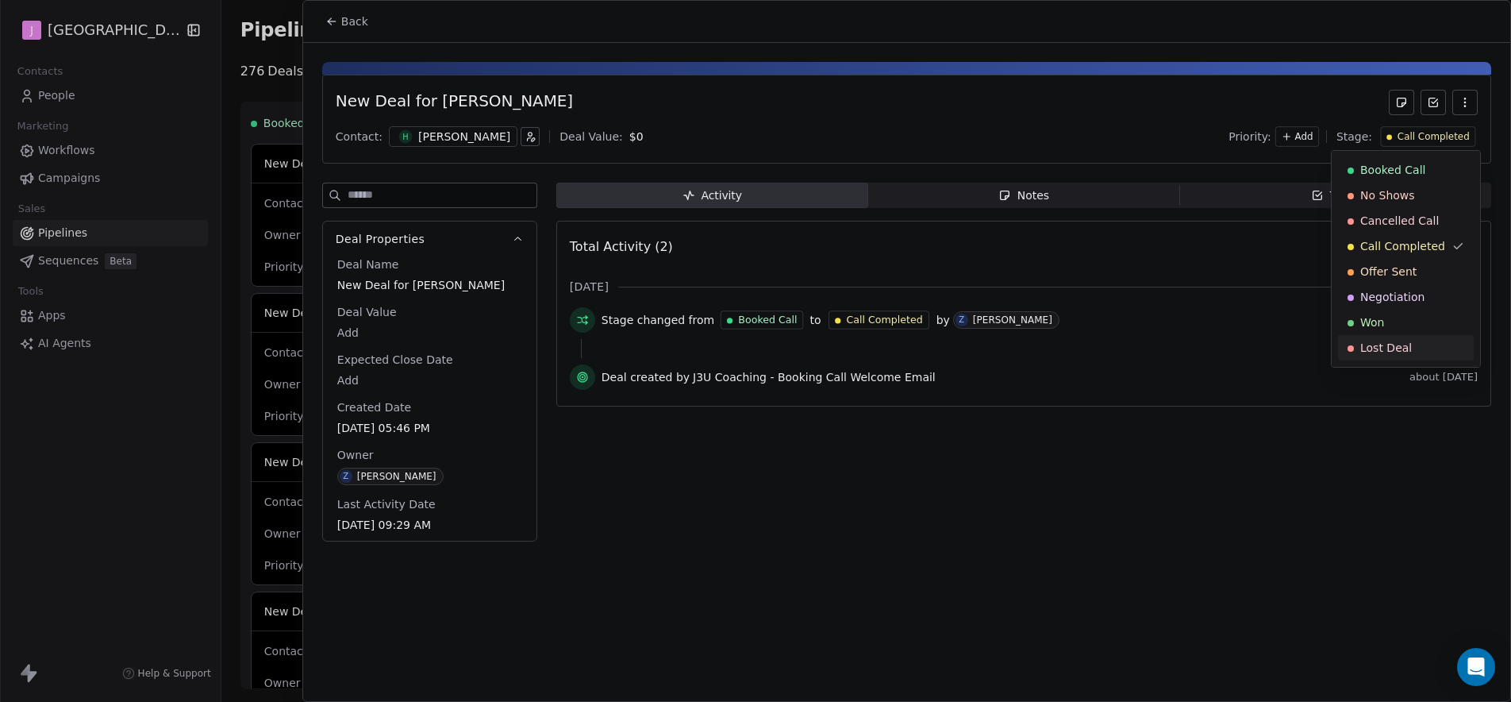
click at [1357, 352] on div "Lost Deal" at bounding box center [1406, 348] width 117 height 16
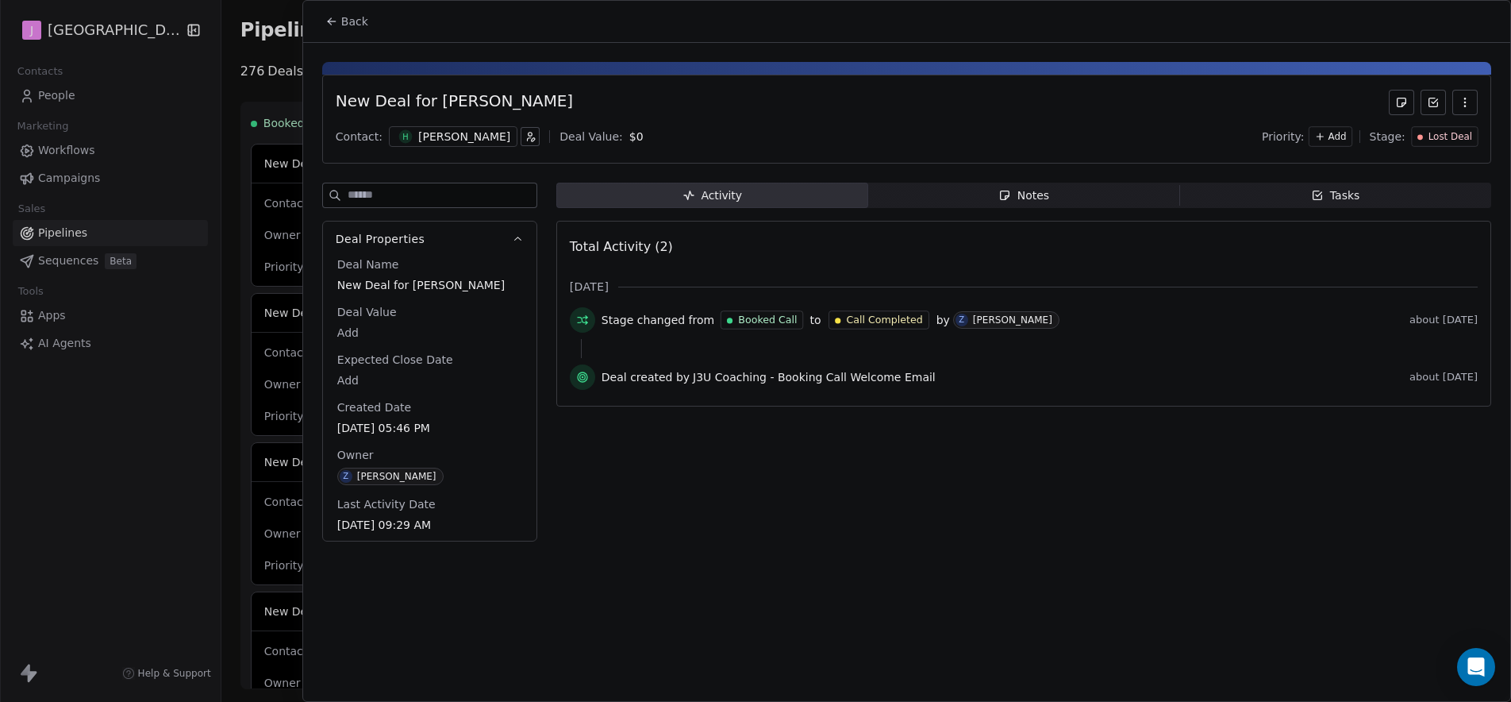
click at [360, 37] on div "Back" at bounding box center [906, 21] width 1207 height 41
click at [356, 29] on span "Back" at bounding box center [354, 21] width 27 height 16
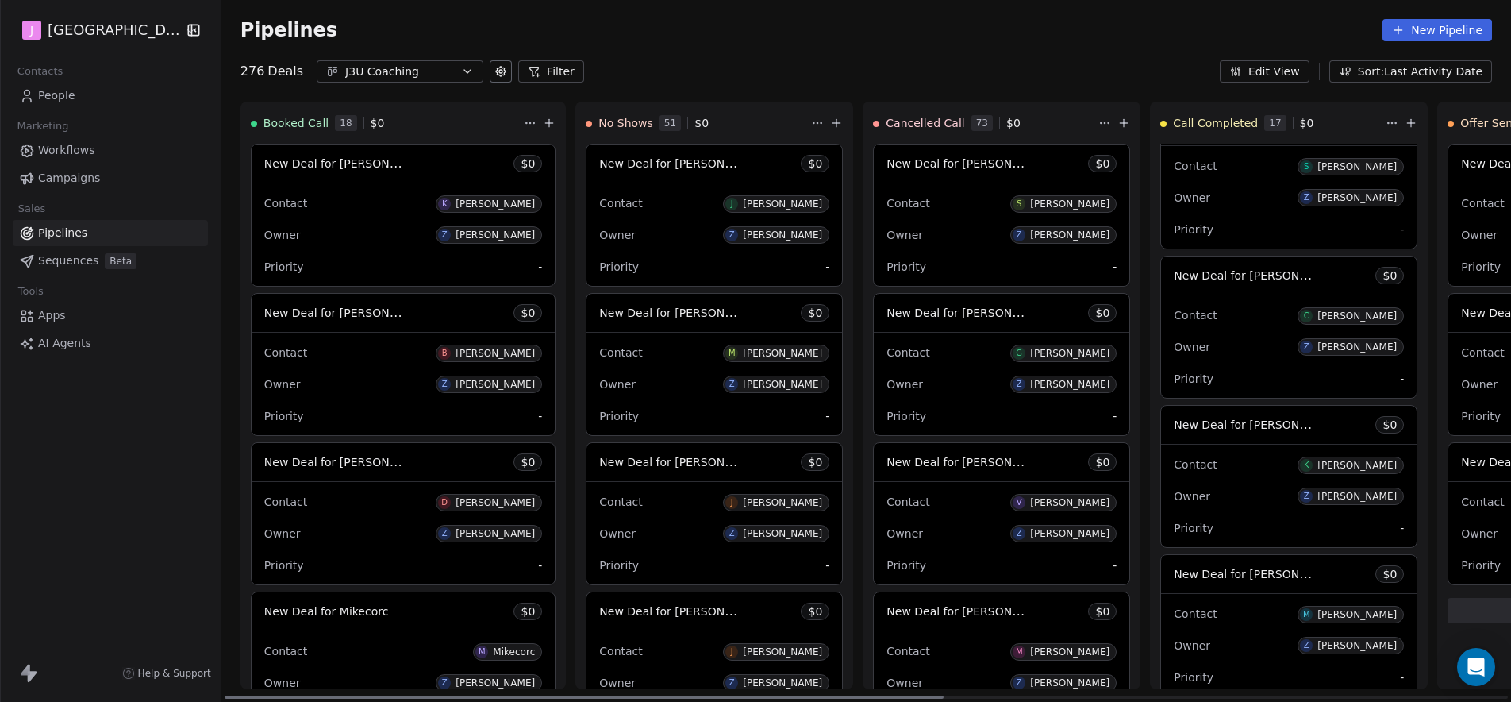
click at [1196, 423] on span "New Deal for Kiona Hadsell" at bounding box center [1257, 424] width 167 height 15
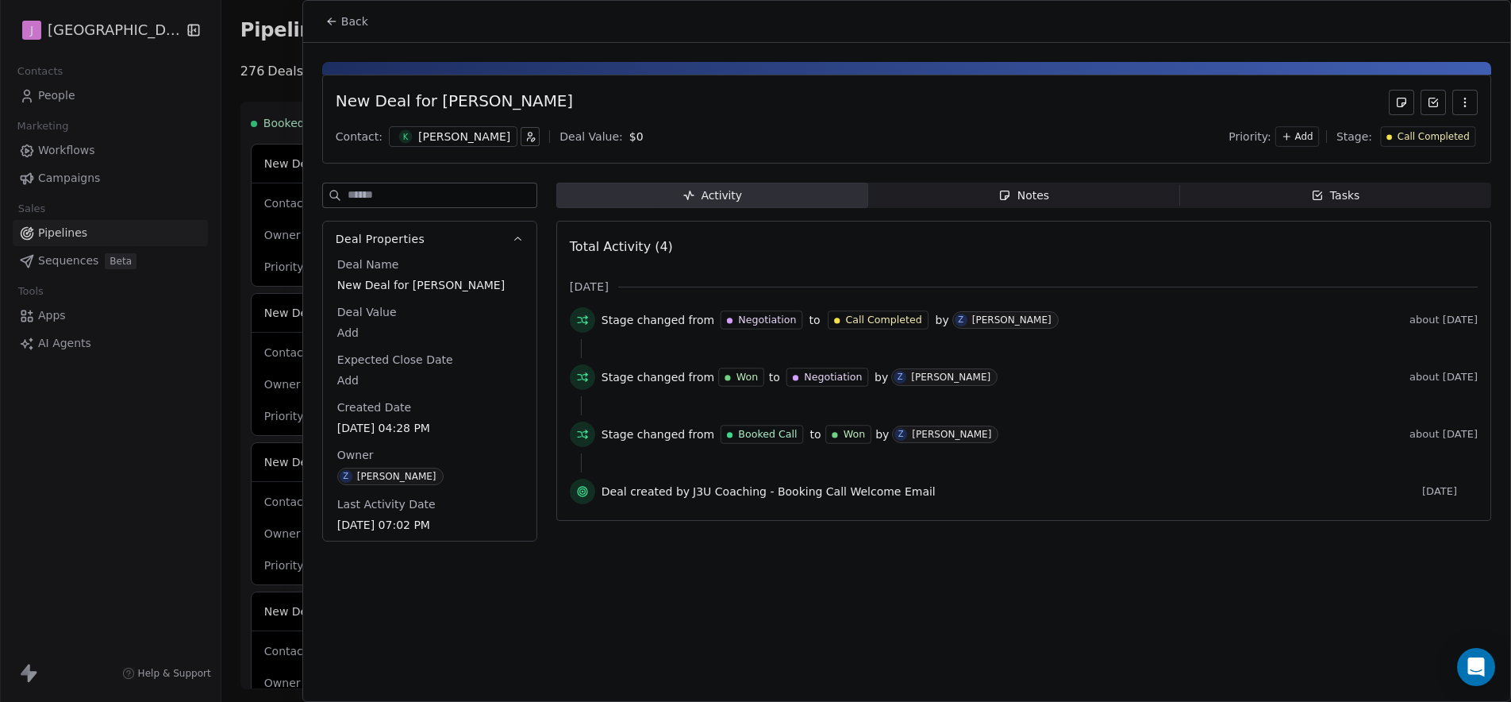
click at [341, 22] on span "Back" at bounding box center [354, 21] width 27 height 16
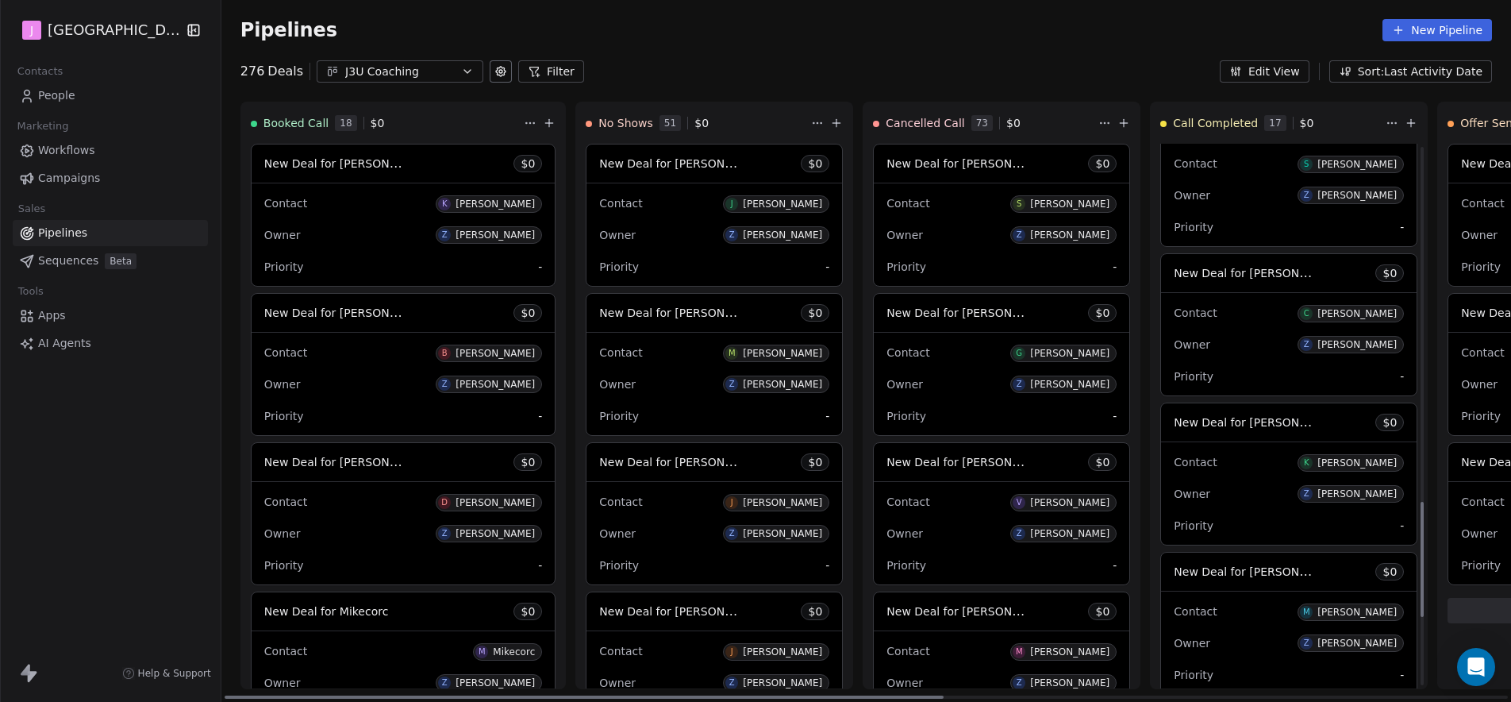
scroll to position [1682, 0]
click at [1231, 567] on span "New Deal for Morgan McBroom" at bounding box center [1257, 570] width 167 height 15
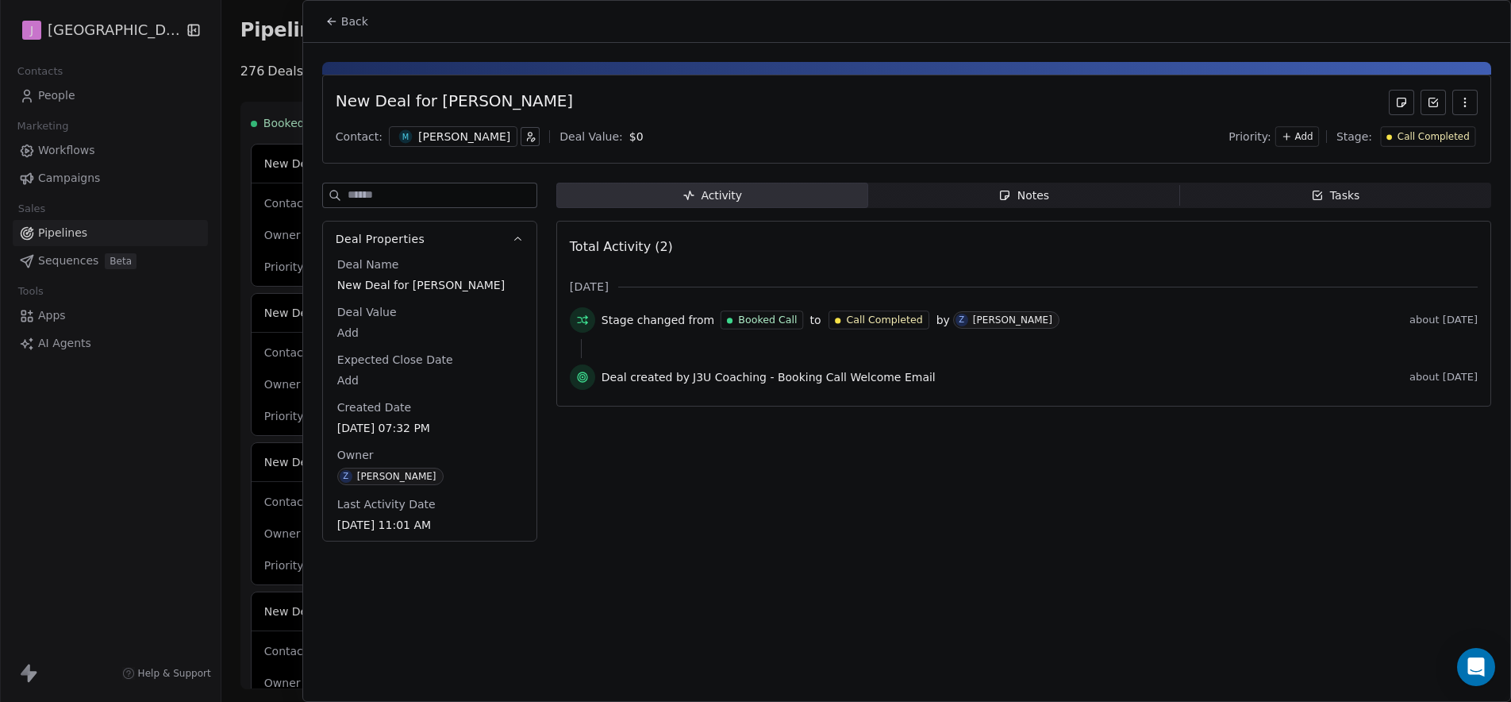
click at [1437, 135] on span "Call Completed" at bounding box center [1434, 136] width 72 height 13
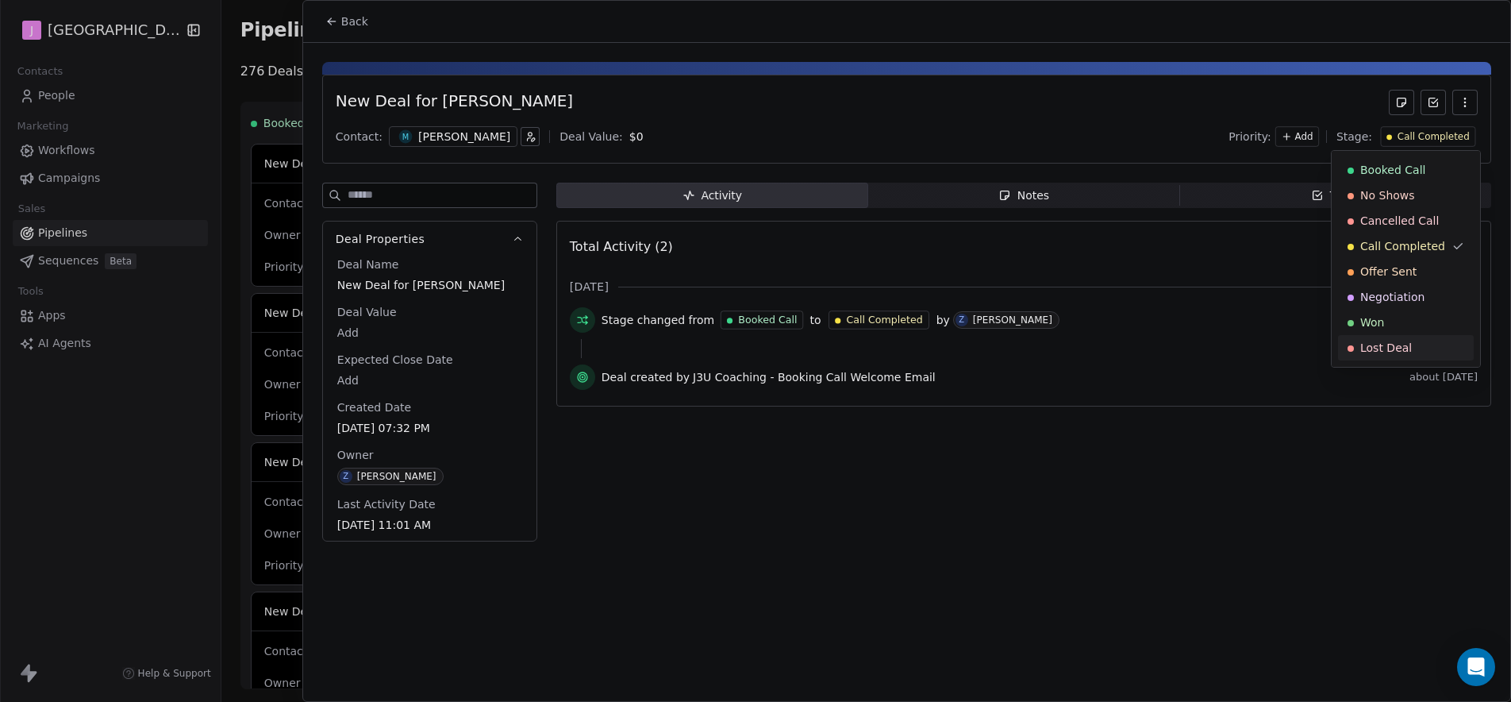
click at [1401, 351] on span "Lost Deal" at bounding box center [1386, 348] width 52 height 16
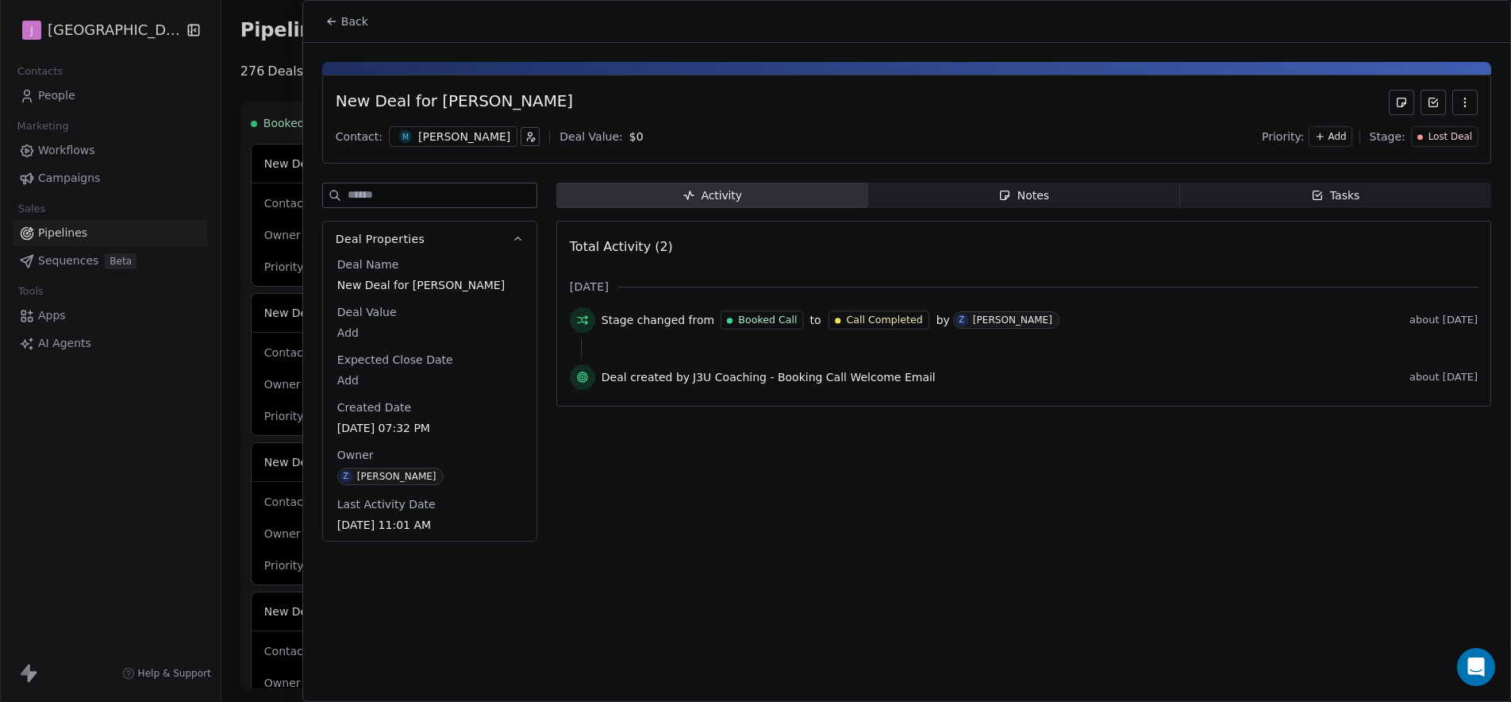
click at [347, 29] on button "Back" at bounding box center [347, 21] width 62 height 29
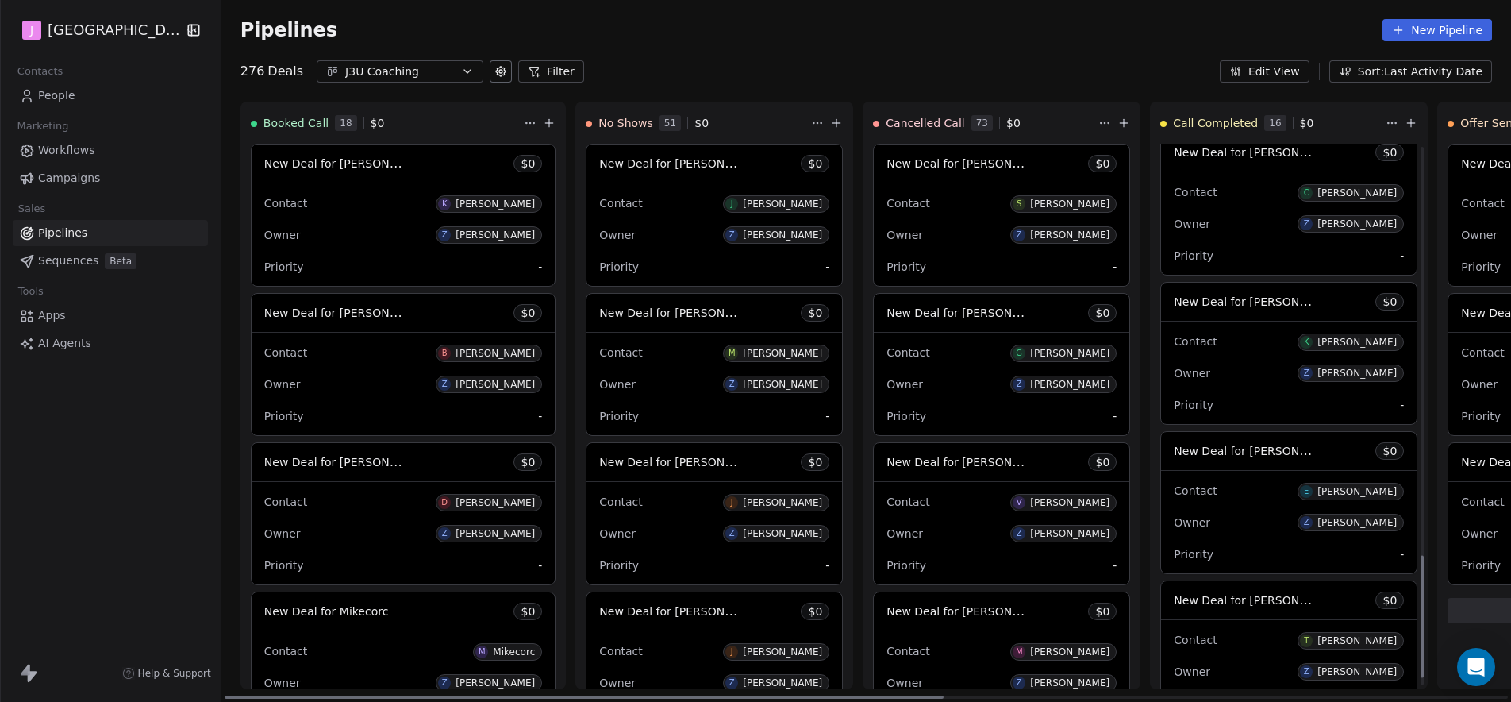
scroll to position [1856, 0]
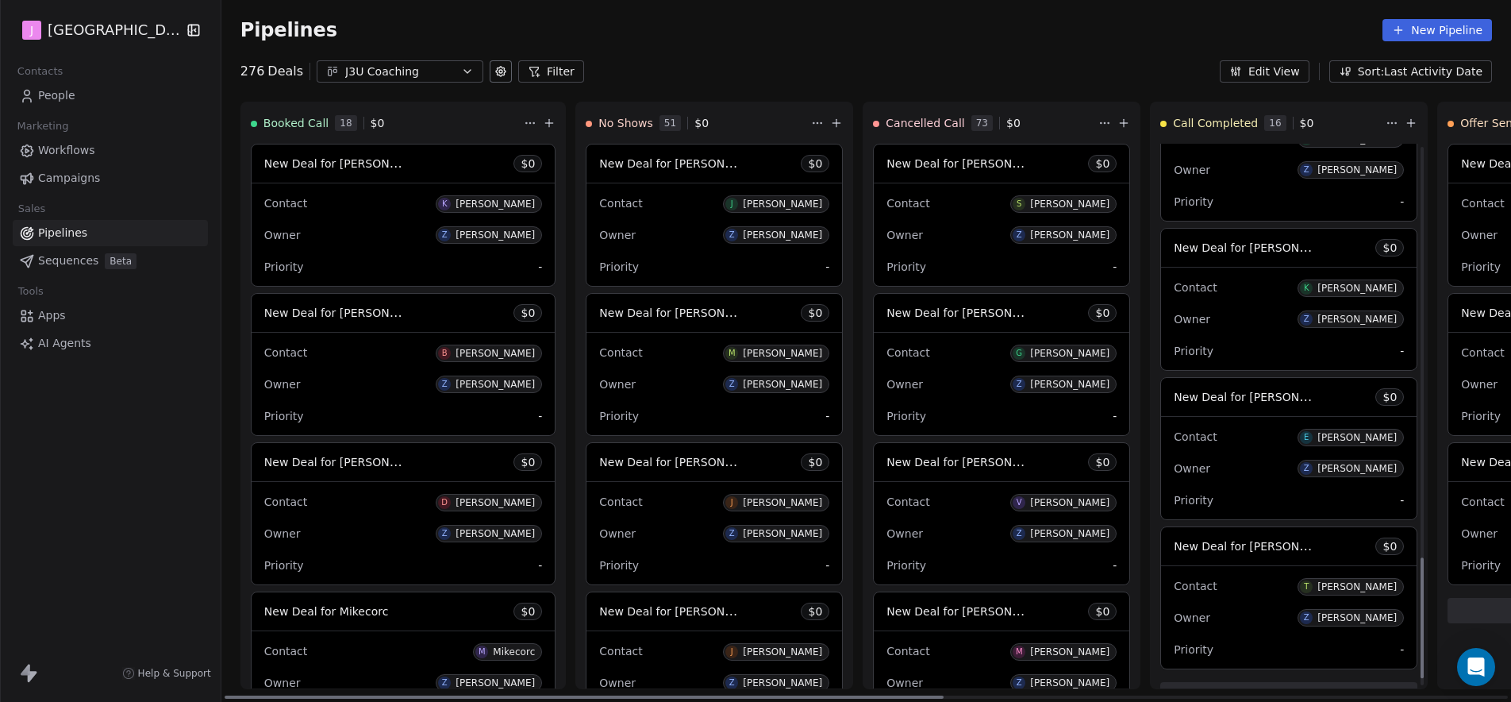
click at [1225, 394] on span "New Deal for Ethan Judge" at bounding box center [1257, 396] width 167 height 15
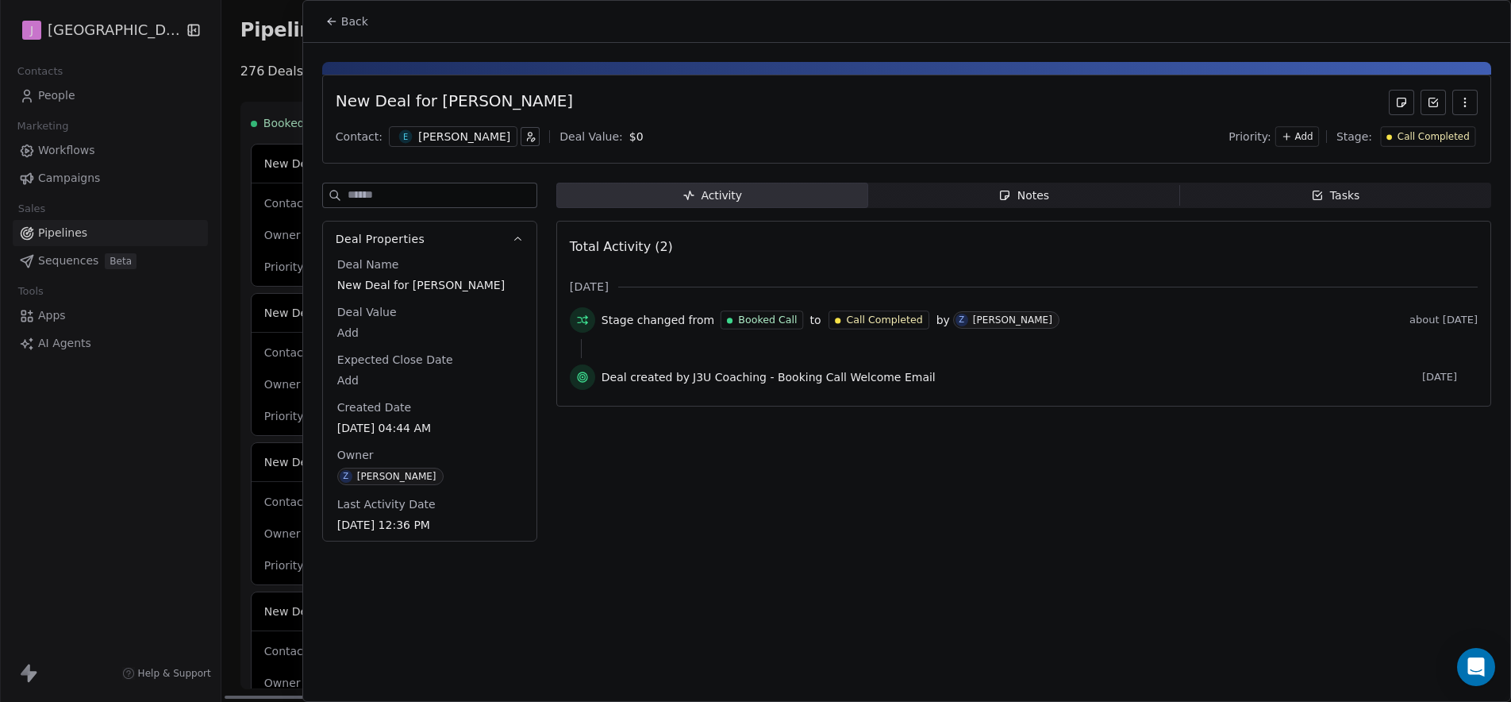
click at [1416, 140] on span "Call Completed" at bounding box center [1434, 136] width 72 height 13
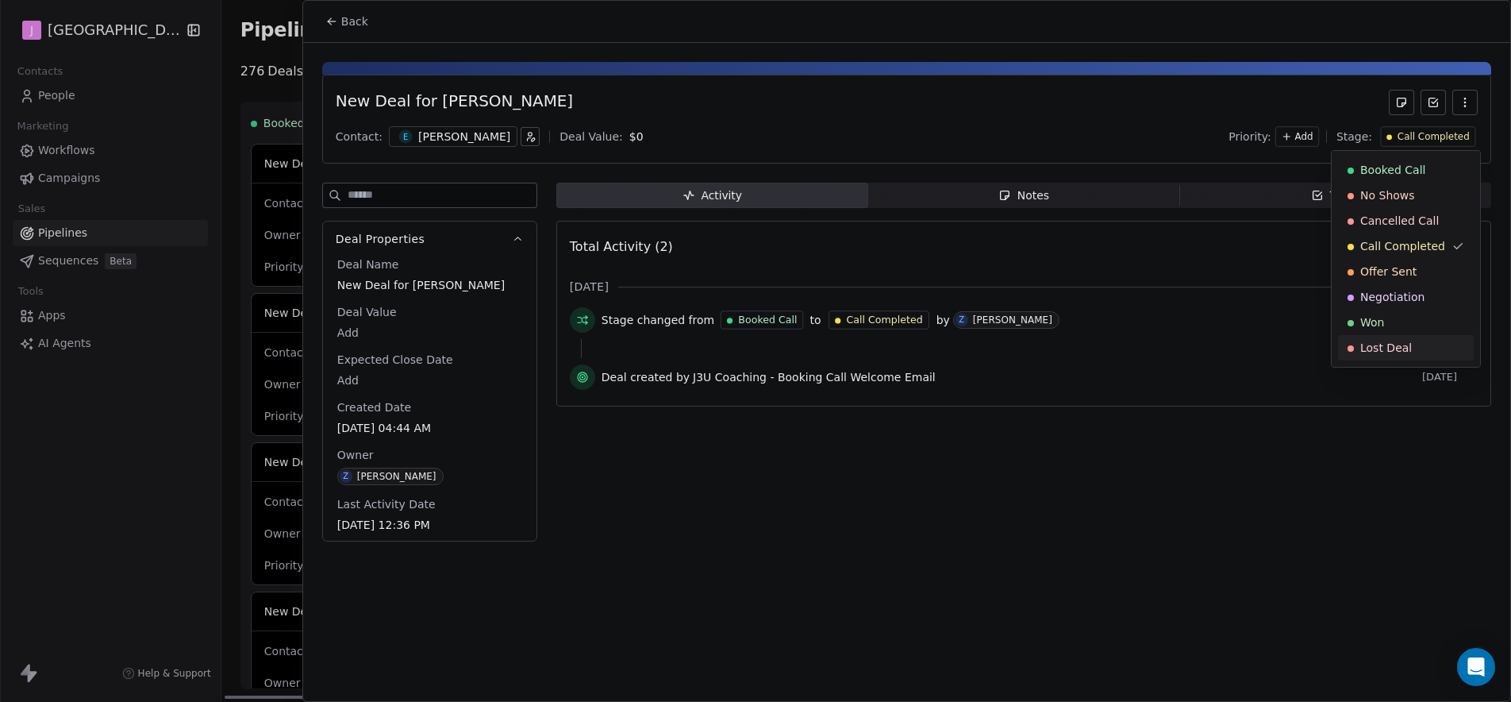
click at [1368, 341] on span "Lost Deal" at bounding box center [1386, 348] width 52 height 16
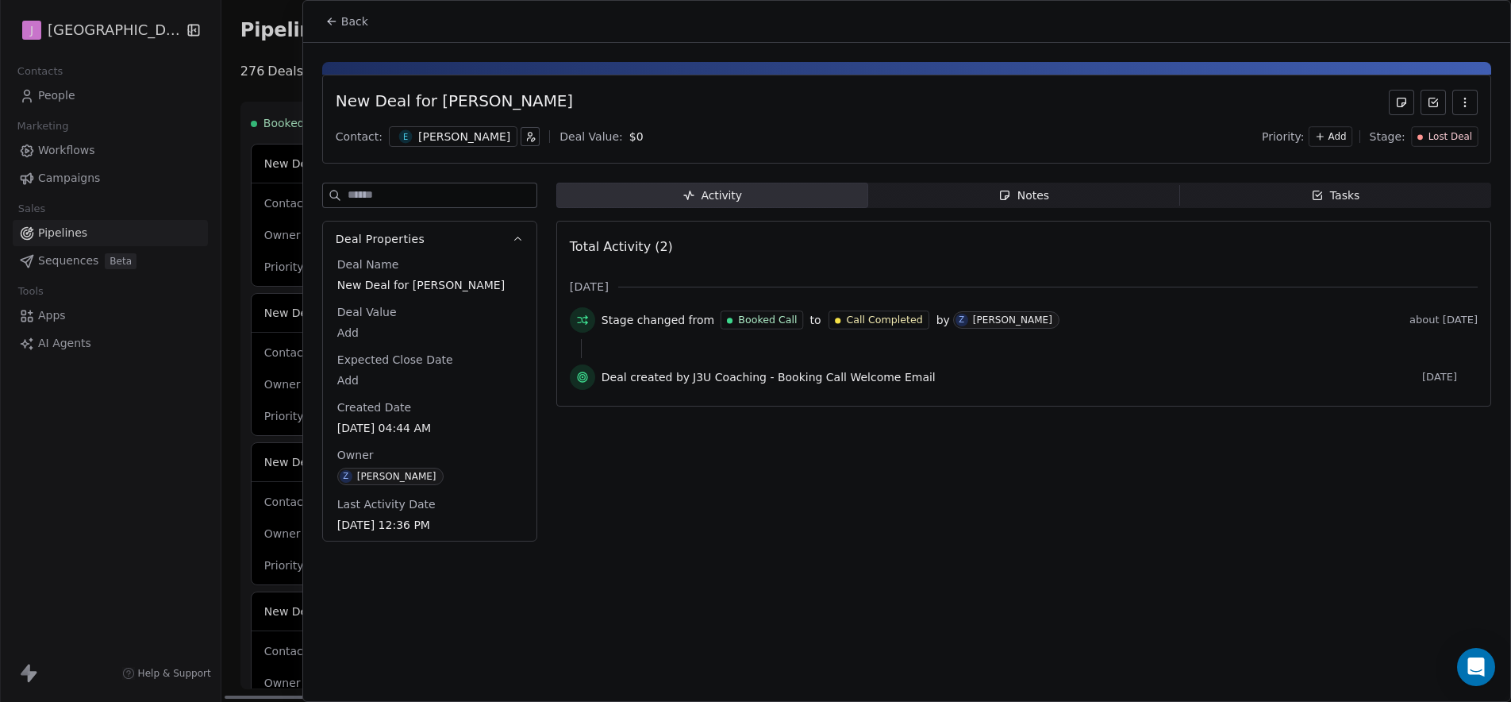
click at [375, 13] on button "Back" at bounding box center [347, 21] width 62 height 29
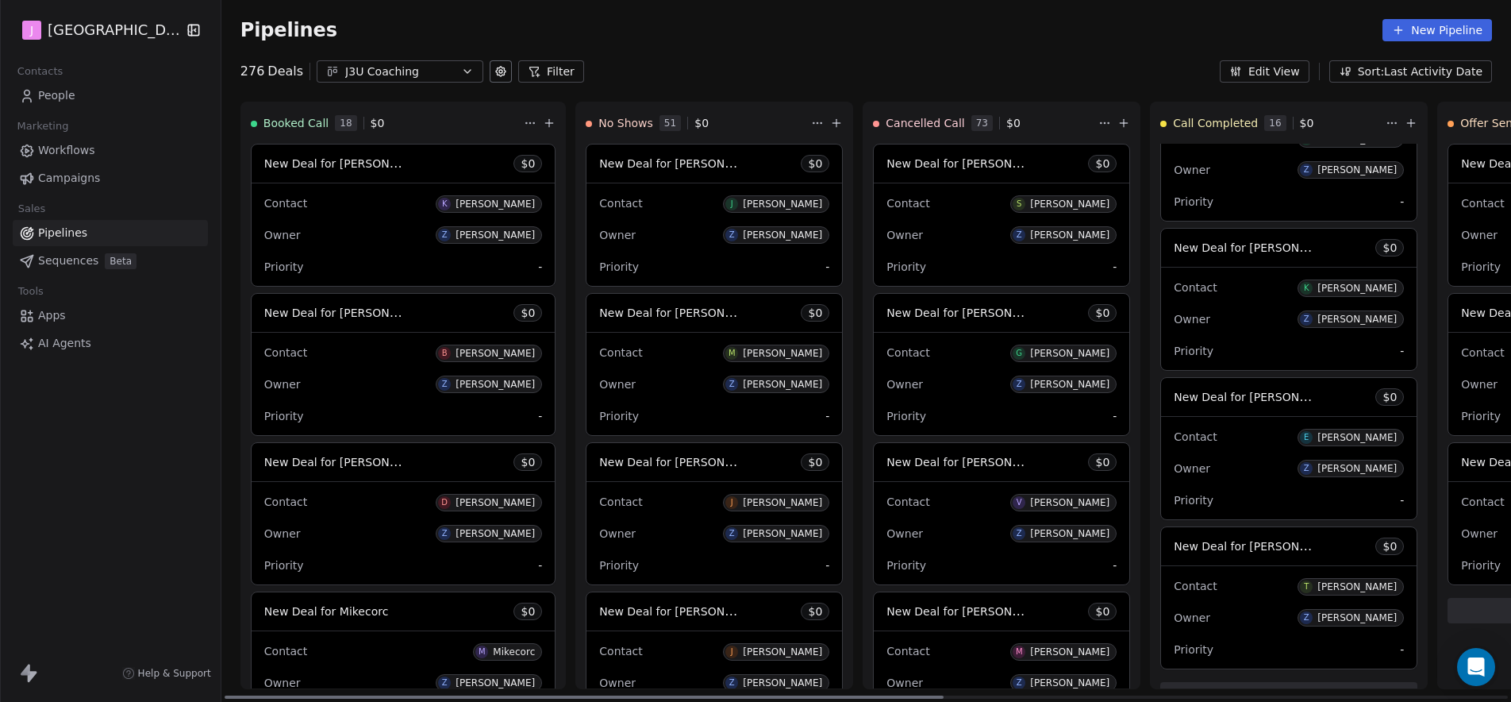
scroll to position [1738, 0]
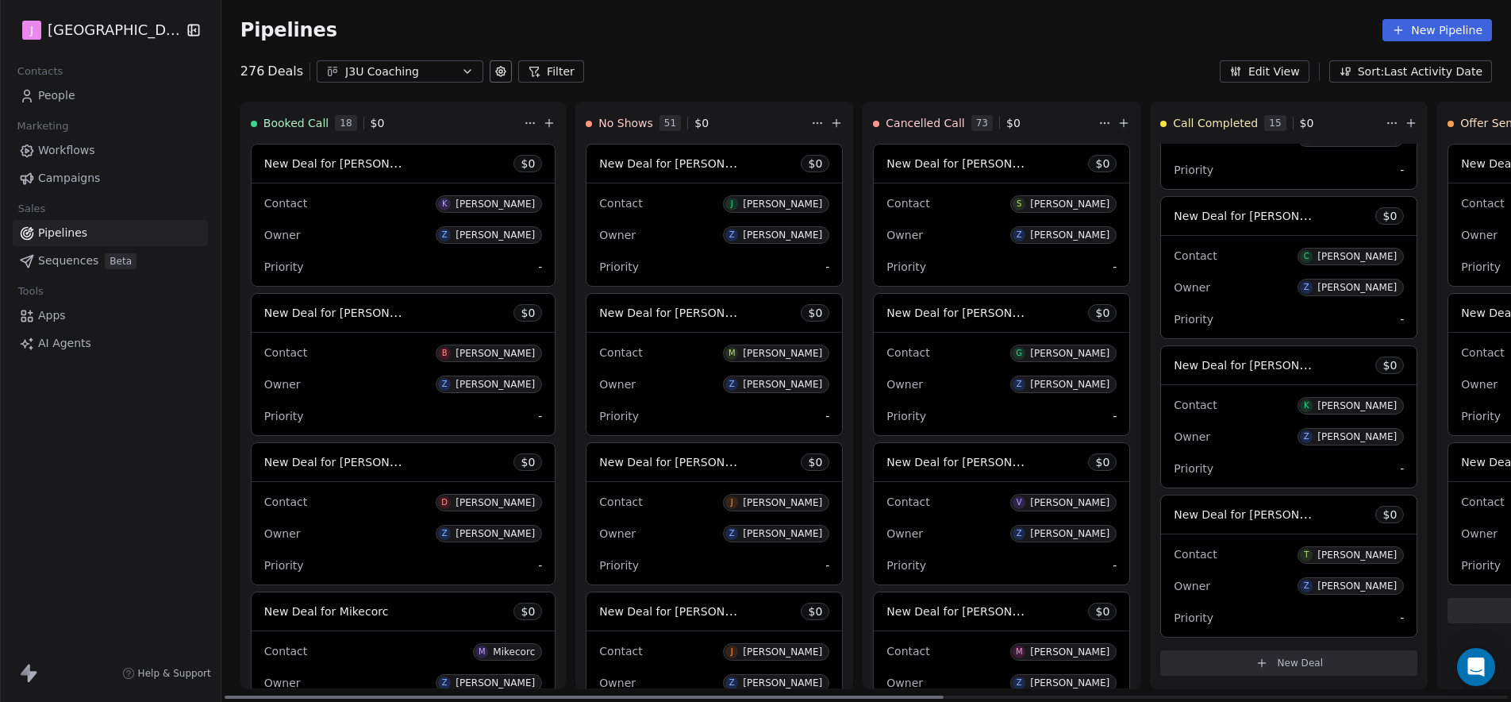
click at [1206, 510] on span "New Deal for Tito" at bounding box center [1257, 513] width 167 height 15
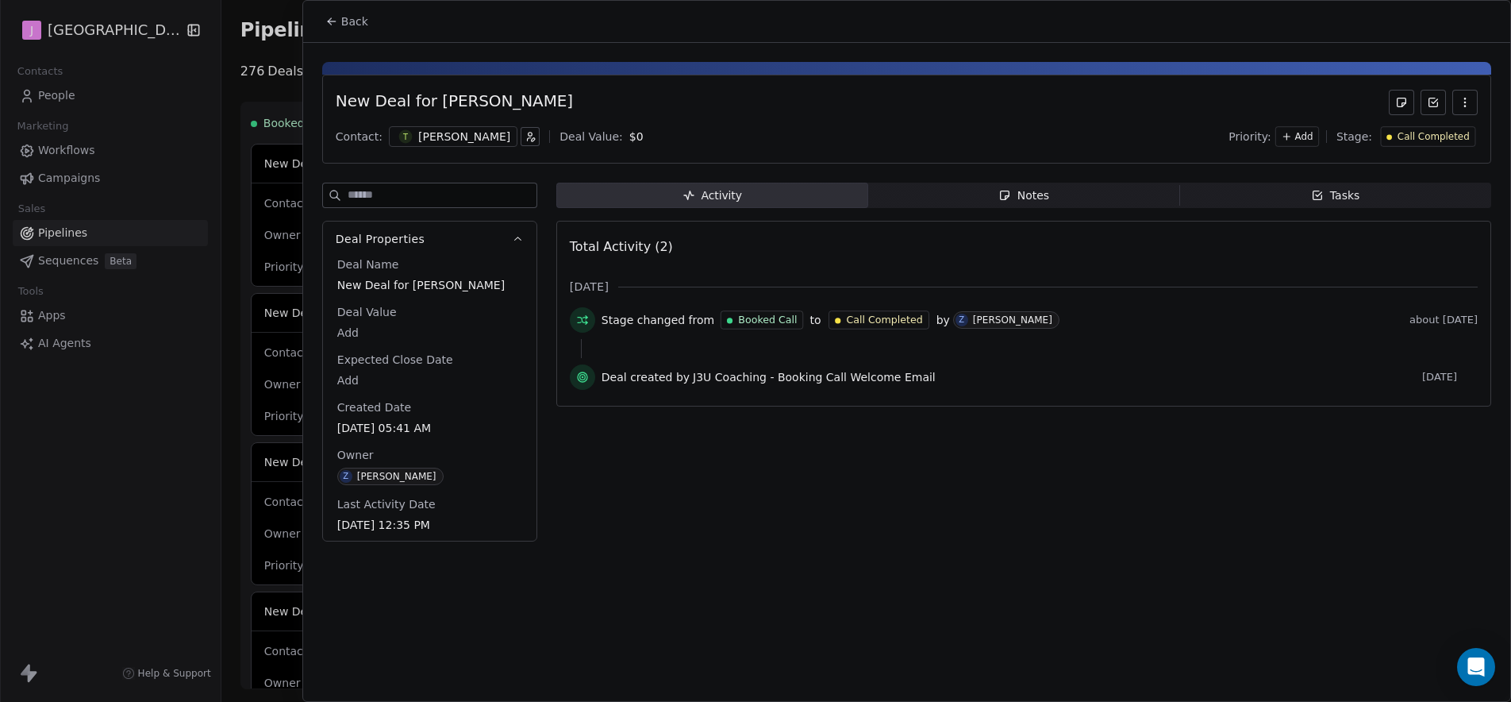
click at [1419, 130] on span "Call Completed" at bounding box center [1434, 136] width 72 height 13
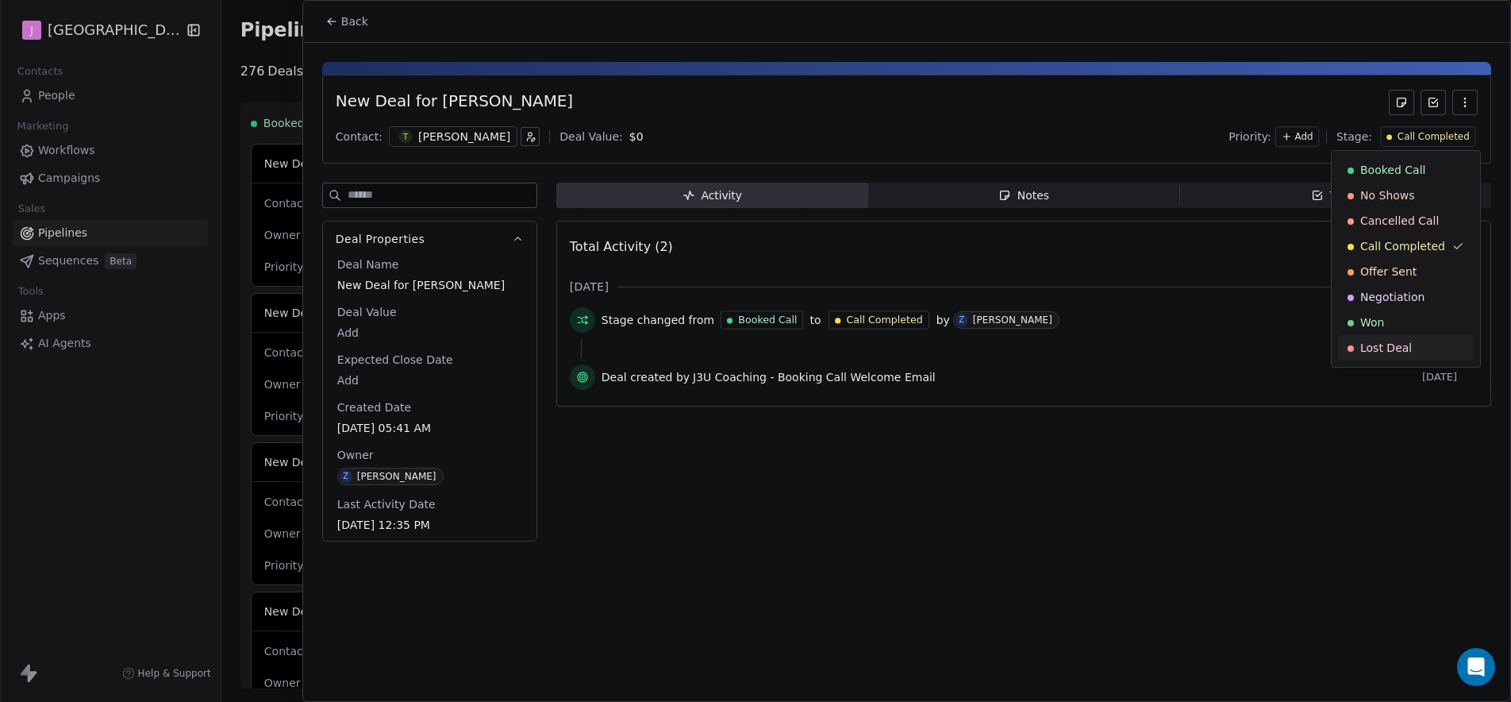
click at [1412, 347] on div "Lost Deal" at bounding box center [1406, 348] width 117 height 16
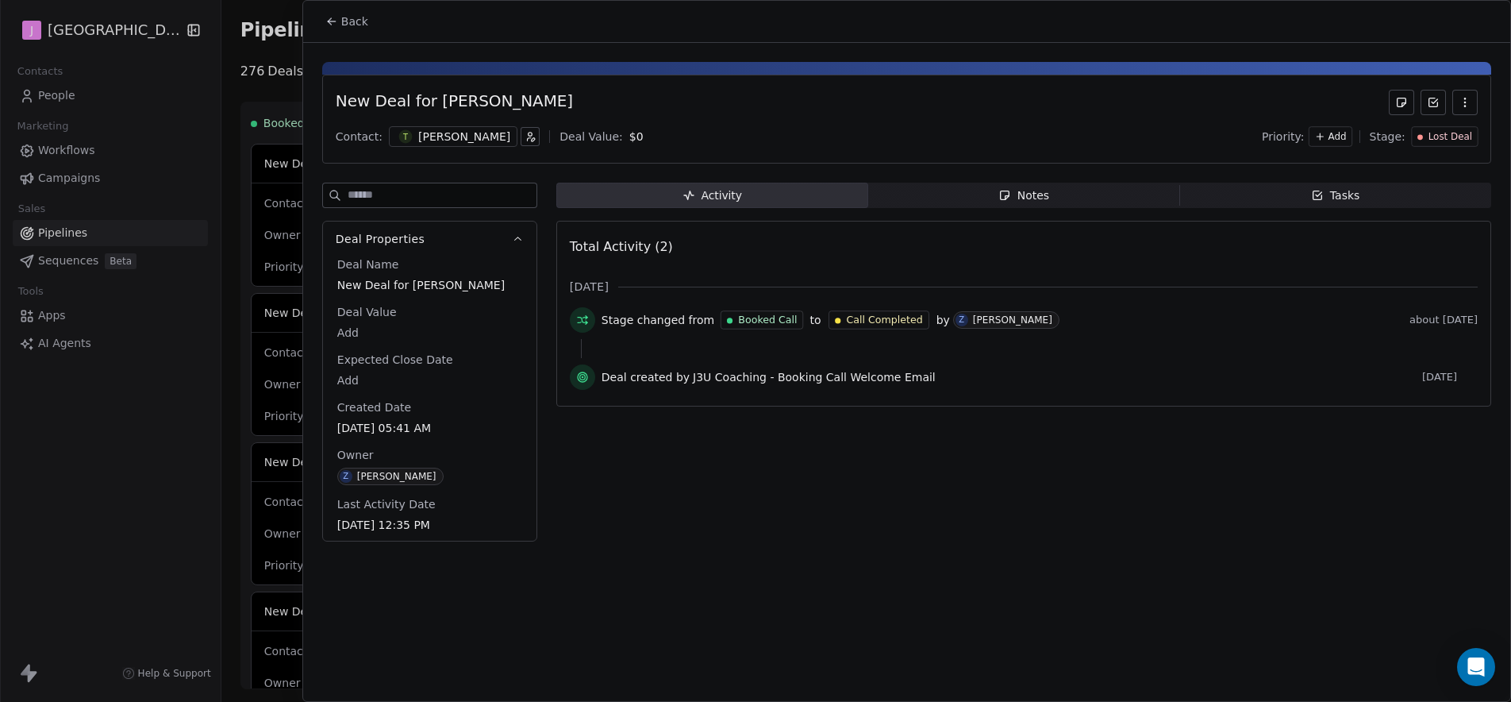
click at [365, 12] on button "Back" at bounding box center [347, 21] width 62 height 29
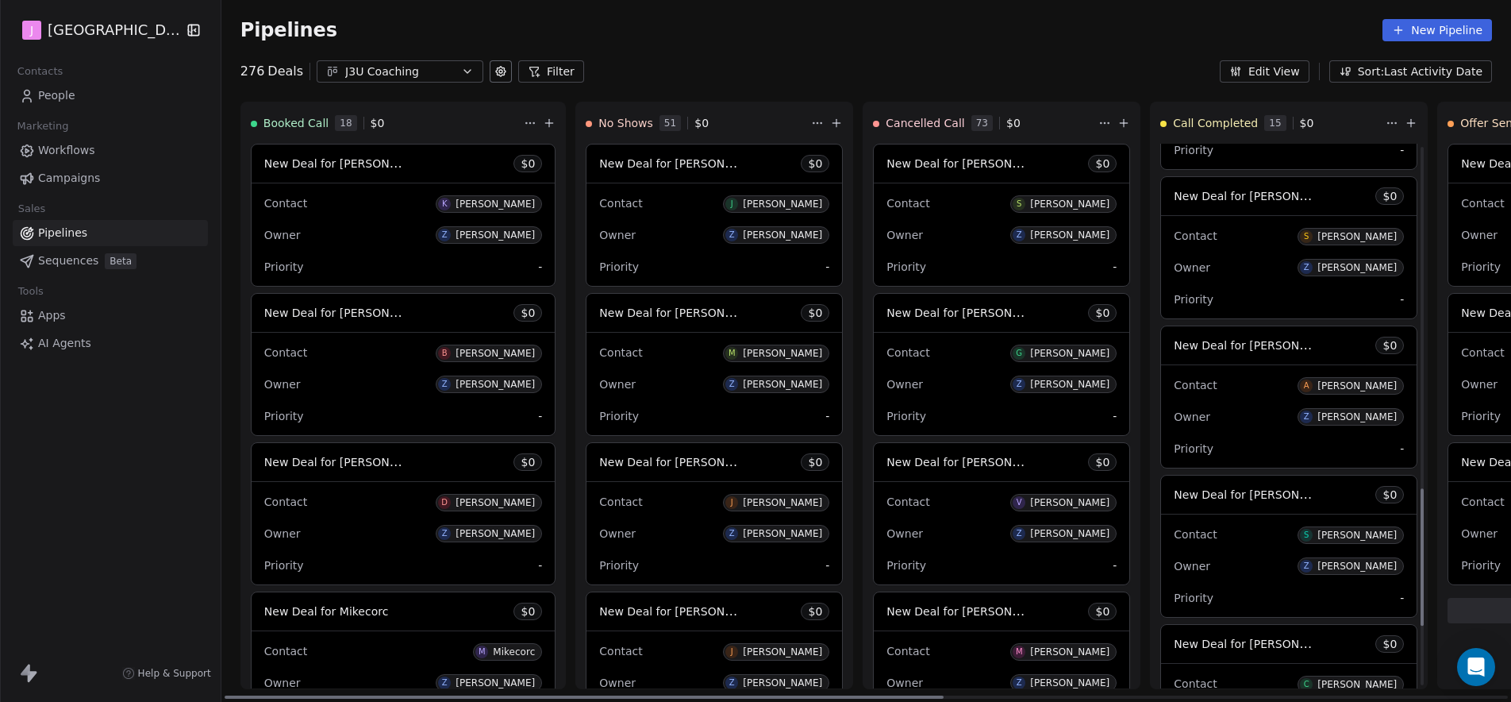
scroll to position [1589, 0]
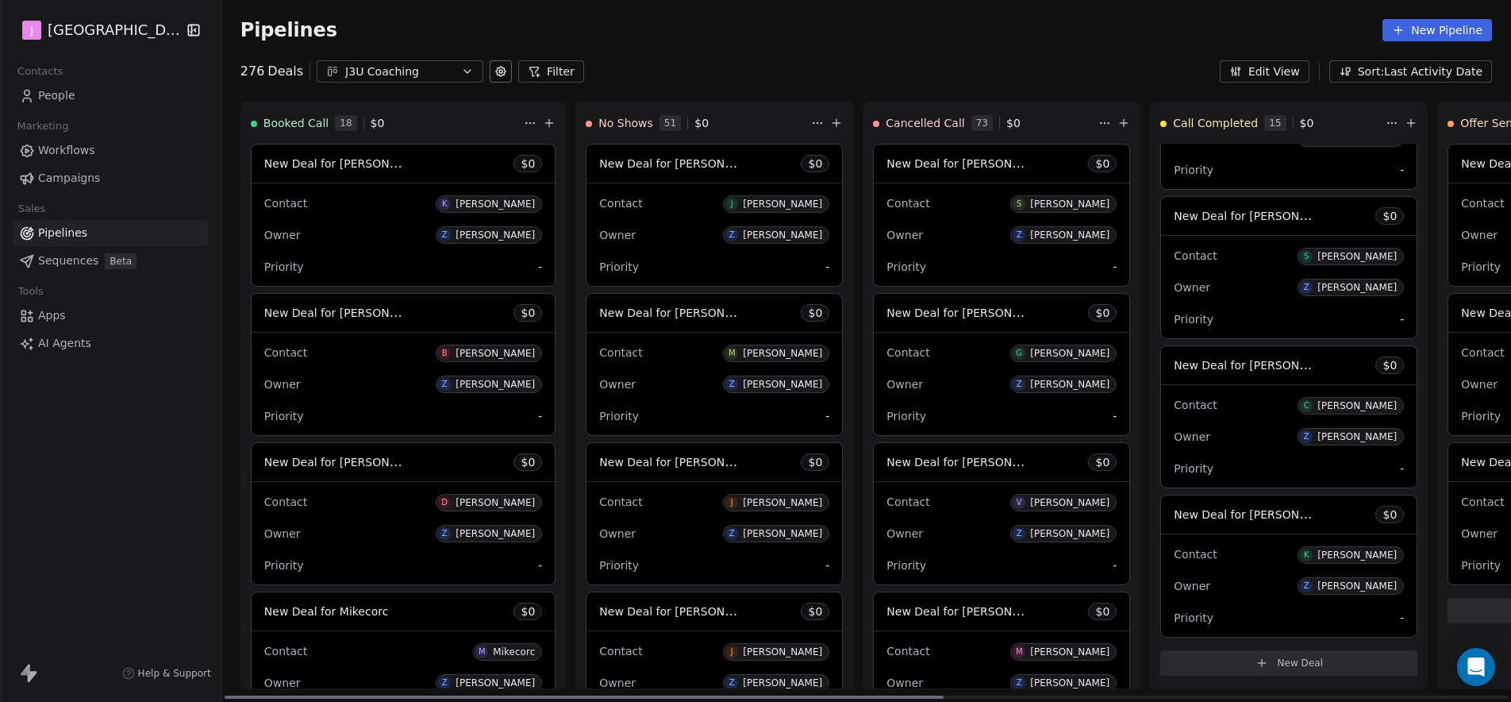
click at [1210, 217] on span "New Deal for Shelli Tharrett" at bounding box center [1257, 215] width 167 height 15
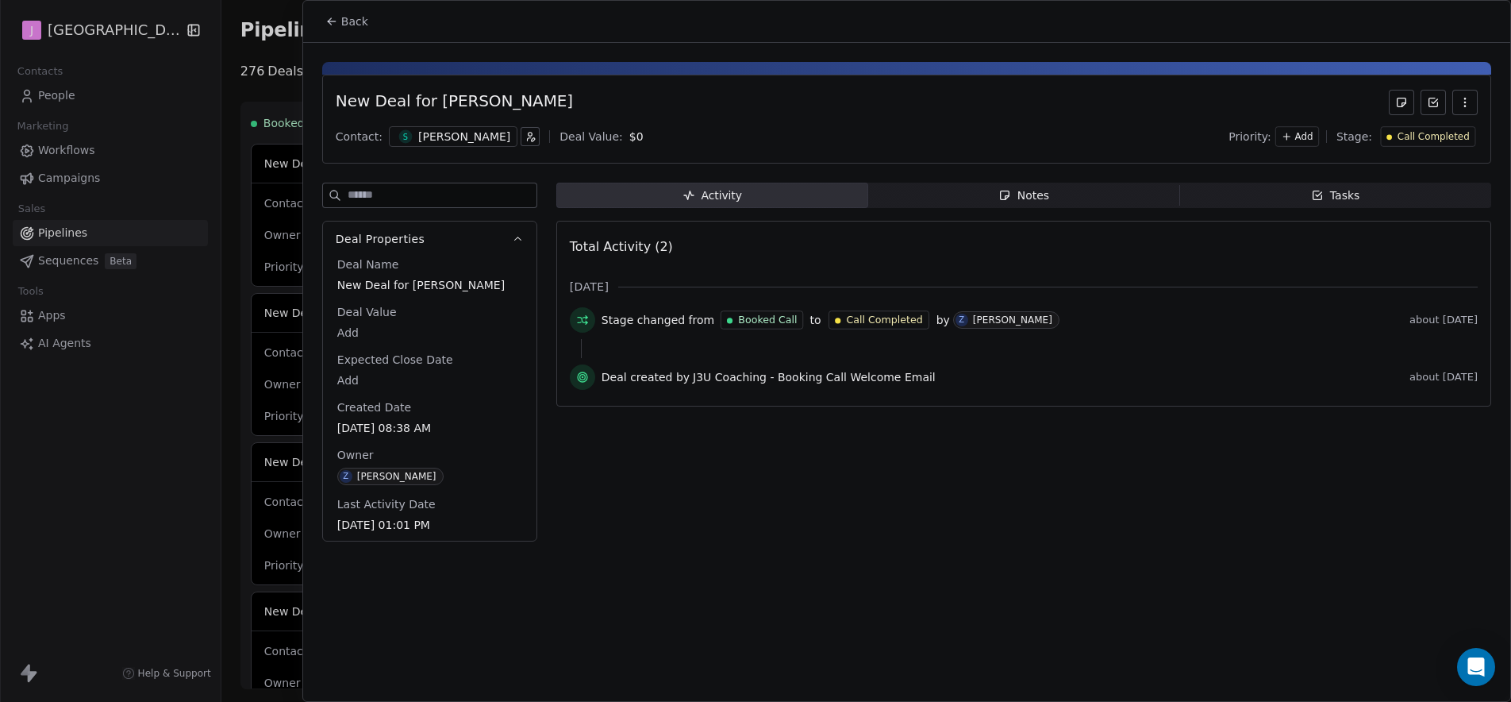
click at [1425, 137] on span "Call Completed" at bounding box center [1434, 136] width 72 height 13
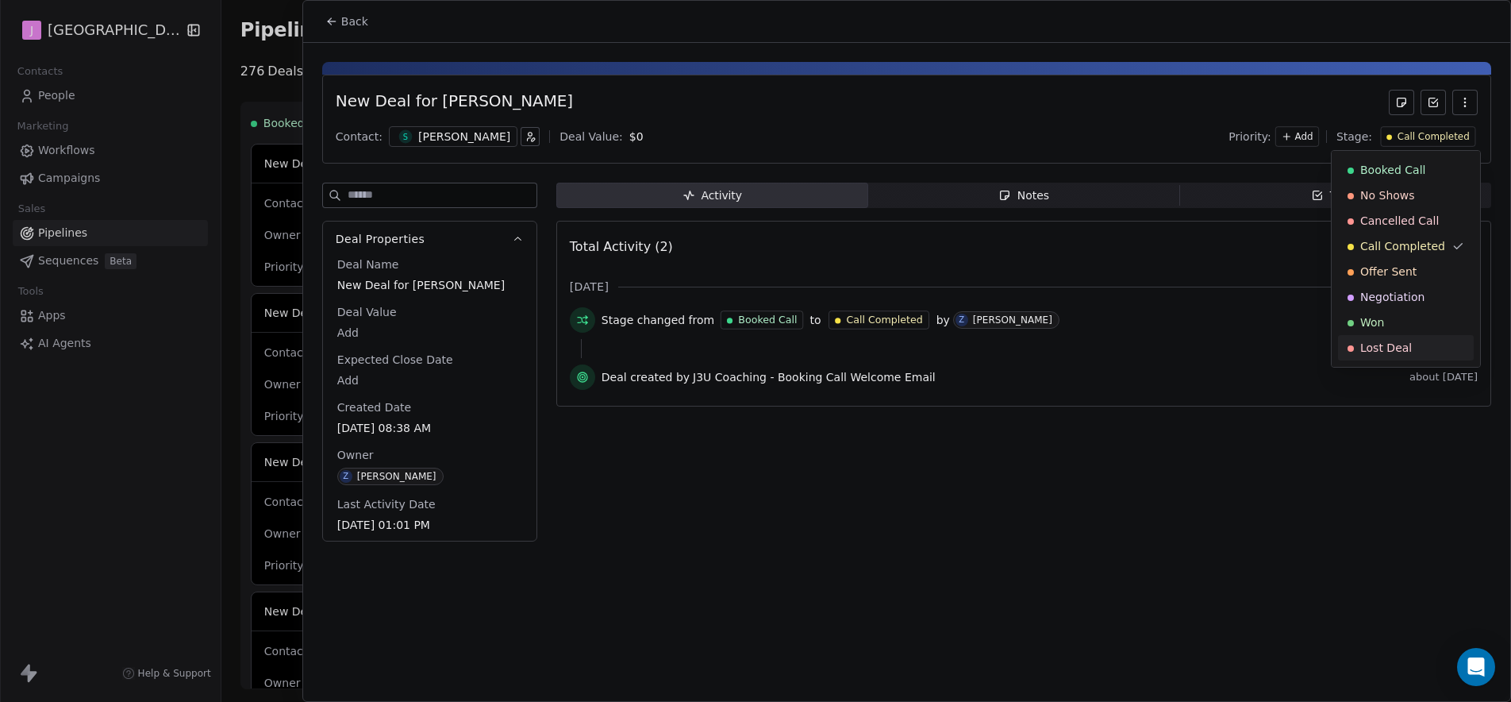
click at [1395, 337] on div "Lost Deal" at bounding box center [1406, 347] width 136 height 25
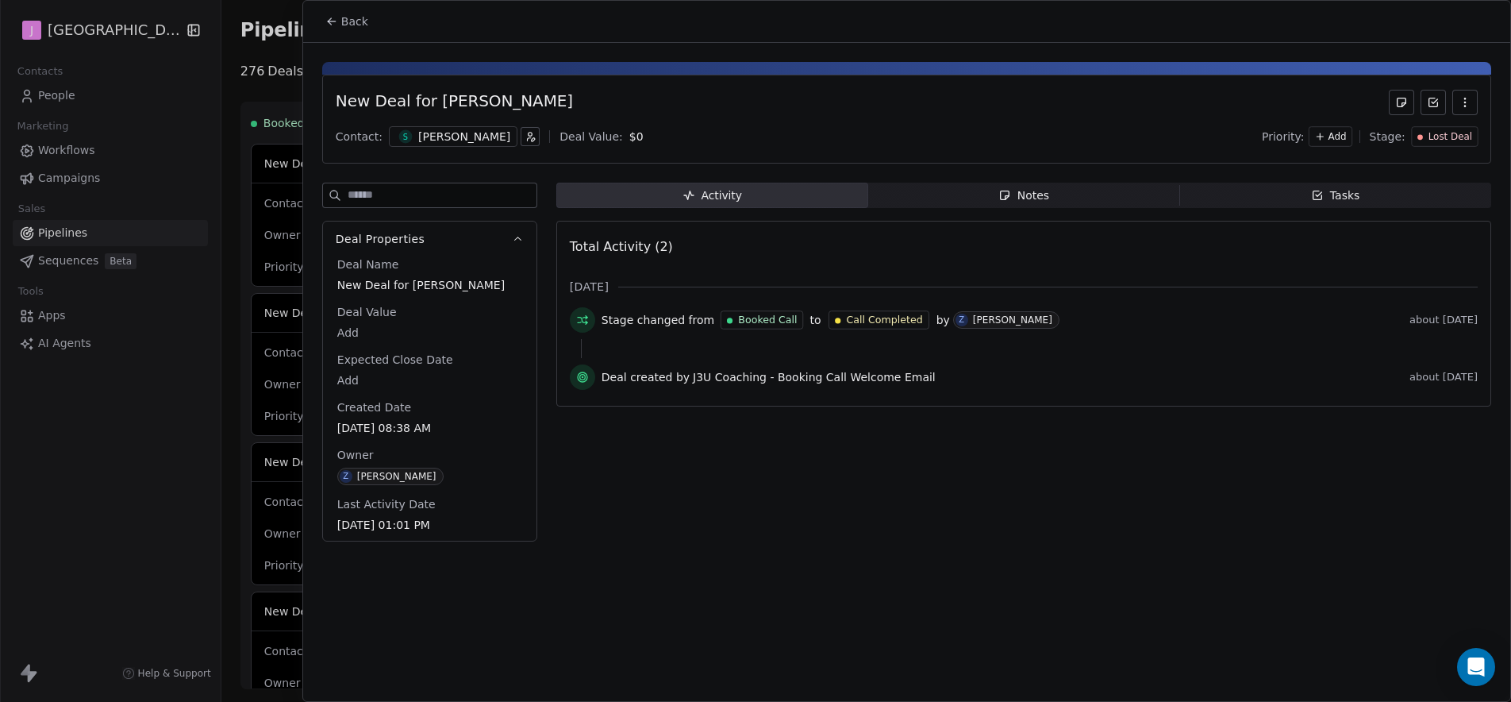
click at [364, 25] on span "Back" at bounding box center [354, 21] width 27 height 16
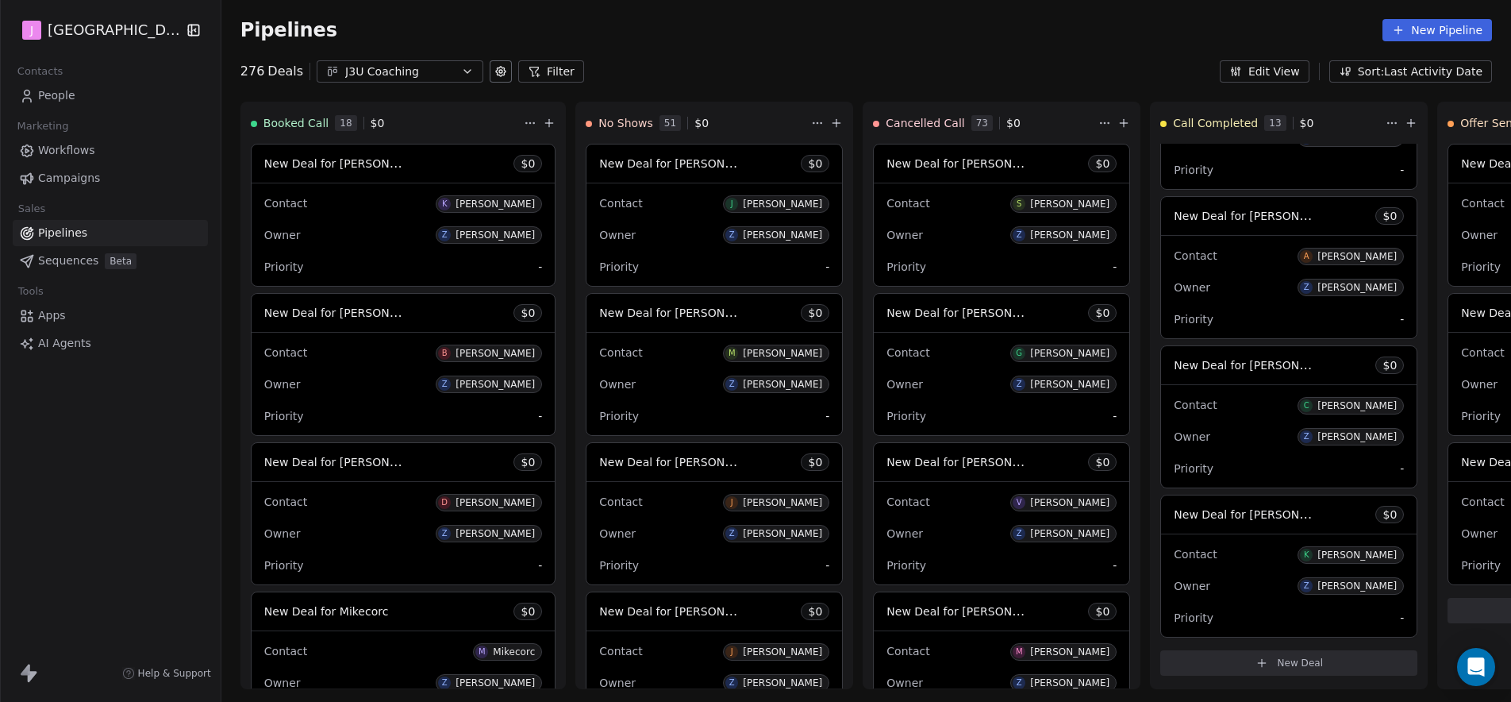
scroll to position [1440, 0]
